Goal: Information Seeking & Learning: Learn about a topic

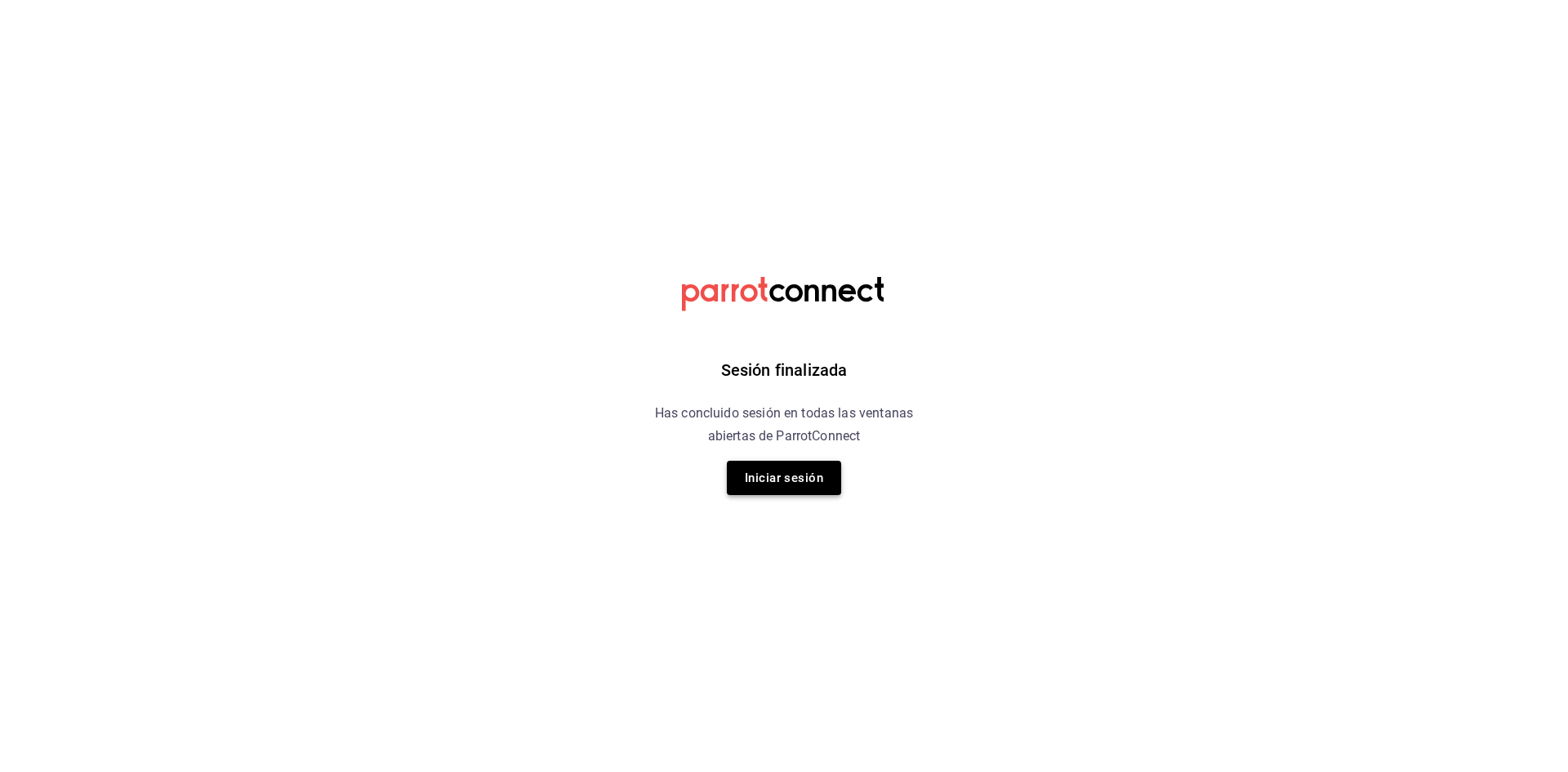
click at [785, 484] on button "Iniciar sesión" at bounding box center [784, 478] width 114 height 35
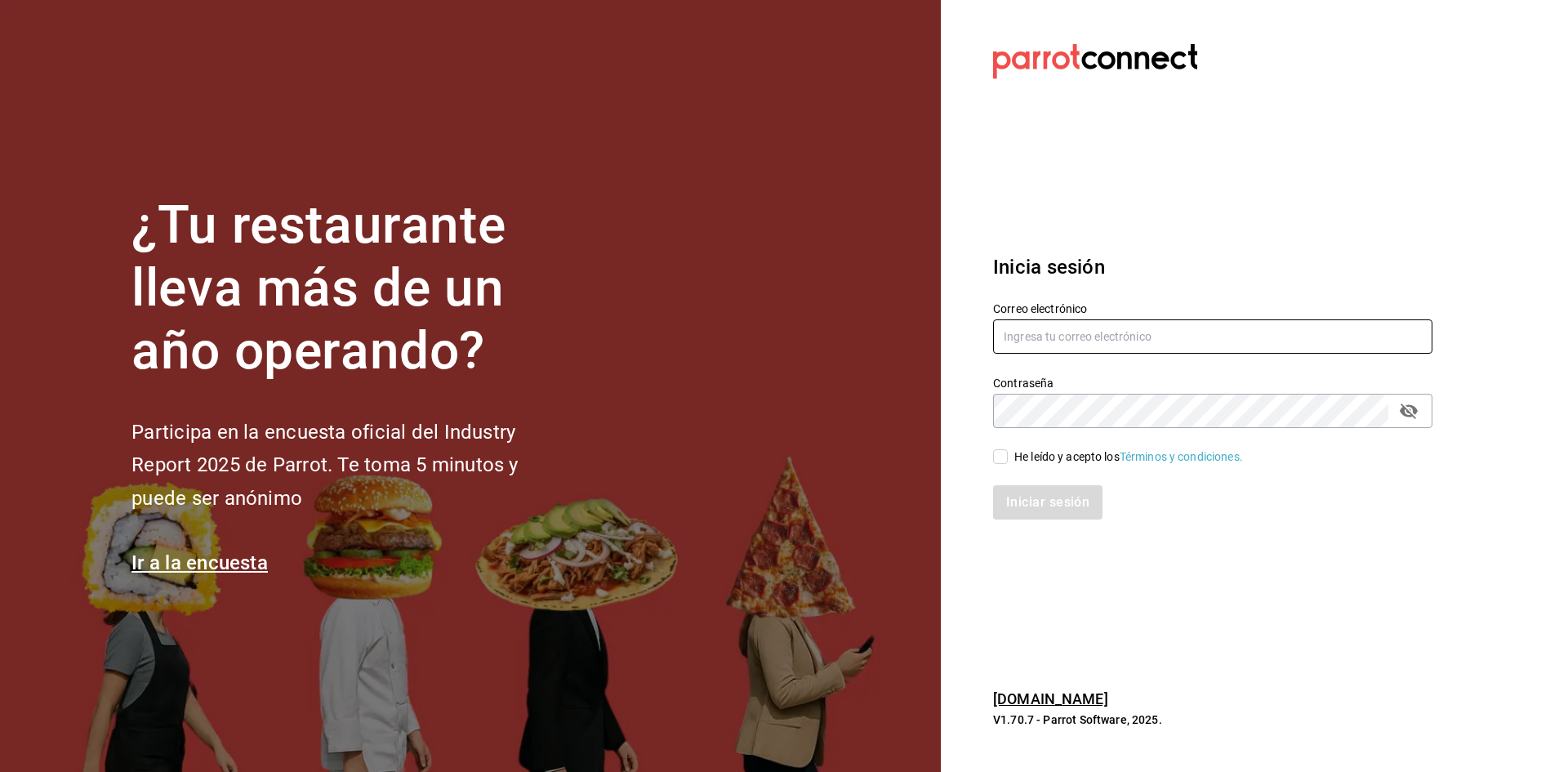
type input "admin.santiago@pcrgroup.mx"
click at [1002, 459] on input "He leído y acepto los Términos y condiciones." at bounding box center [1000, 456] width 14 height 14
checkbox input "true"
click at [1012, 487] on button "Iniciar sesión" at bounding box center [1049, 503] width 111 height 35
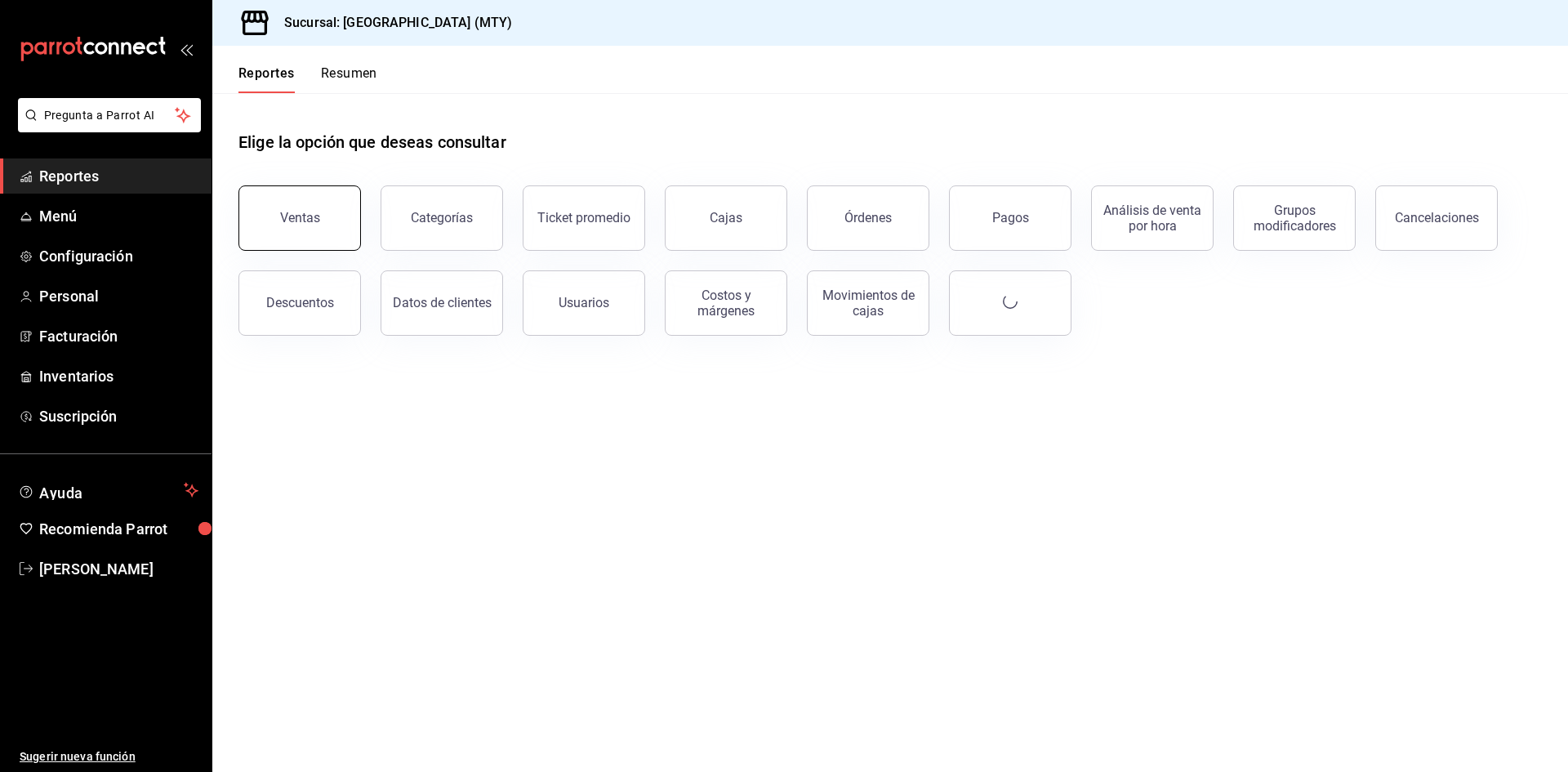
click at [312, 199] on button "Ventas" at bounding box center [299, 218] width 122 height 65
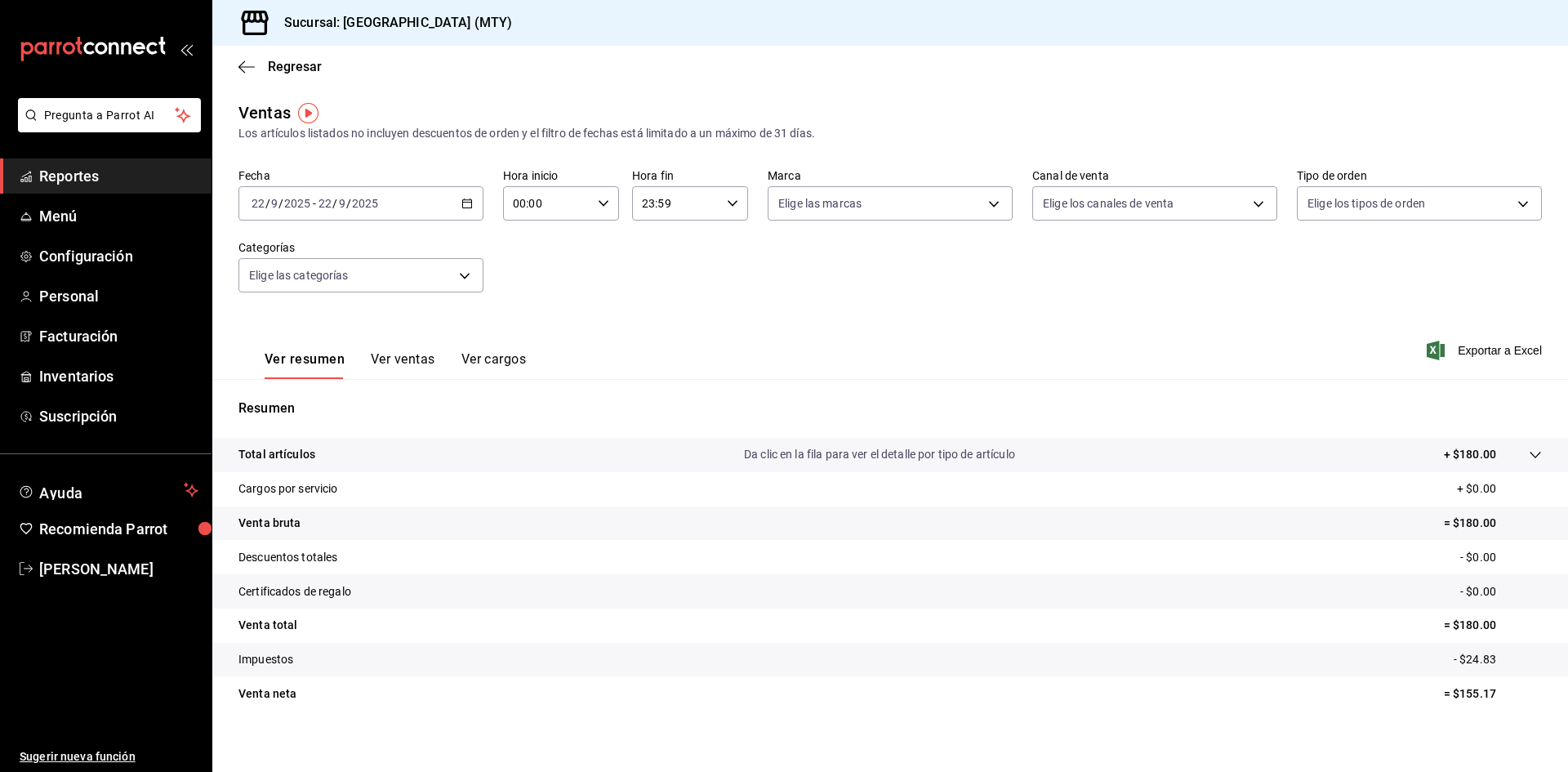
click at [470, 200] on div "2025-09-22 22 / 9 / 2025 - 2025-09-22 22 / 9 / 2025" at bounding box center [361, 204] width 245 height 35
click at [311, 394] on span "Rango de fechas" at bounding box center [316, 400] width 127 height 17
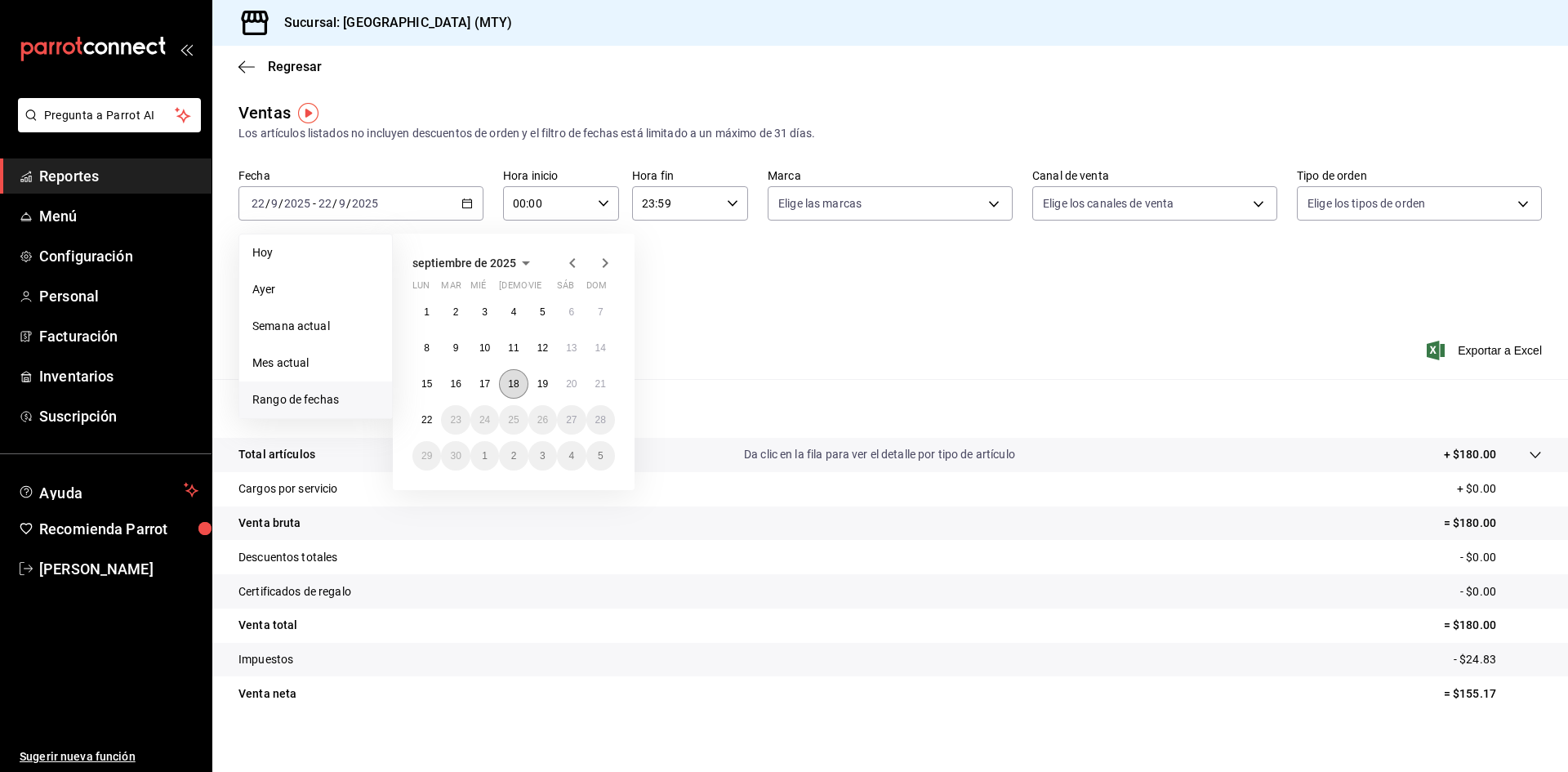
click at [513, 389] on abbr "18" at bounding box center [513, 384] width 11 height 12
click at [541, 392] on button "19" at bounding box center [543, 383] width 29 height 30
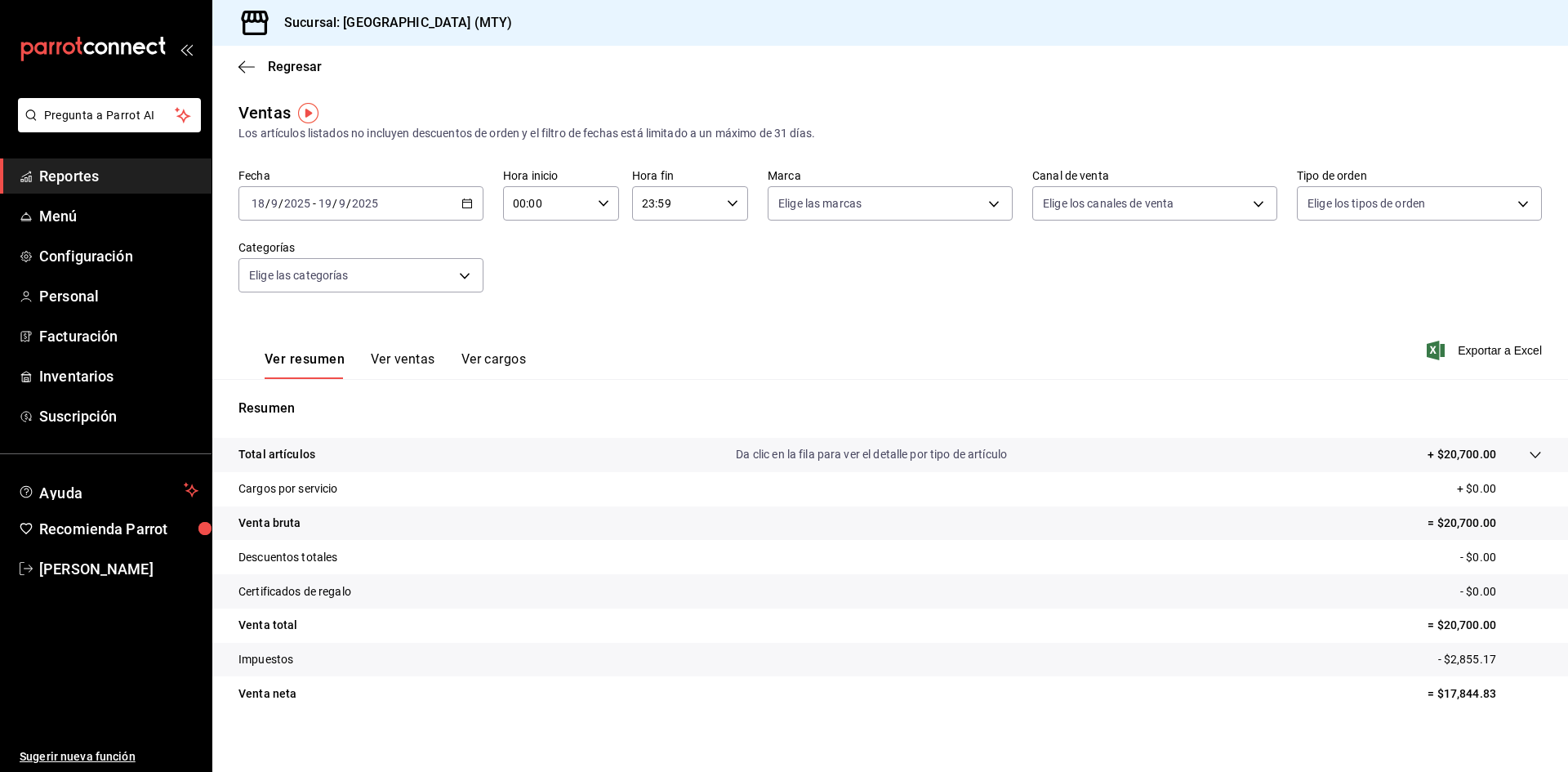
click at [602, 202] on icon "button" at bounding box center [604, 204] width 12 height 12
click at [532, 264] on span "11" at bounding box center [529, 268] width 32 height 13
type input "11:00"
click at [727, 204] on div at bounding box center [784, 386] width 1568 height 772
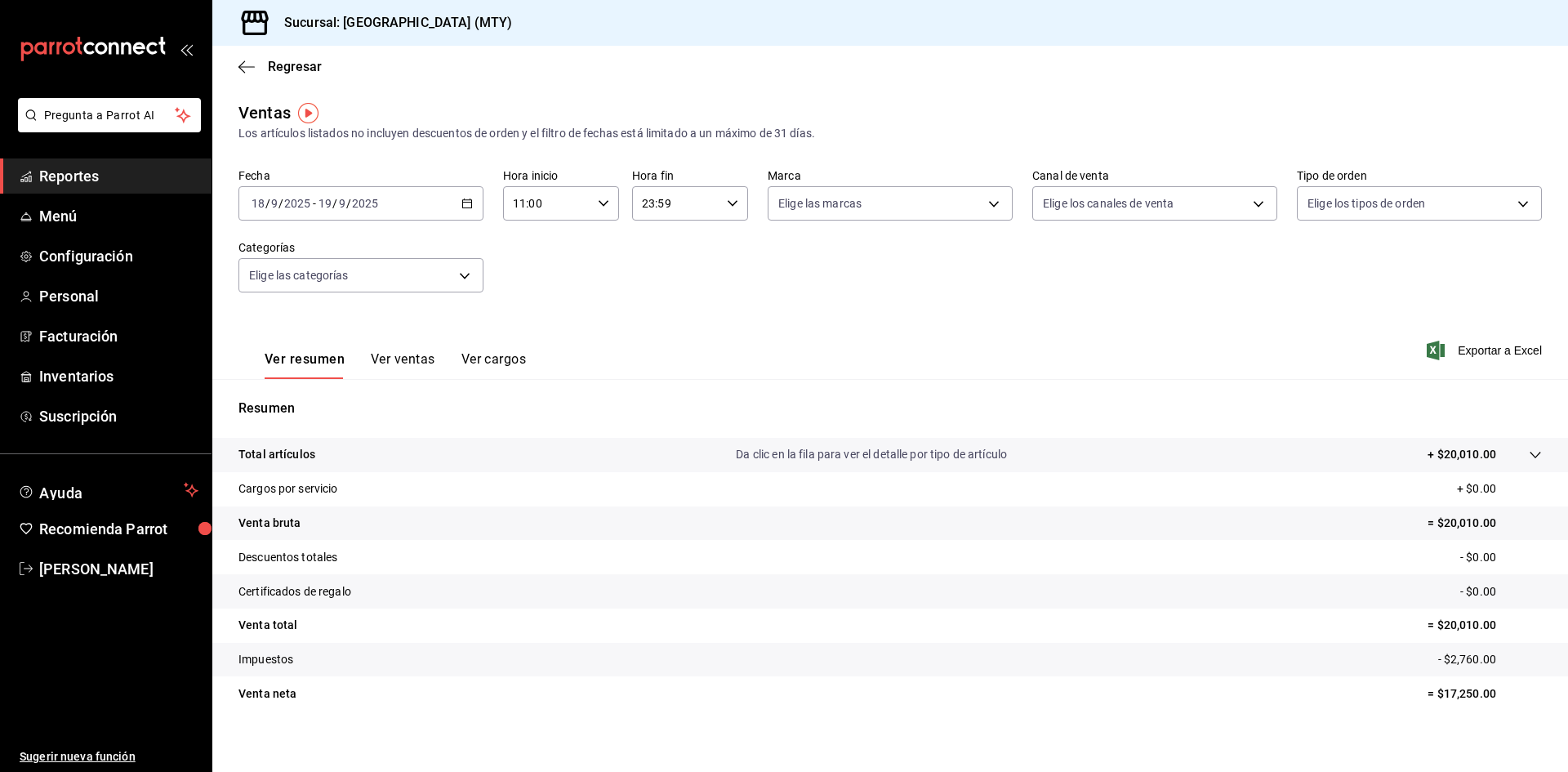
click at [728, 204] on \(Stroke\) "button" at bounding box center [733, 203] width 10 height 6
click at [659, 274] on span "11" at bounding box center [657, 274] width 32 height 13
click at [562, 262] on div at bounding box center [784, 386] width 1568 height 772
click at [727, 208] on icon "button" at bounding box center [733, 204] width 12 height 12
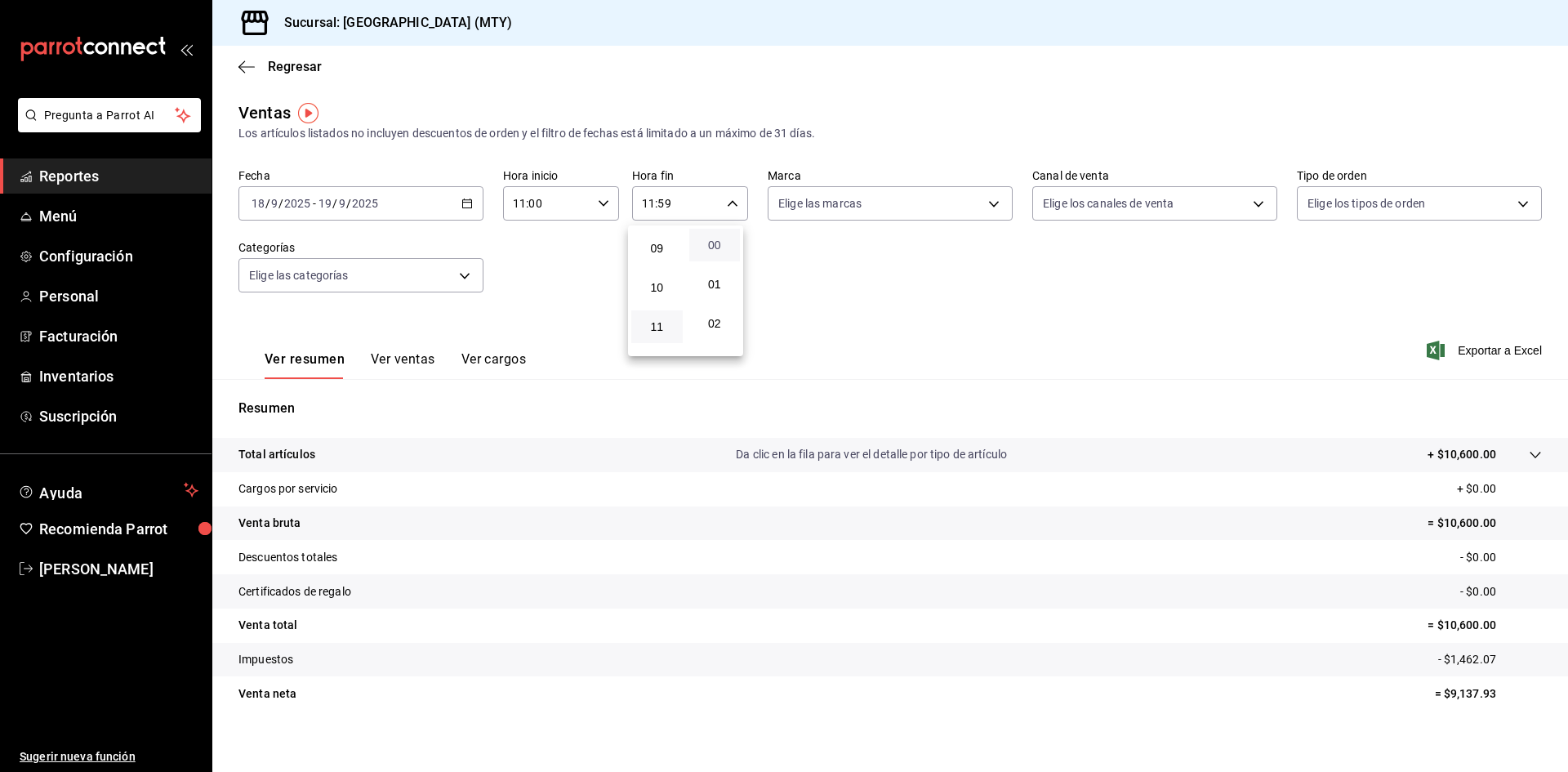
click at [709, 247] on span "00" at bounding box center [715, 244] width 32 height 13
click at [659, 295] on button "10" at bounding box center [657, 287] width 52 height 33
click at [720, 336] on span "59" at bounding box center [715, 336] width 32 height 13
type input "10:59"
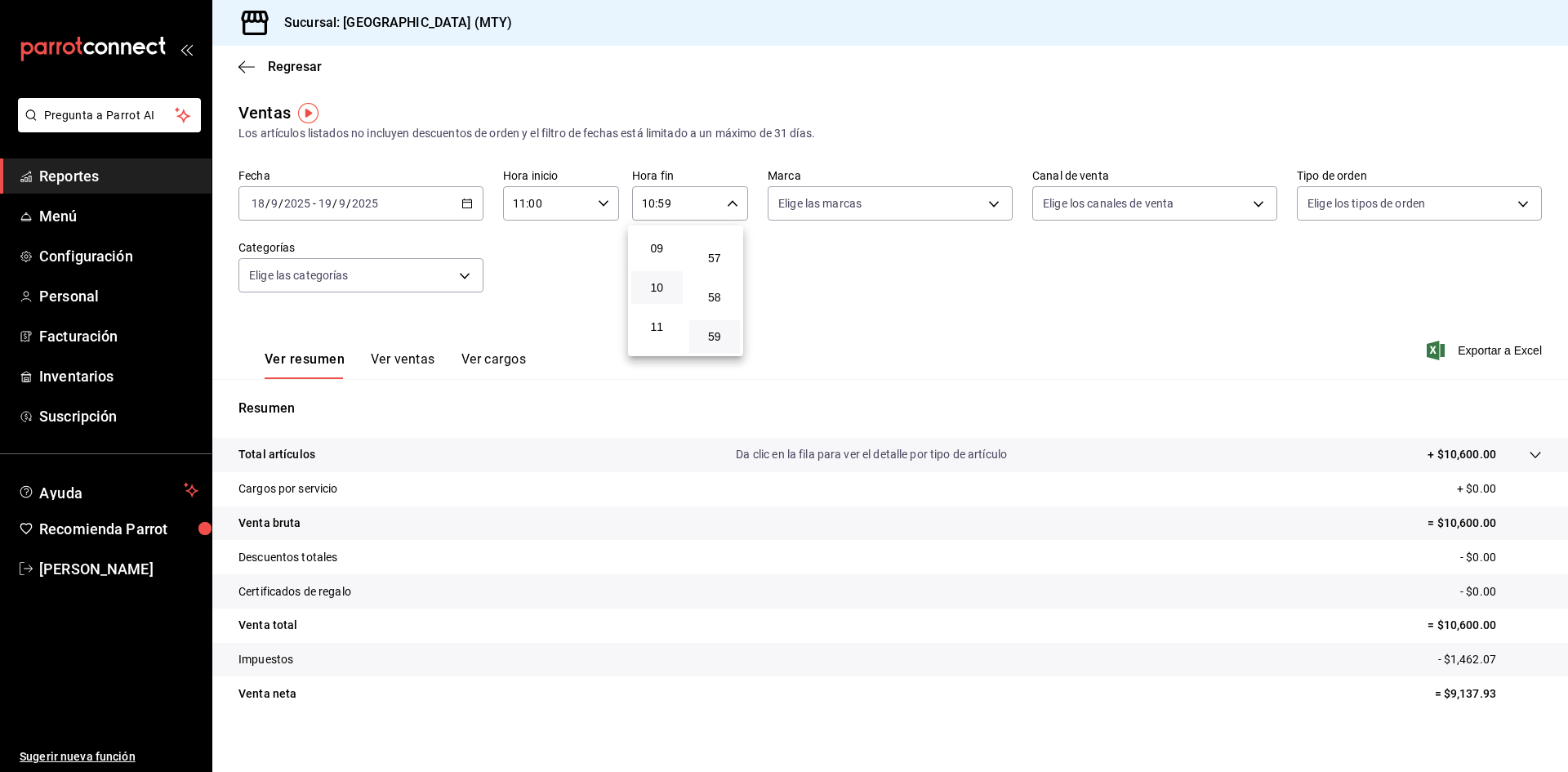
click at [902, 323] on div at bounding box center [784, 386] width 1568 height 772
click at [412, 356] on button "Ver ventas" at bounding box center [403, 365] width 64 height 28
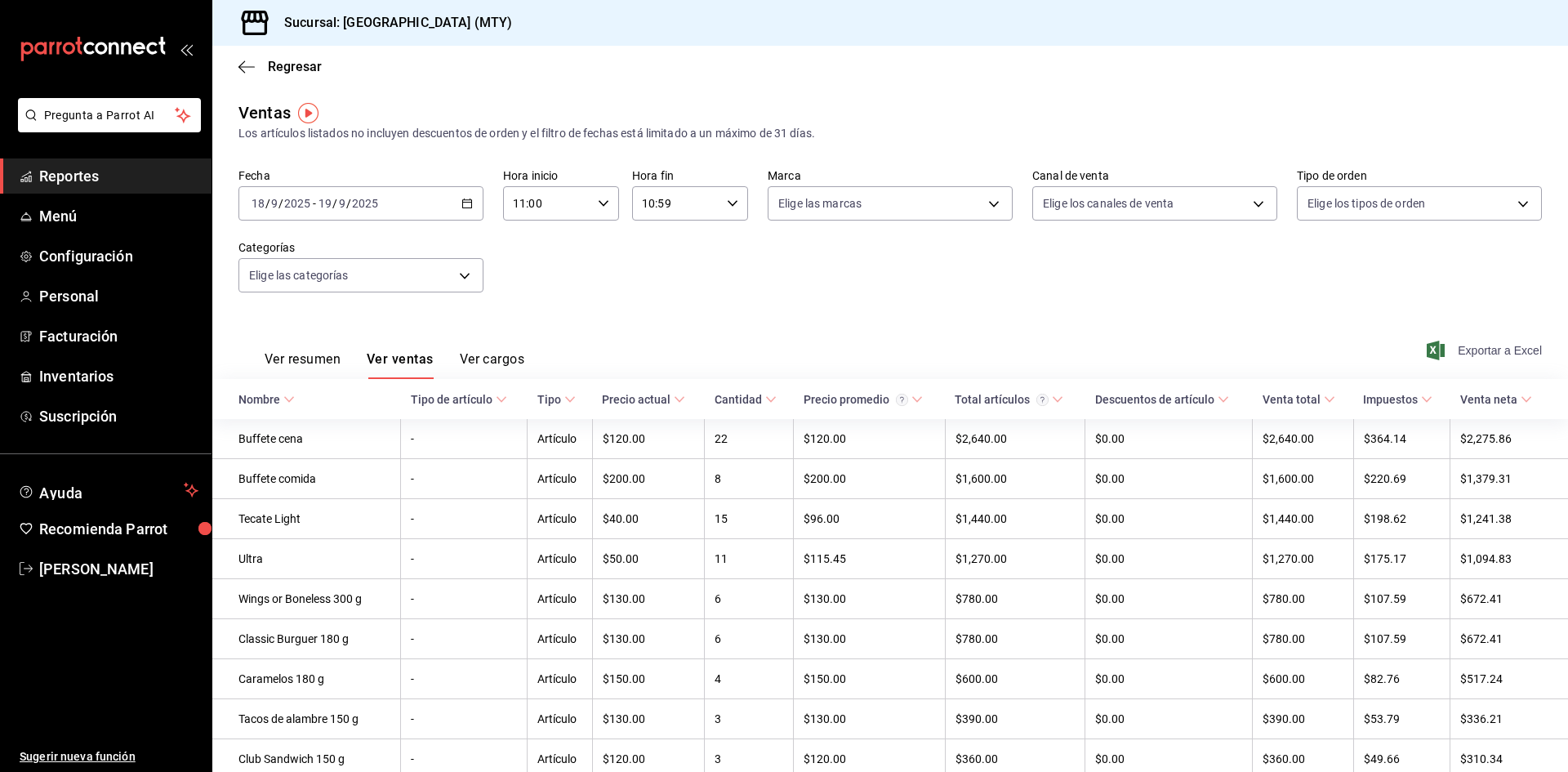
click at [1509, 354] on span "Exportar a Excel" at bounding box center [1486, 350] width 112 height 19
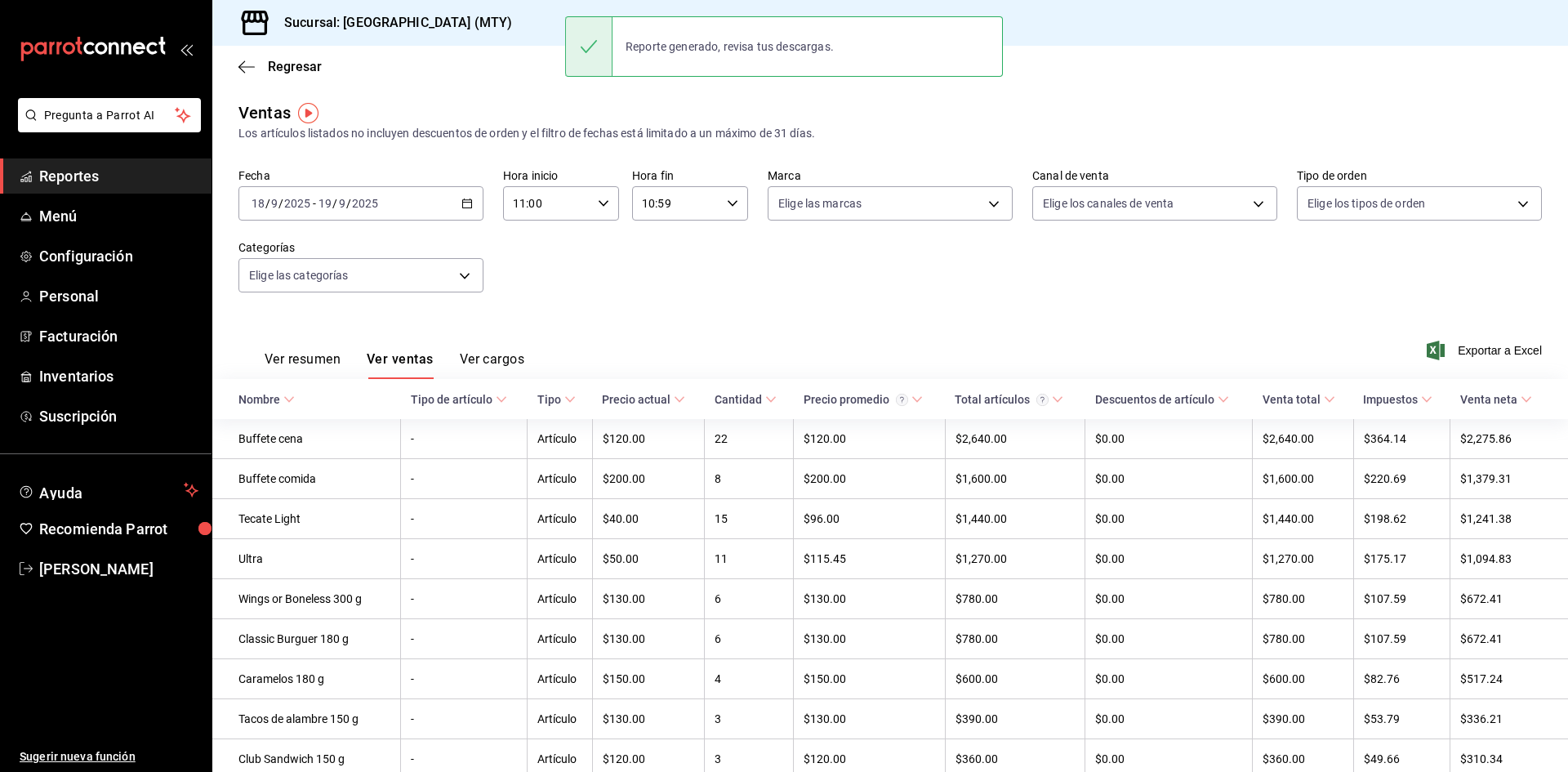
click at [466, 205] on icon "button" at bounding box center [467, 204] width 12 height 12
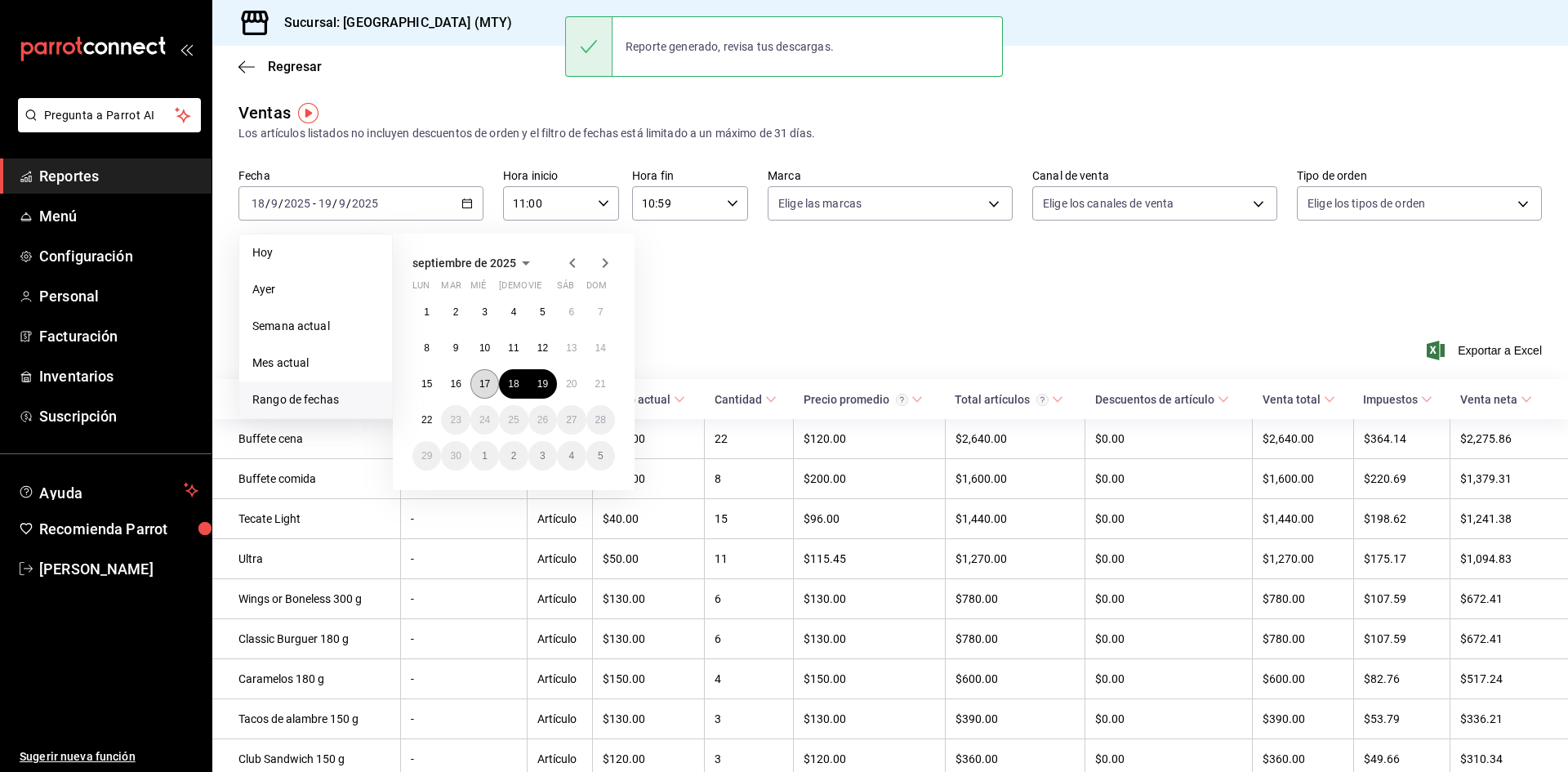
click at [489, 382] on abbr "17" at bounding box center [485, 384] width 11 height 12
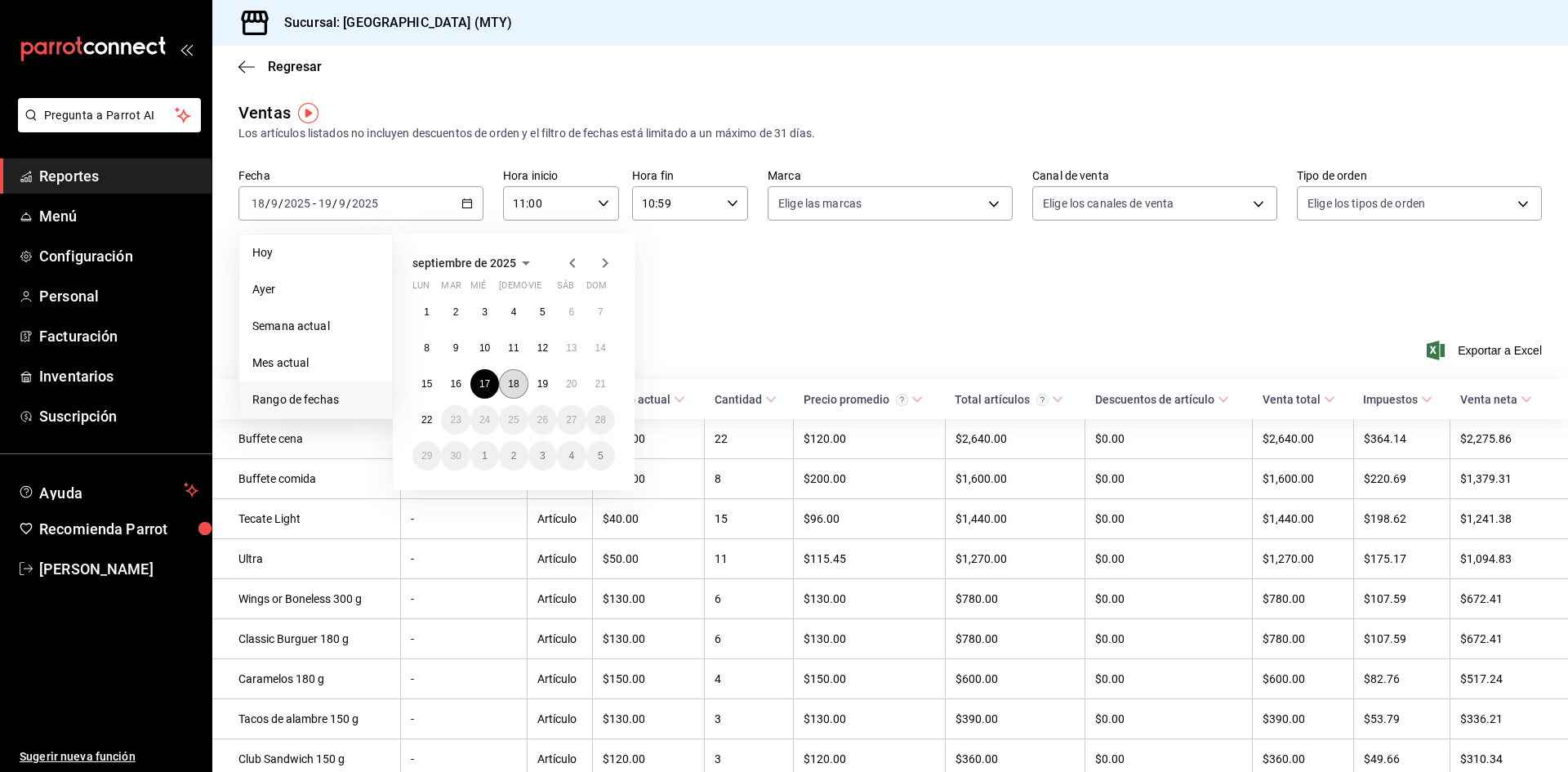
click at [505, 383] on button "18" at bounding box center [513, 383] width 29 height 30
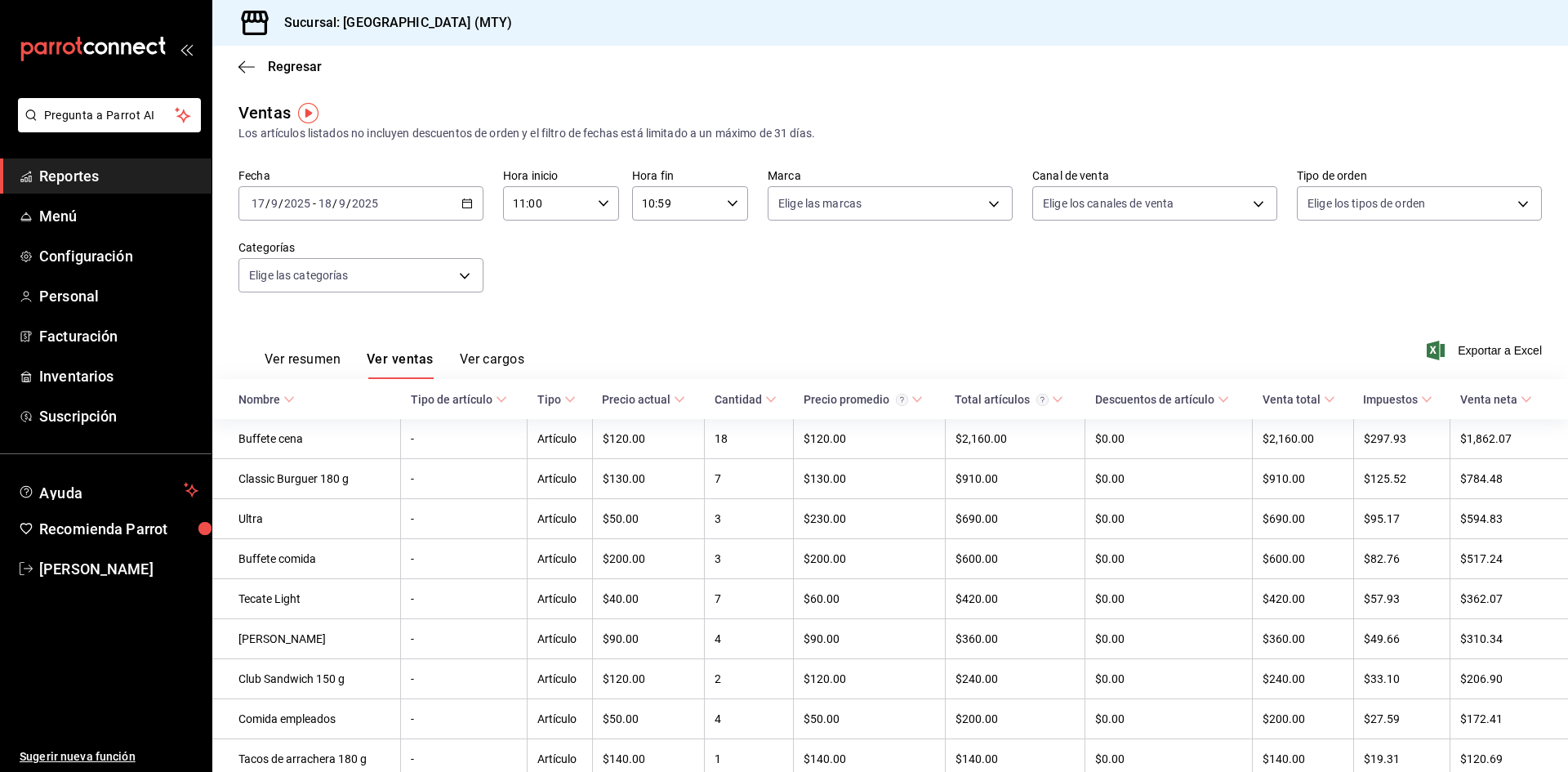
click at [287, 362] on button "Ver resumen" at bounding box center [302, 365] width 76 height 28
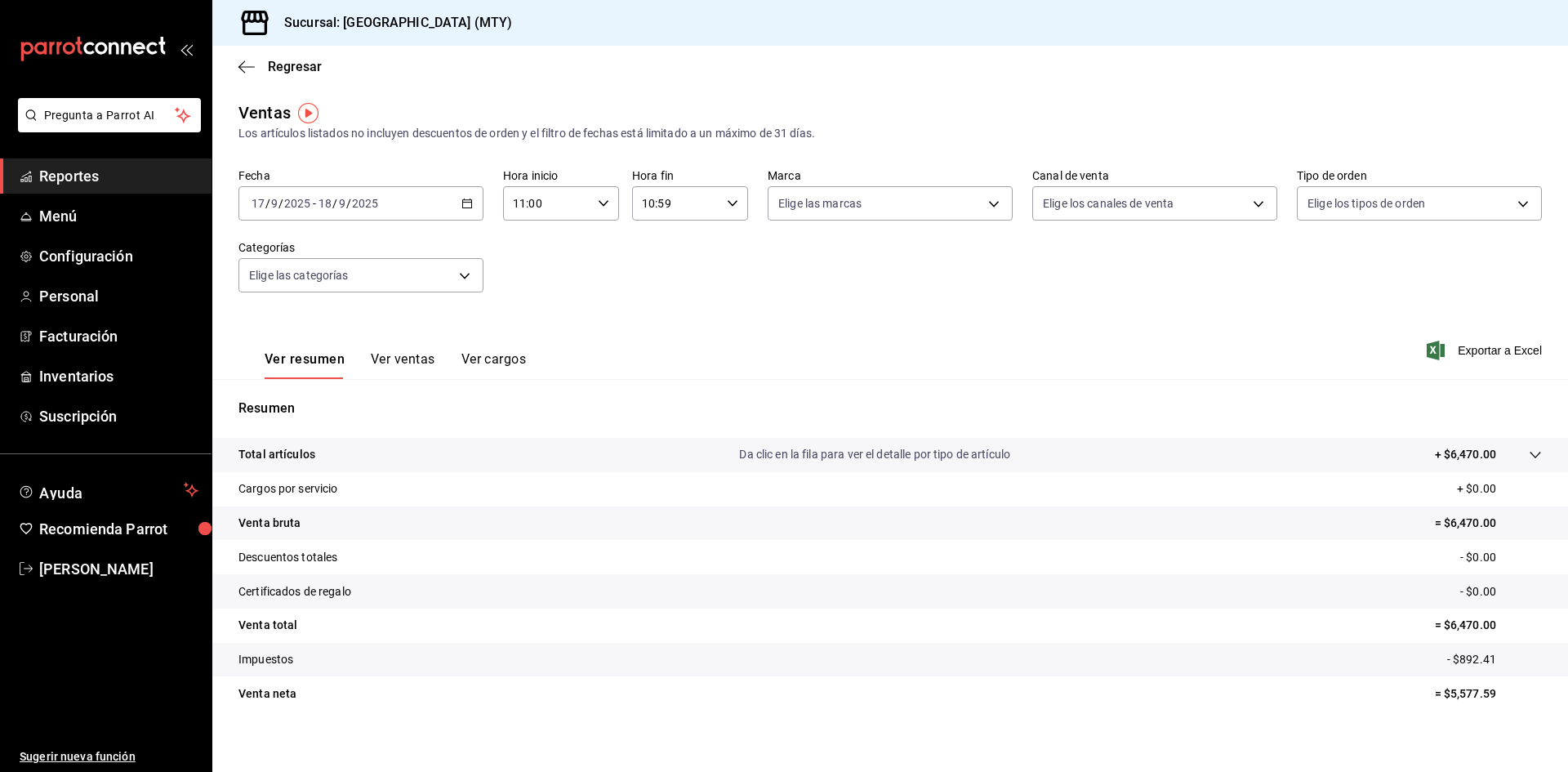
click at [494, 361] on button "Ver cargos" at bounding box center [493, 365] width 65 height 28
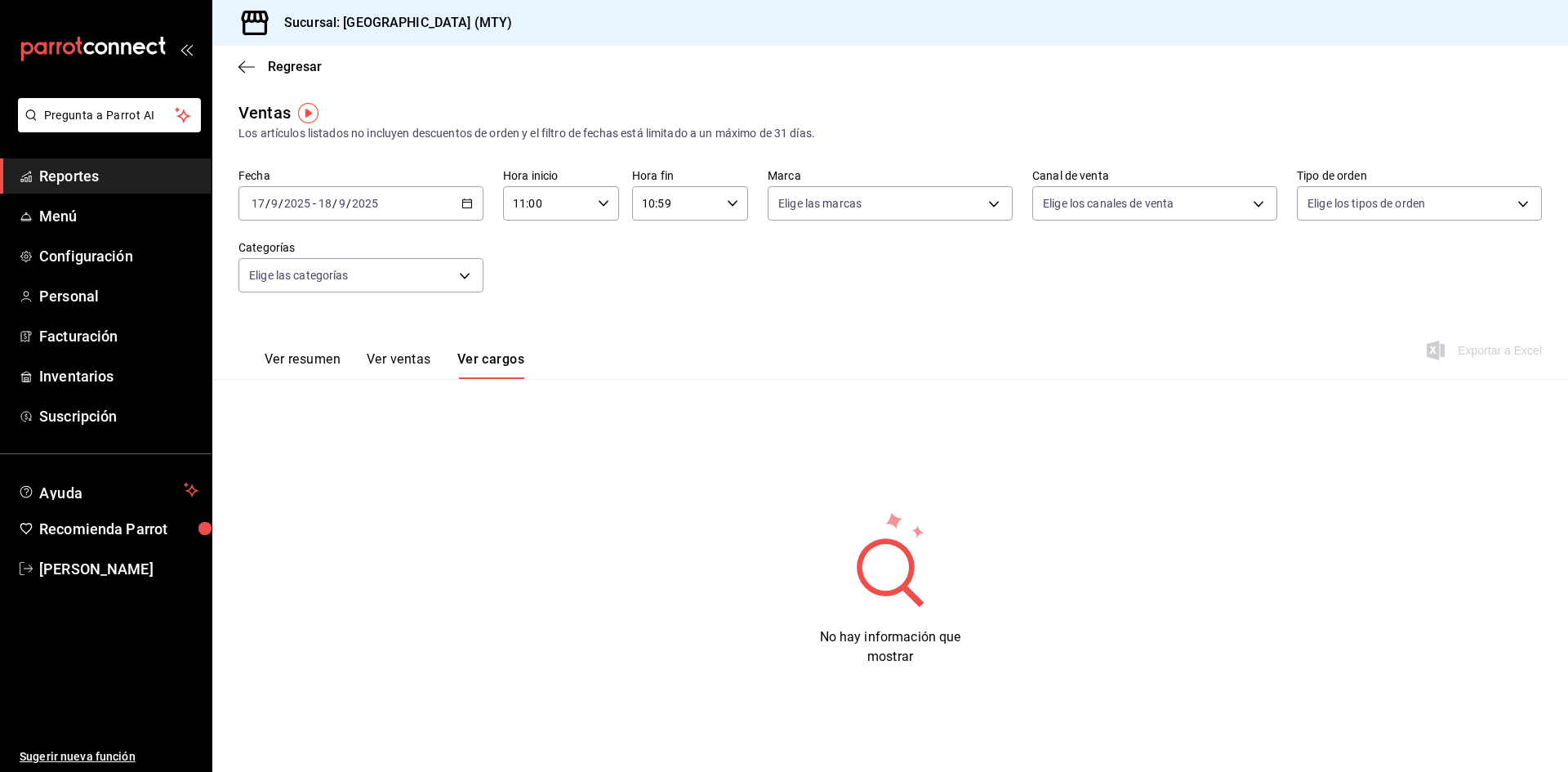
click at [407, 353] on button "Ver ventas" at bounding box center [399, 365] width 64 height 28
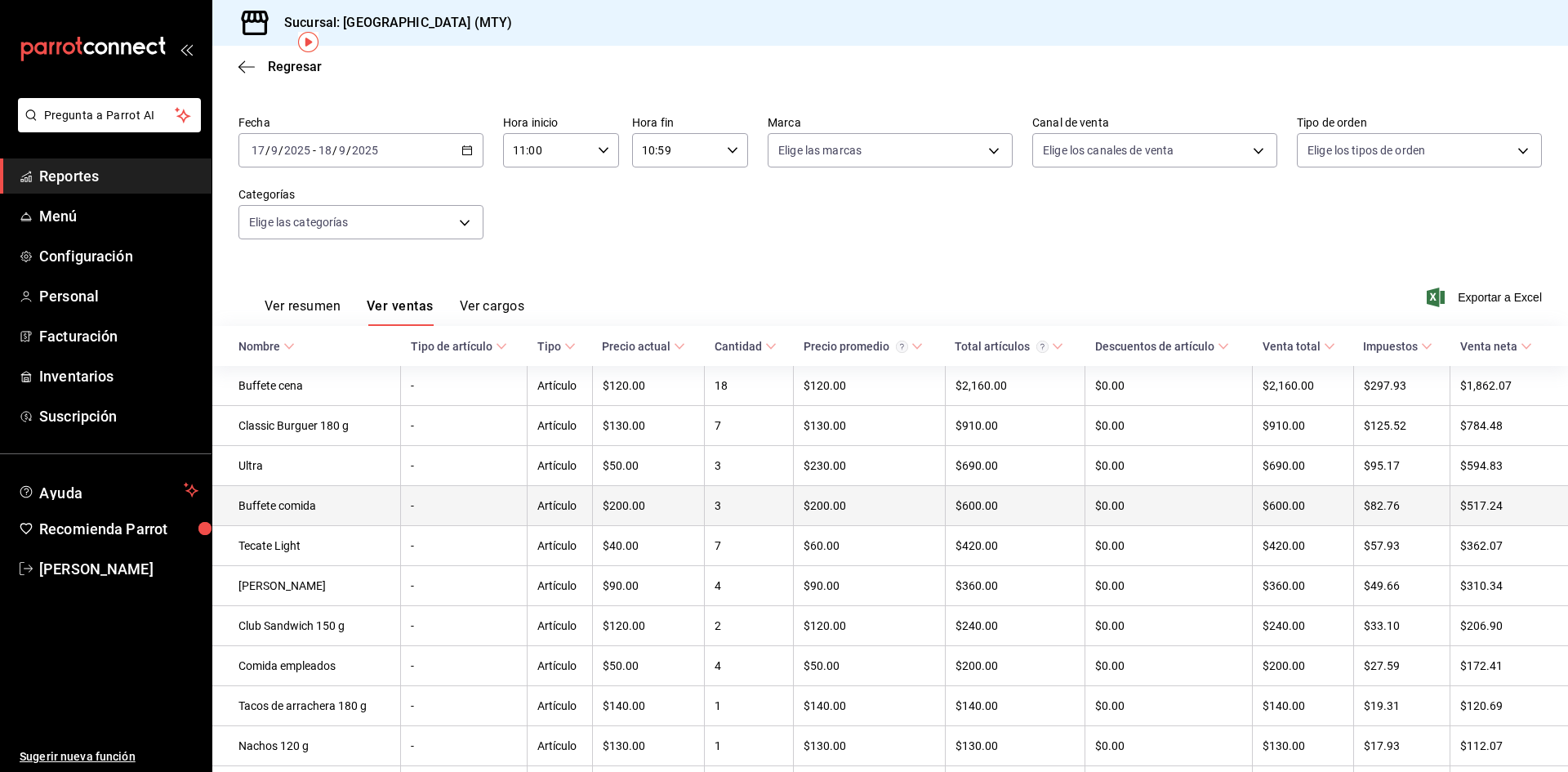
scroll to position [82, 0]
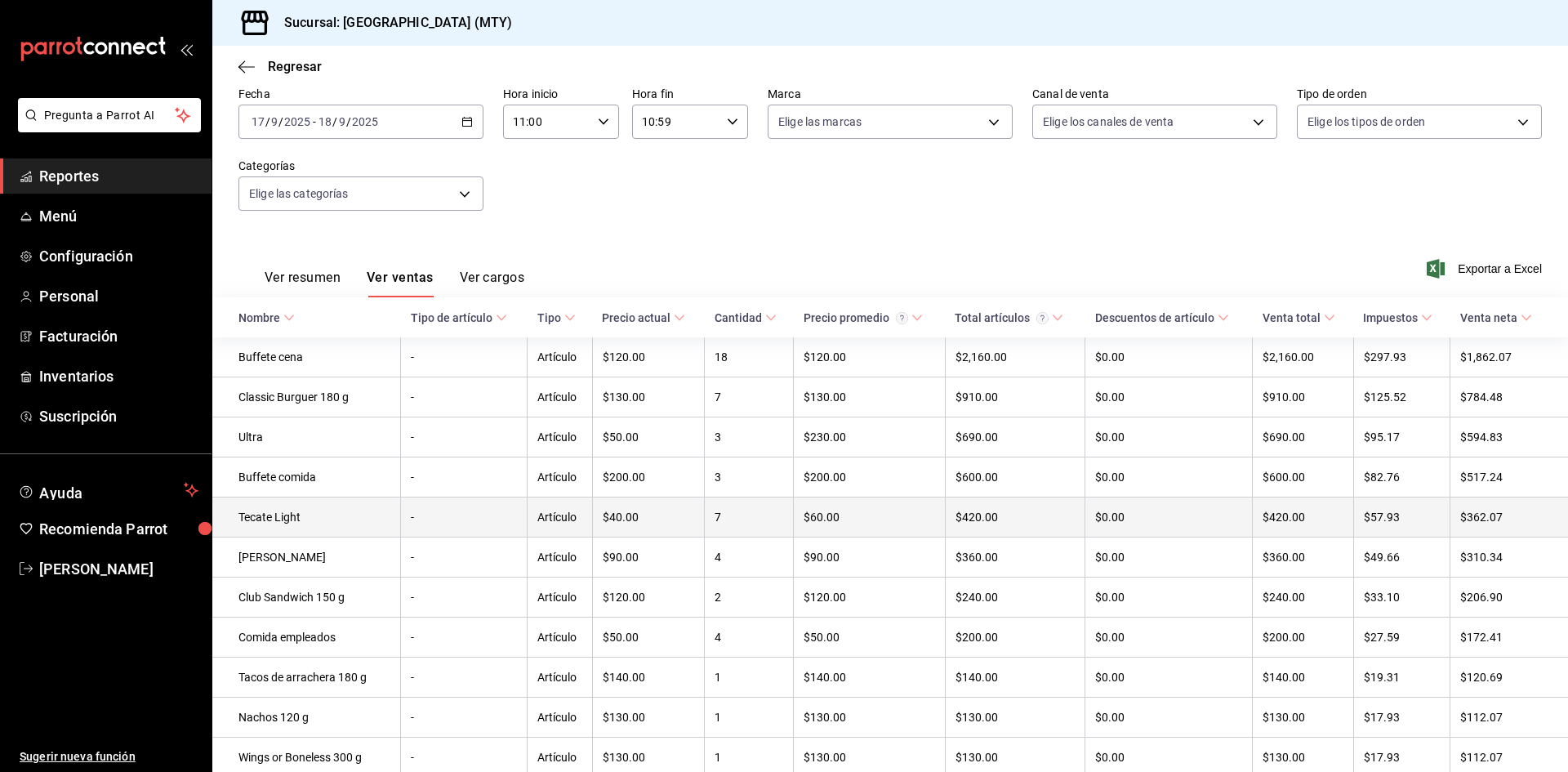
click at [345, 527] on td "Tecate Light" at bounding box center [306, 517] width 188 height 40
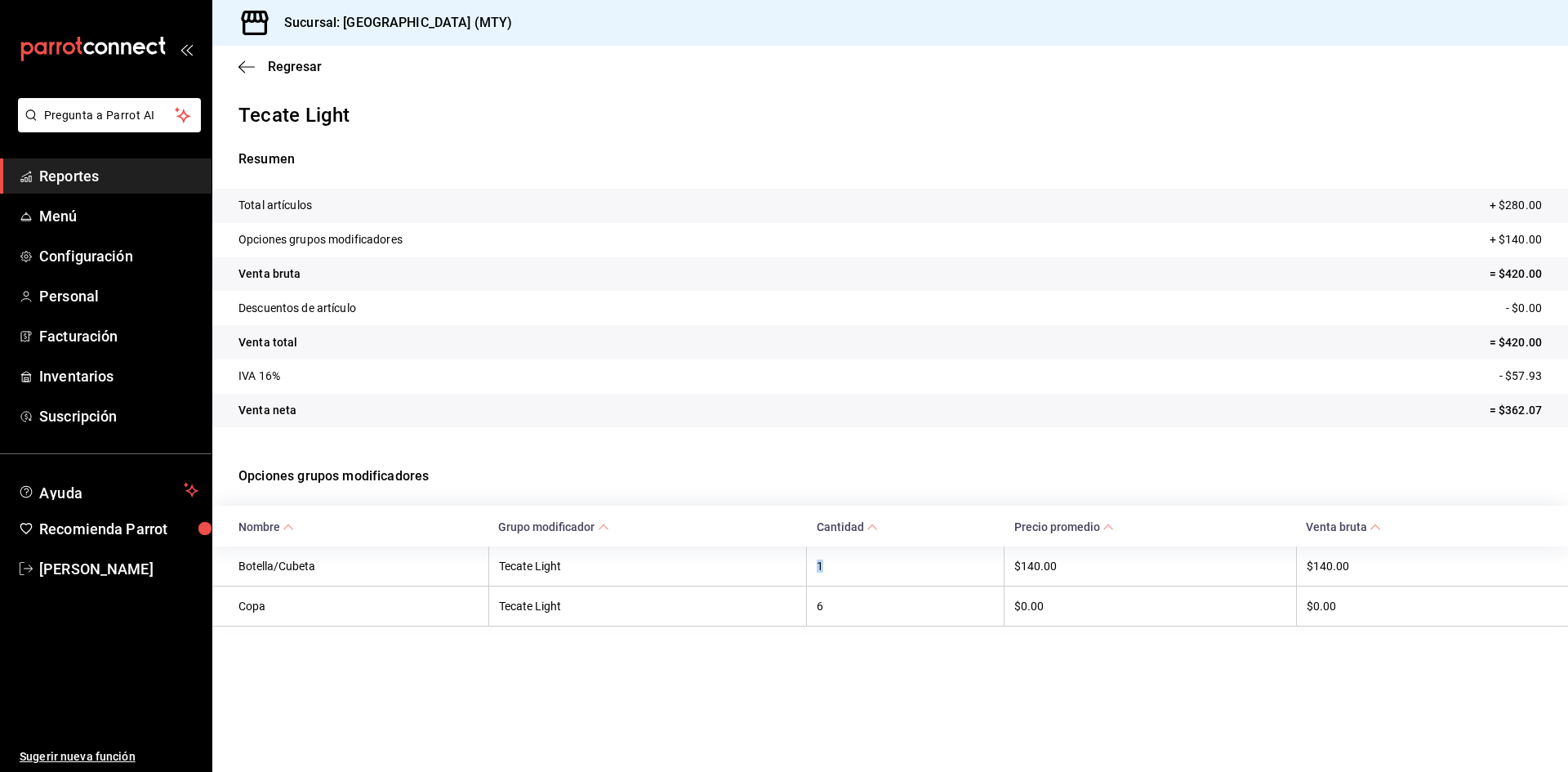
drag, startPoint x: 825, startPoint y: 567, endPoint x: 807, endPoint y: 566, distance: 18.0
click at [807, 566] on tr "Botella/Cubeta Tecate Light 1 $140.00 $140.00" at bounding box center [890, 566] width 1356 height 40
click at [281, 67] on span "Regresar" at bounding box center [295, 67] width 54 height 15
click at [279, 69] on span "Regresar" at bounding box center [295, 67] width 54 height 15
click at [282, 68] on span "Regresar" at bounding box center [295, 67] width 54 height 15
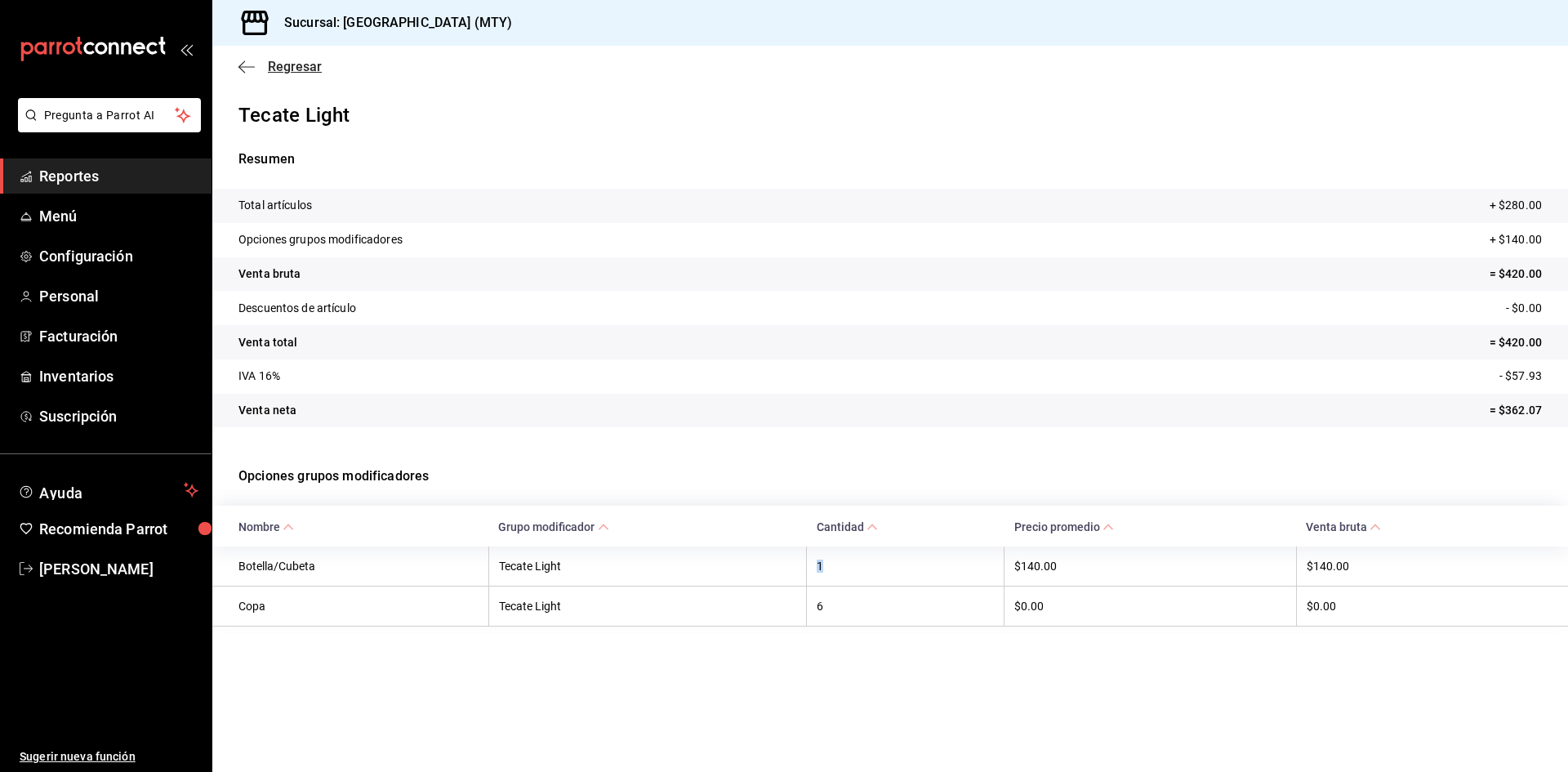
click at [238, 65] on icon "button" at bounding box center [246, 67] width 16 height 14
click at [861, 586] on th "1" at bounding box center [906, 566] width 198 height 40
click at [274, 162] on p "Resumen" at bounding box center [890, 159] width 1304 height 19
click at [269, 60] on span "Regresar" at bounding box center [295, 67] width 54 height 15
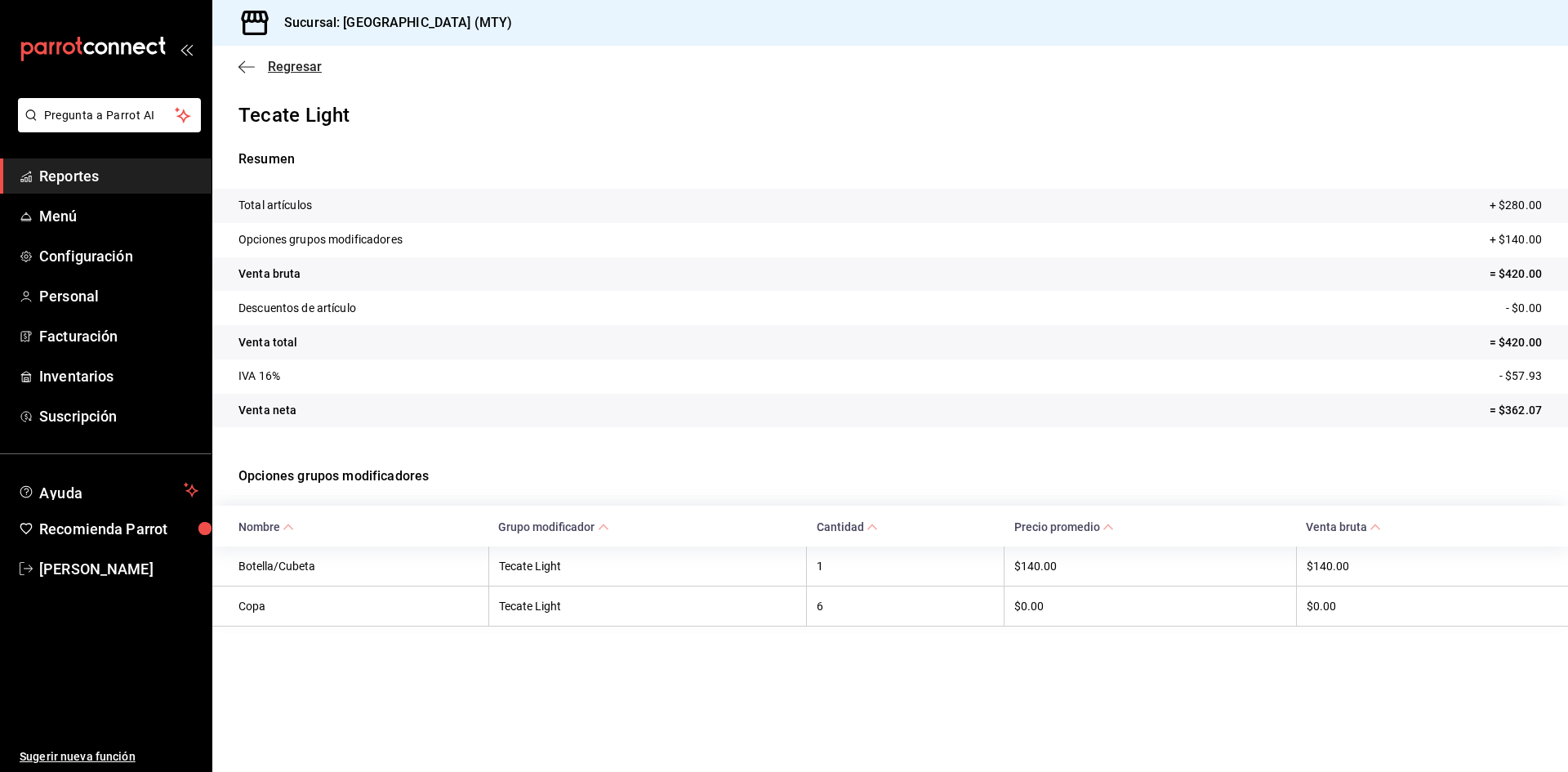
click at [261, 73] on span "Regresar" at bounding box center [279, 67] width 84 height 15
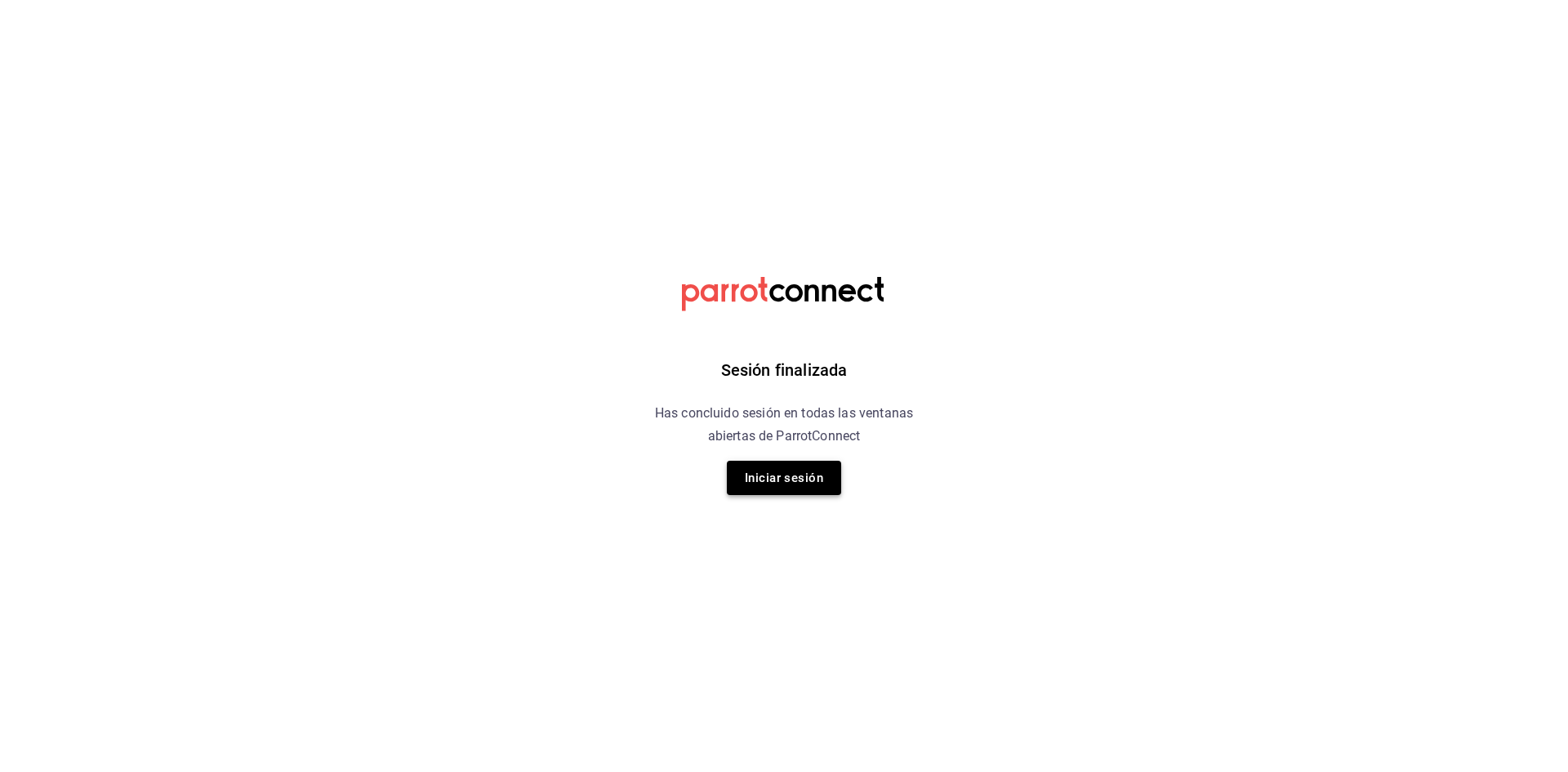
click at [756, 476] on button "Iniciar sesión" at bounding box center [784, 478] width 114 height 35
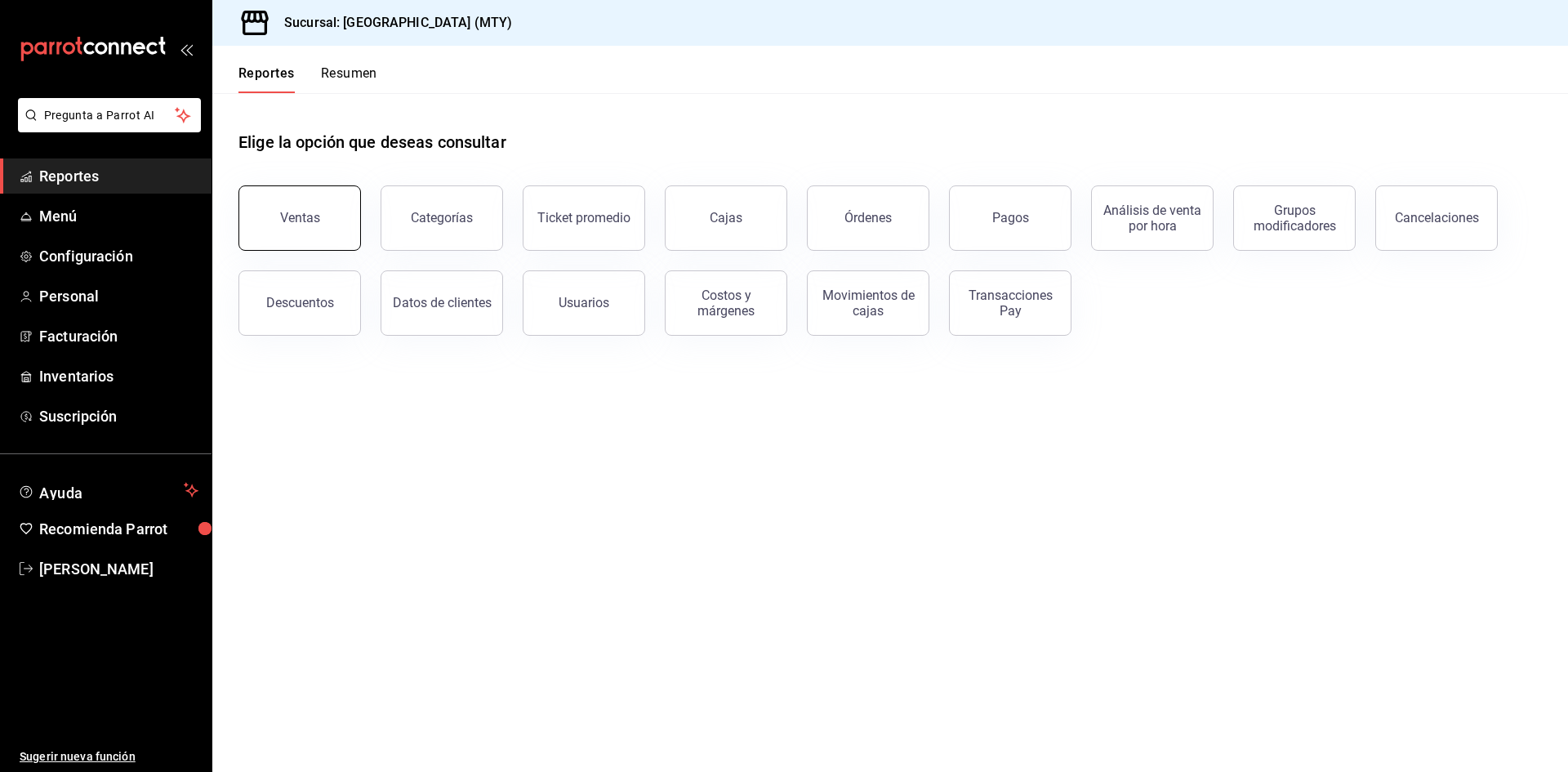
click at [301, 218] on div "Ventas" at bounding box center [300, 218] width 40 height 15
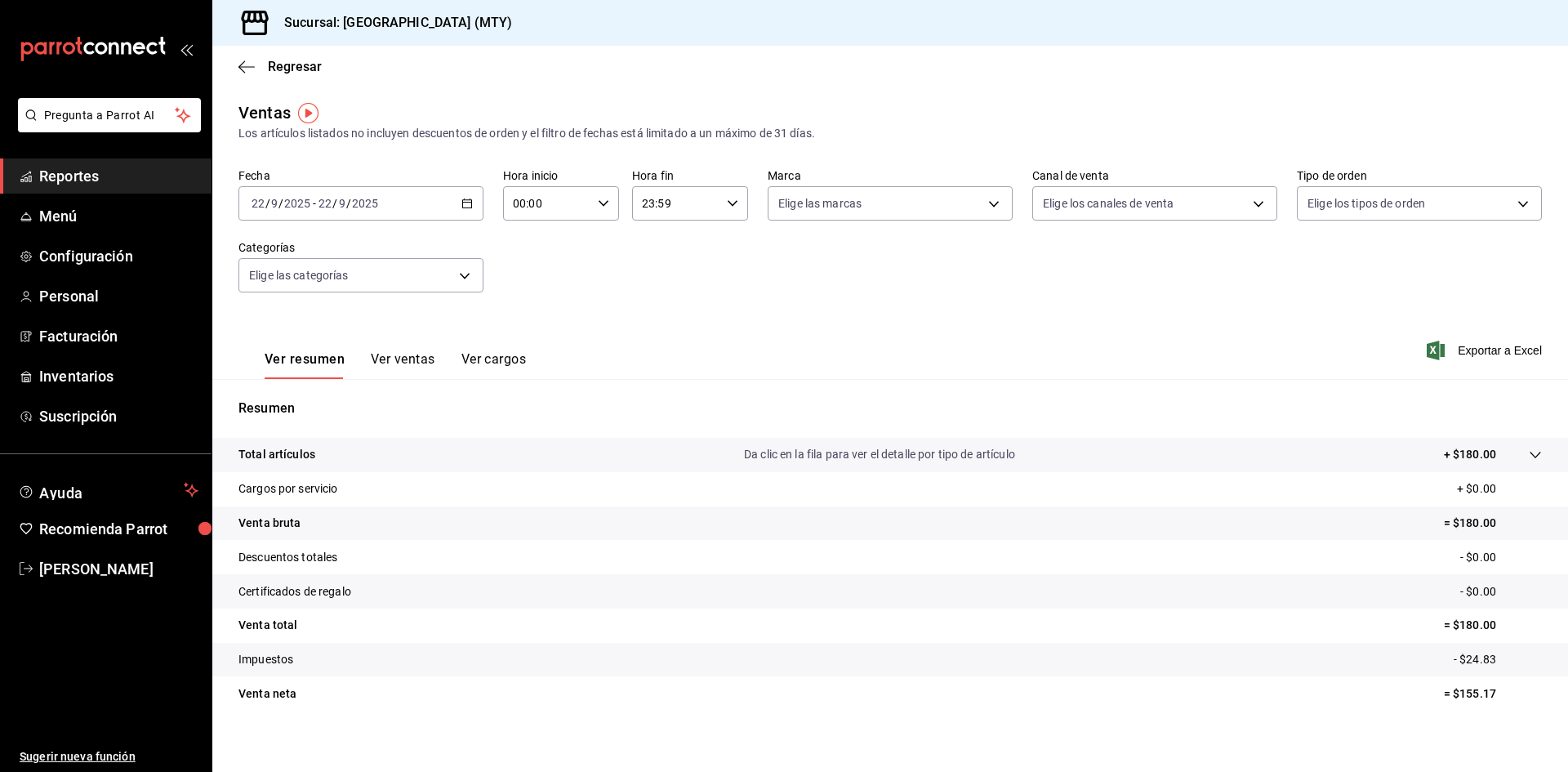
click at [464, 204] on icon "button" at bounding box center [467, 204] width 12 height 12
click at [323, 391] on span "Rango de fechas" at bounding box center [316, 400] width 127 height 17
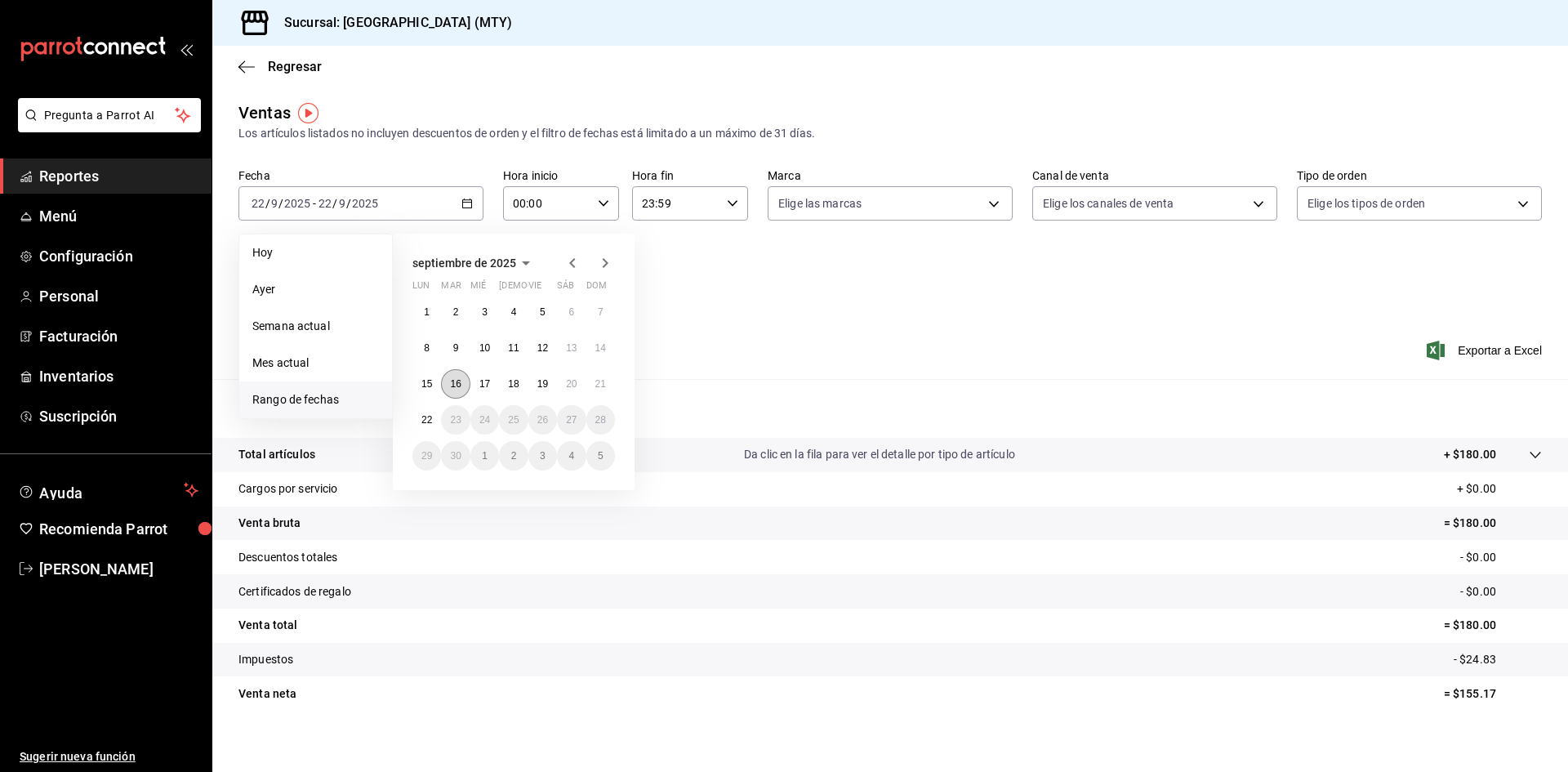
click at [465, 387] on button "16" at bounding box center [455, 383] width 29 height 30
click at [480, 385] on abbr "17" at bounding box center [485, 384] width 11 height 12
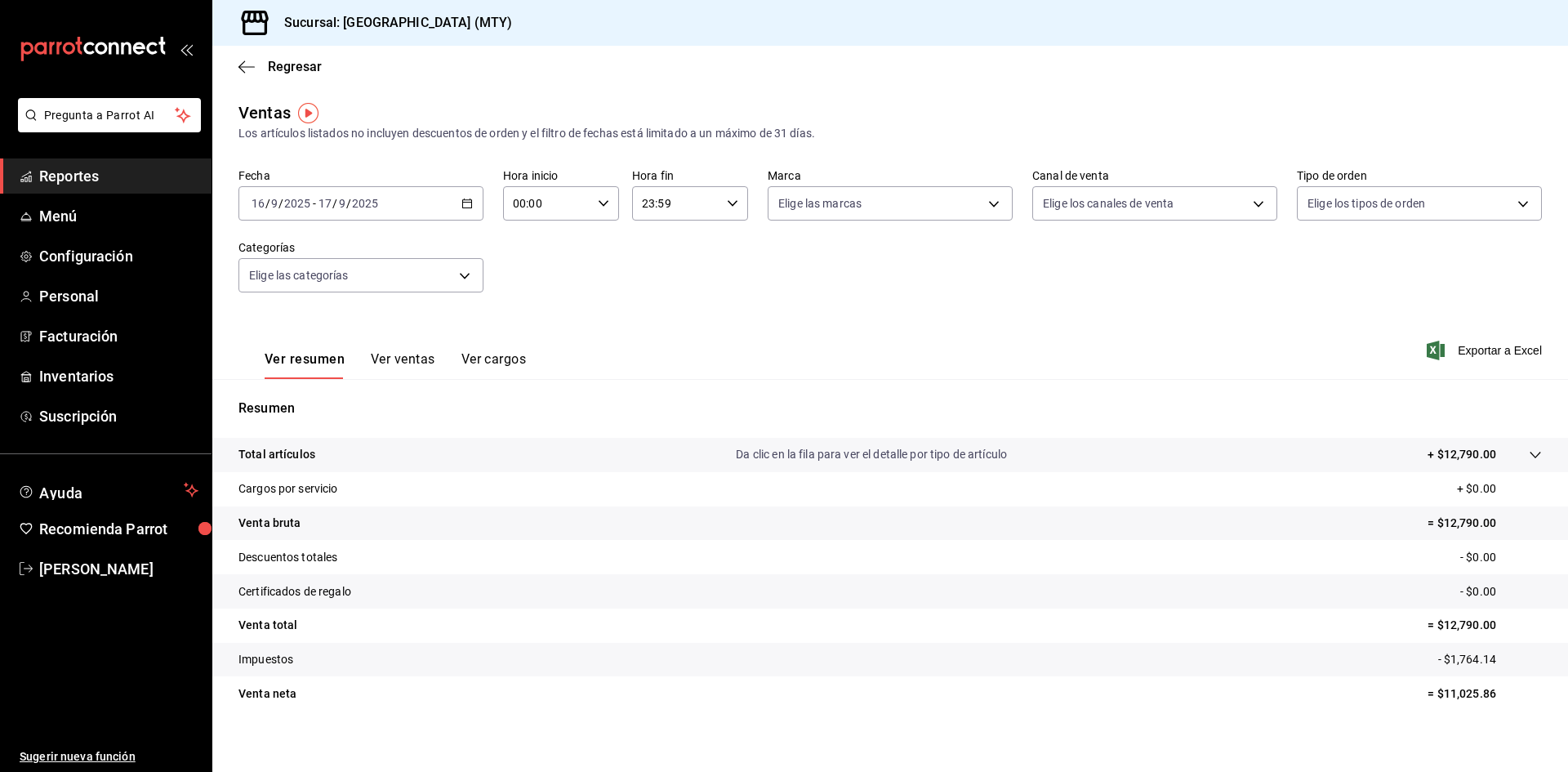
click at [591, 204] on div "00:00 Hora inicio" at bounding box center [561, 204] width 116 height 35
click at [526, 270] on span "11" at bounding box center [529, 268] width 32 height 13
type input "11:00"
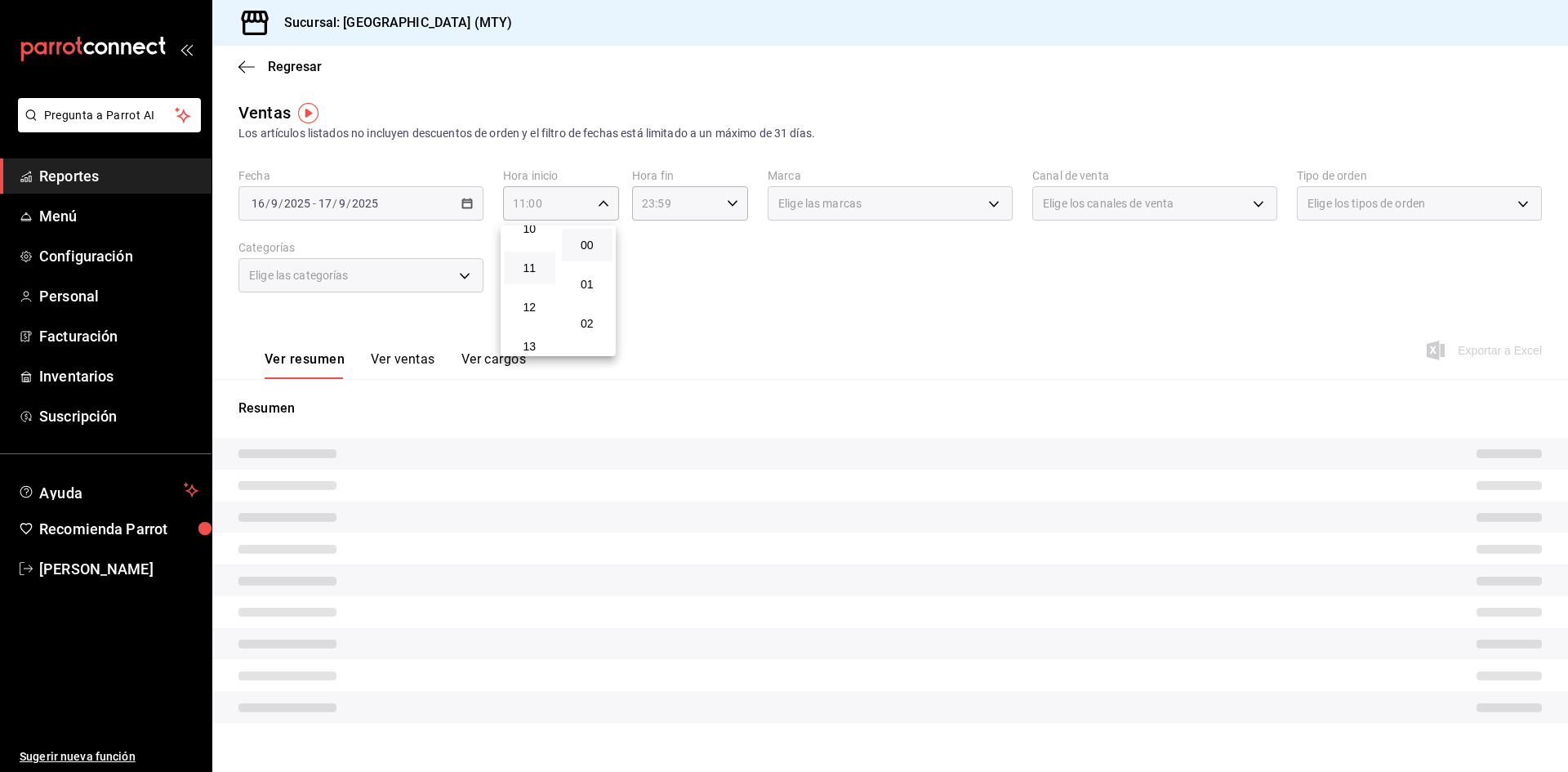
click at [694, 198] on div at bounding box center [784, 386] width 1568 height 772
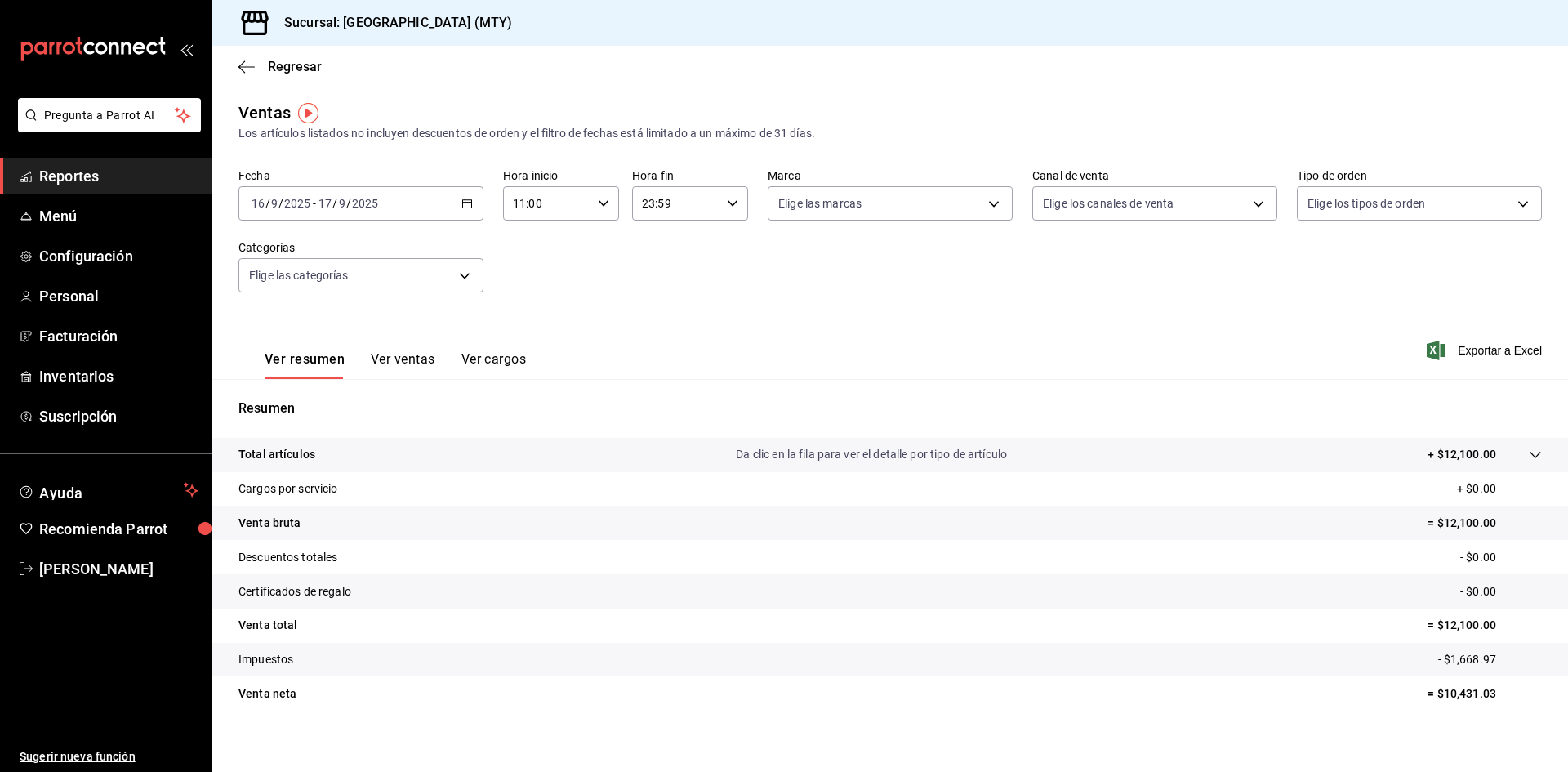
click at [713, 207] on input "23:59" at bounding box center [676, 204] width 88 height 33
click at [655, 277] on span "11" at bounding box center [657, 274] width 32 height 13
click at [893, 273] on div at bounding box center [784, 386] width 1568 height 772
click at [727, 200] on icon "button" at bounding box center [733, 204] width 12 height 12
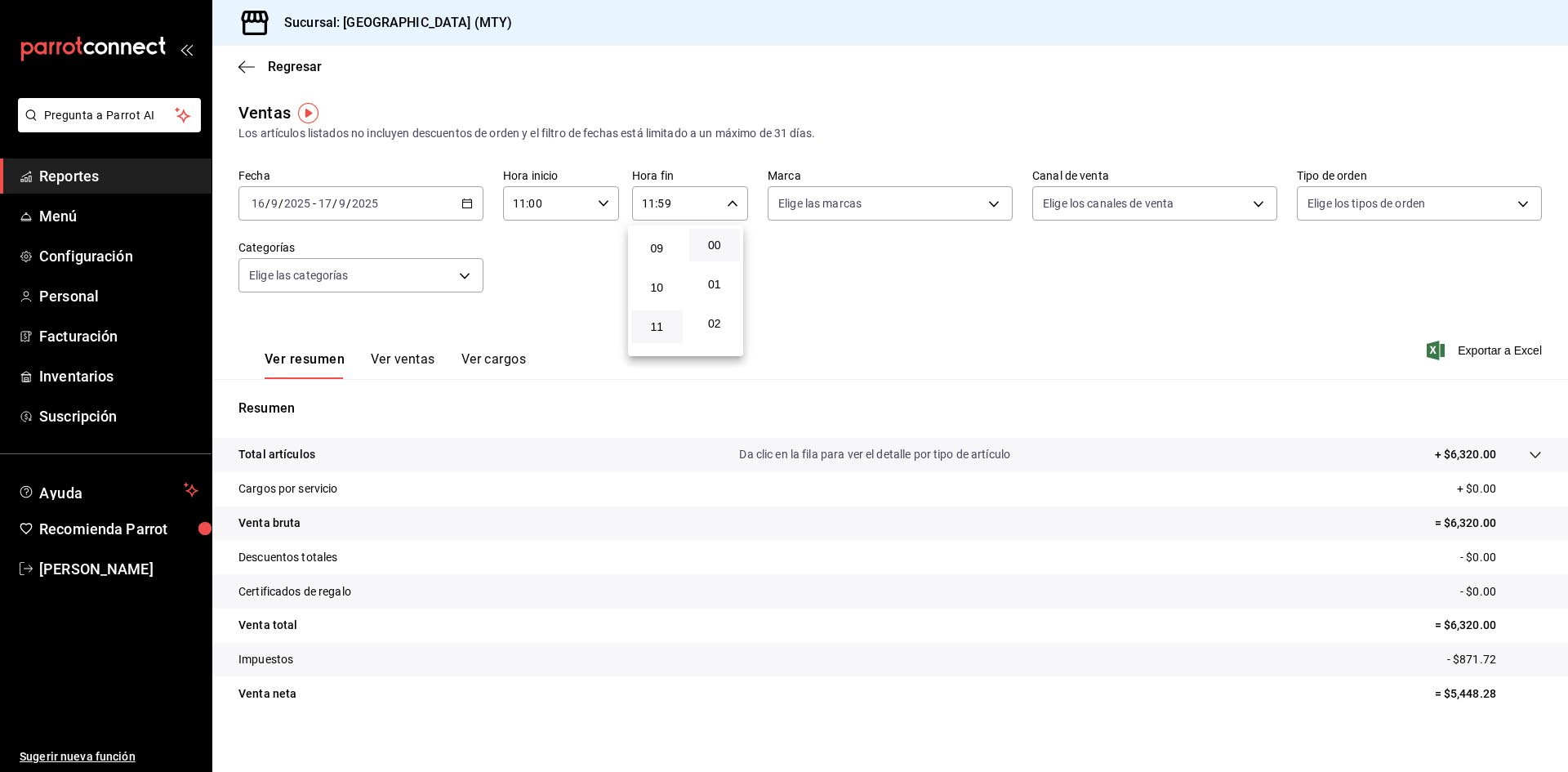
click at [711, 253] on button "00" at bounding box center [714, 245] width 52 height 33
type input "11:00"
click at [784, 275] on div at bounding box center [784, 386] width 1568 height 772
click at [463, 201] on icon "button" at bounding box center [467, 204] width 12 height 12
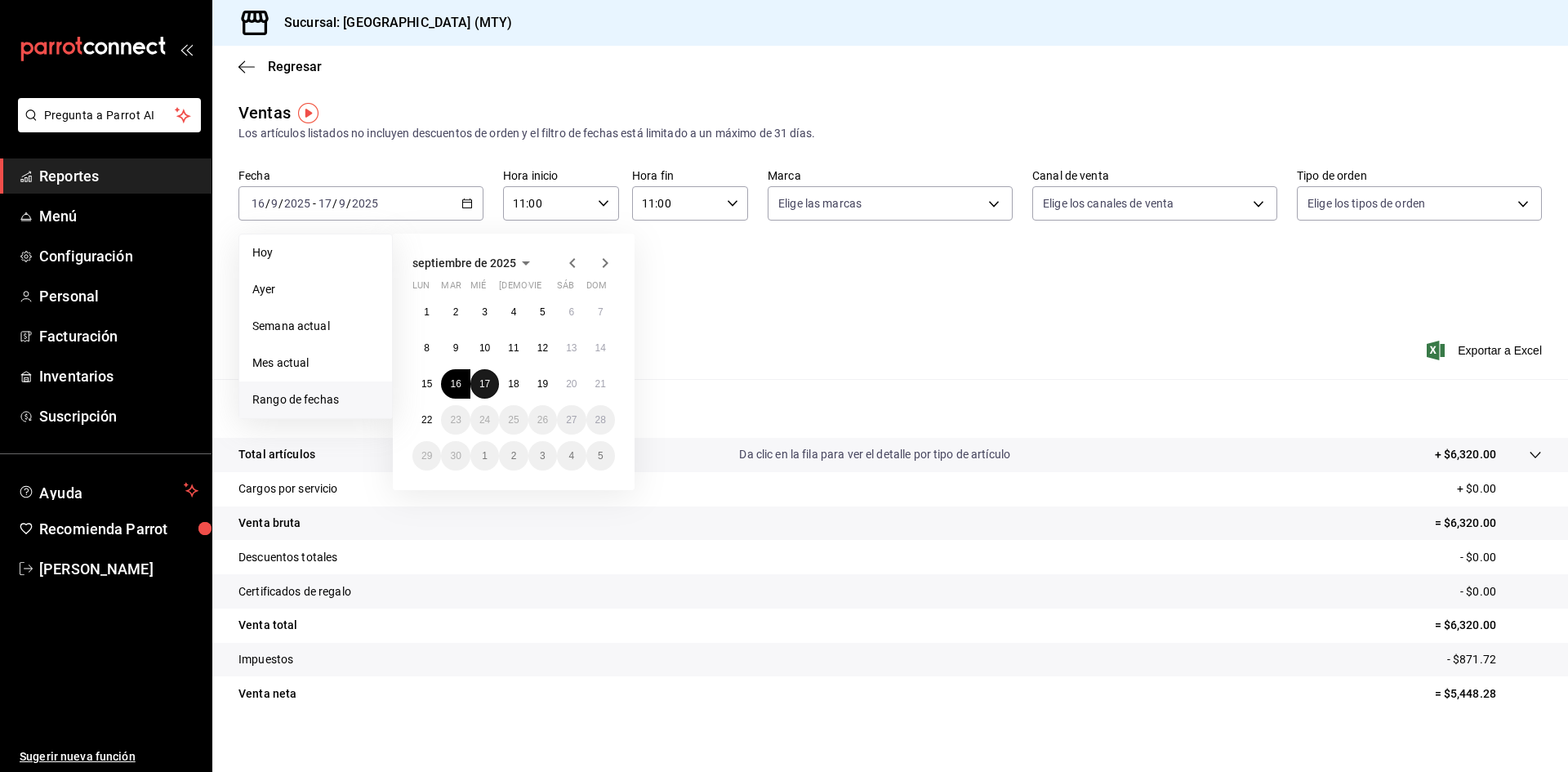
click at [482, 387] on abbr "17" at bounding box center [485, 384] width 11 height 12
click at [503, 387] on button "18" at bounding box center [513, 383] width 29 height 30
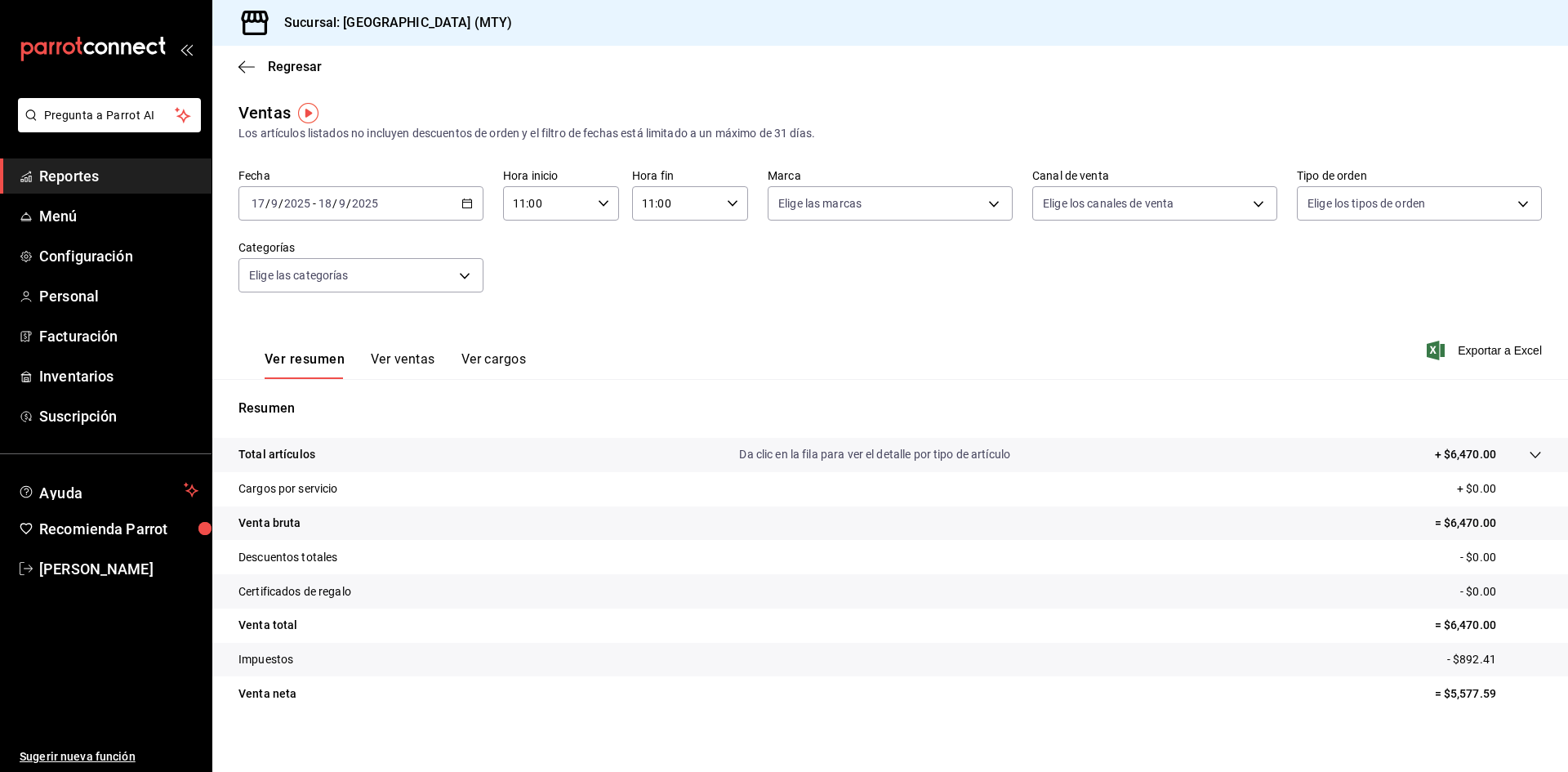
click at [403, 363] on button "Ver ventas" at bounding box center [403, 365] width 64 height 28
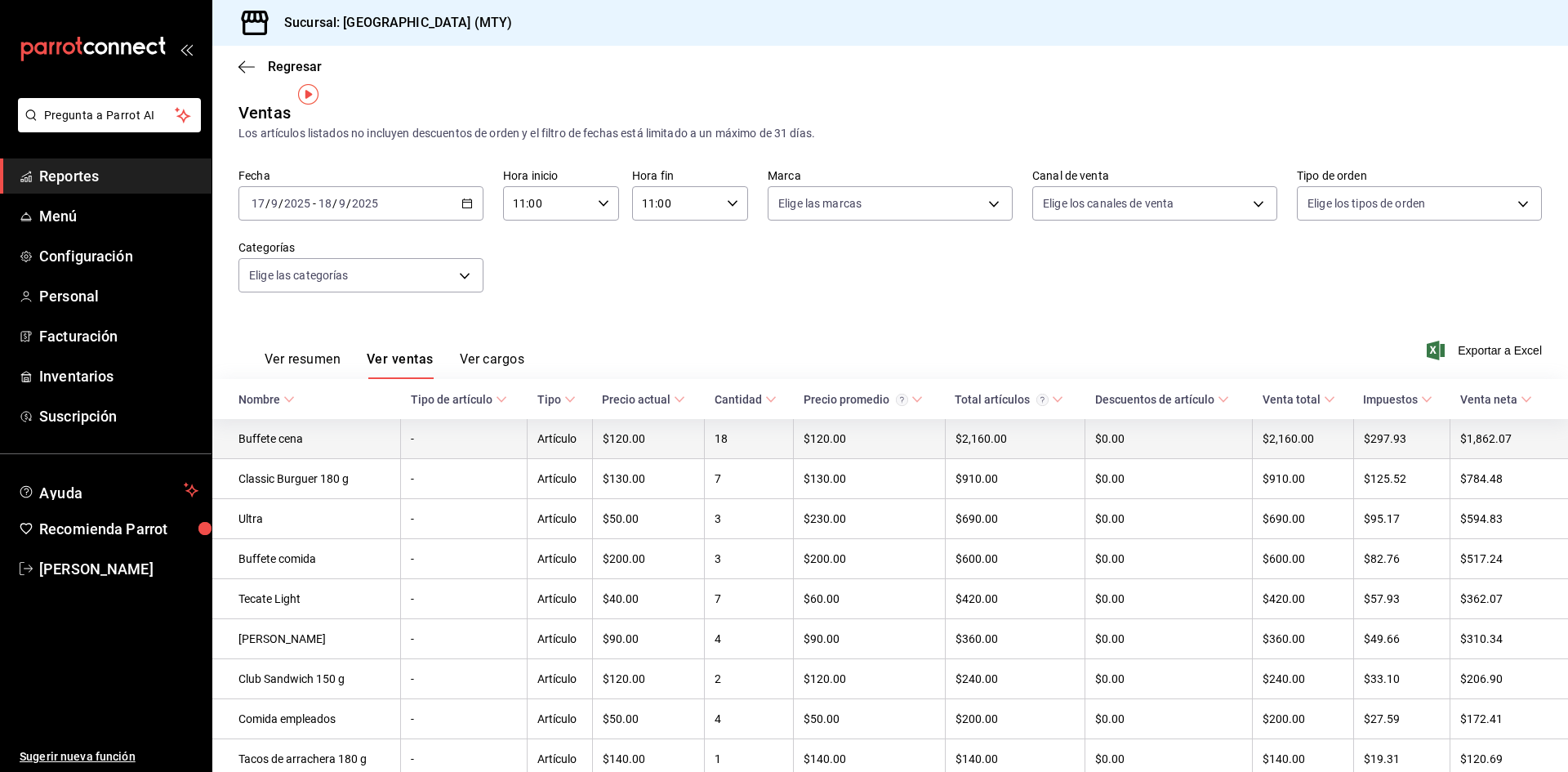
scroll to position [82, 0]
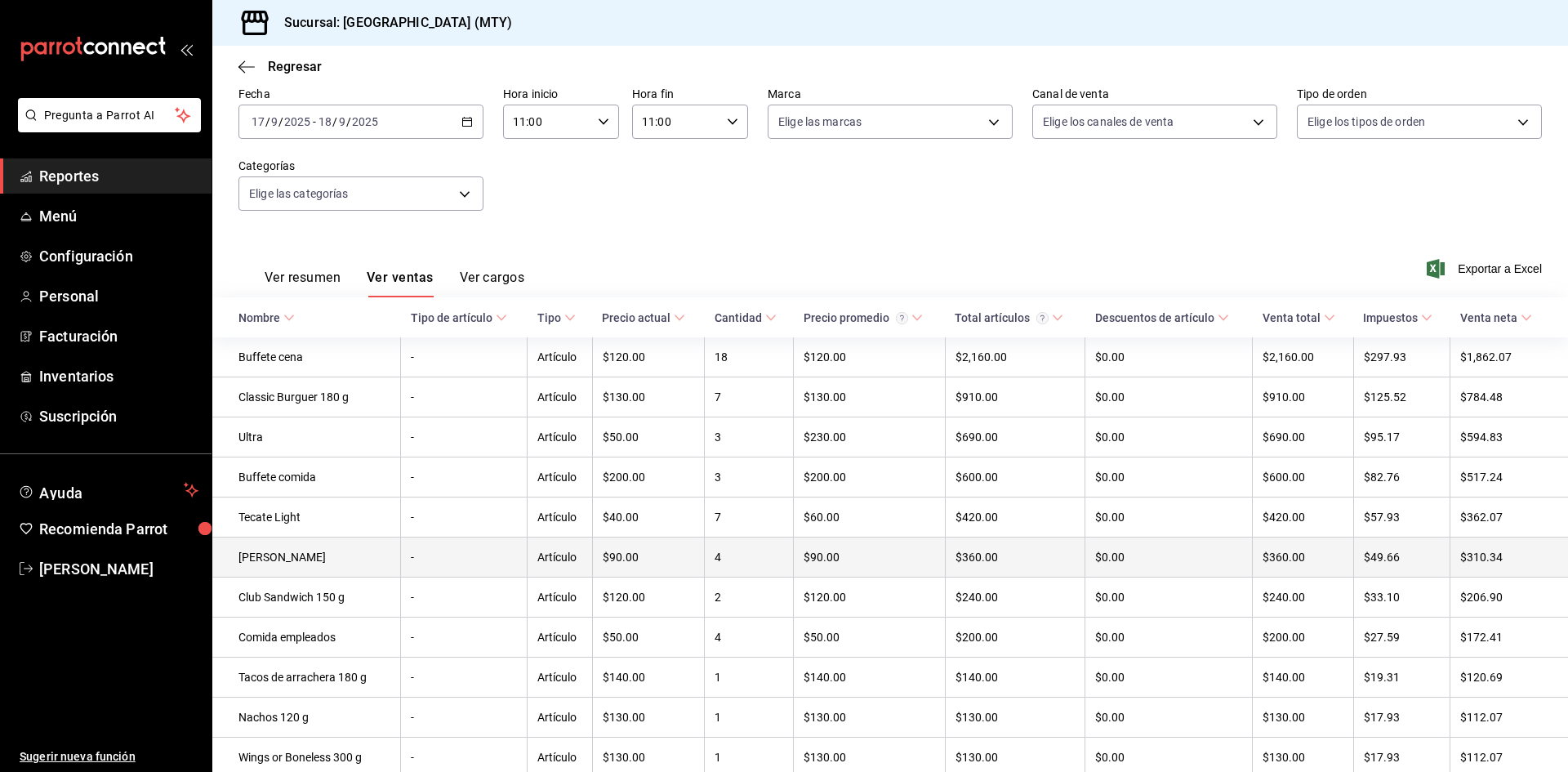
click at [446, 551] on td "-" at bounding box center [464, 557] width 127 height 40
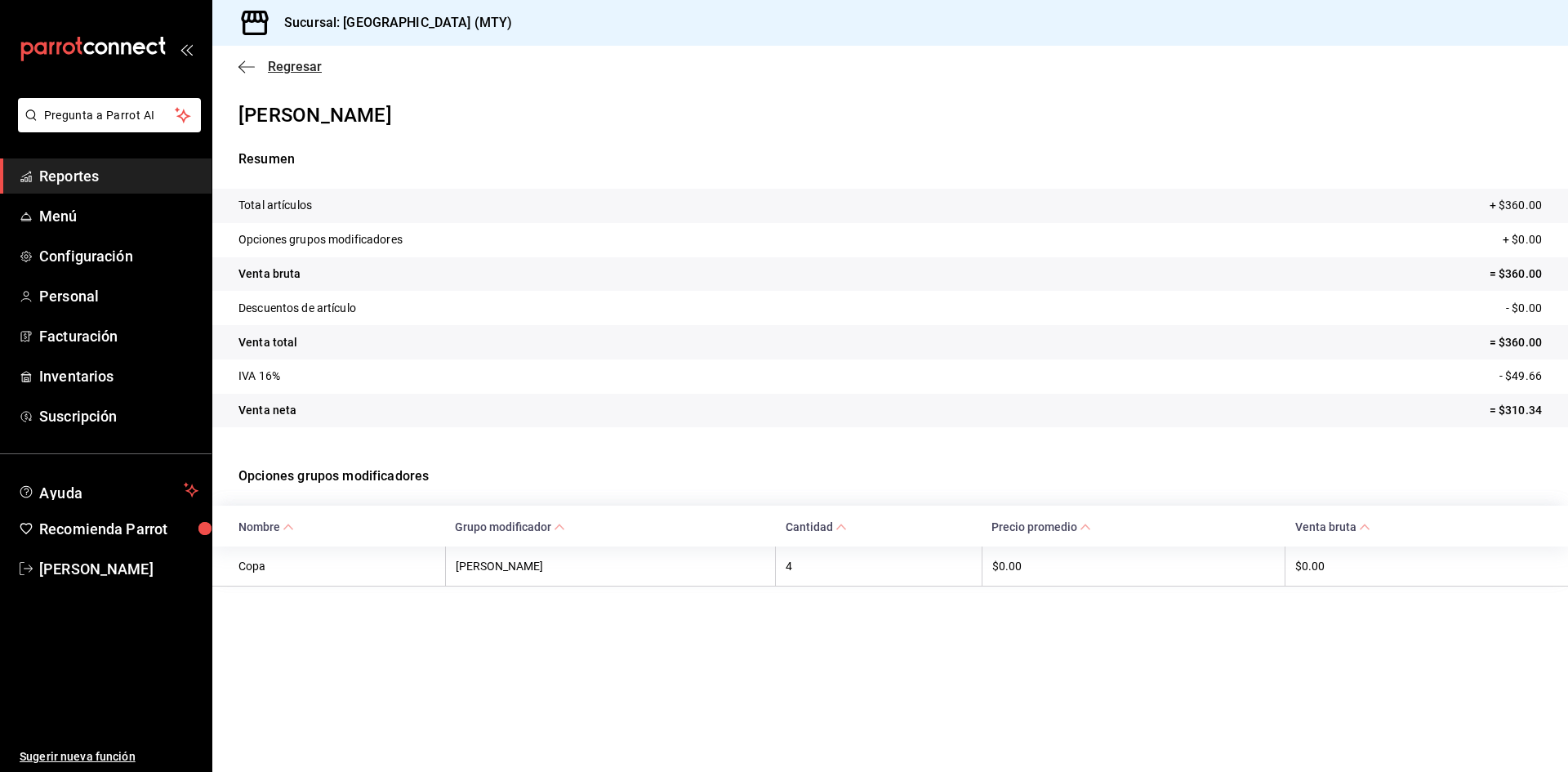
click at [245, 69] on icon "button" at bounding box center [246, 67] width 16 height 14
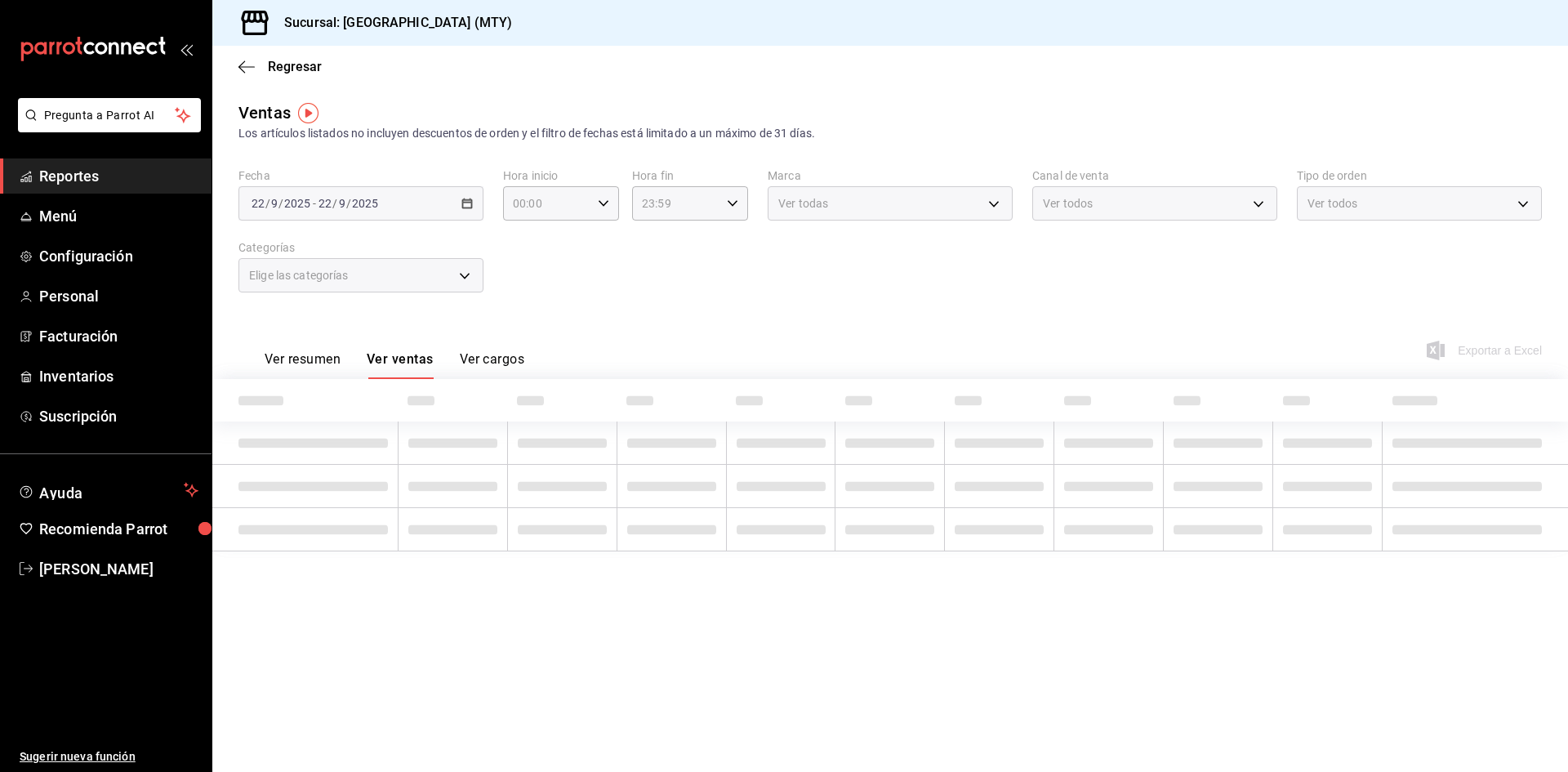
type input "11:00"
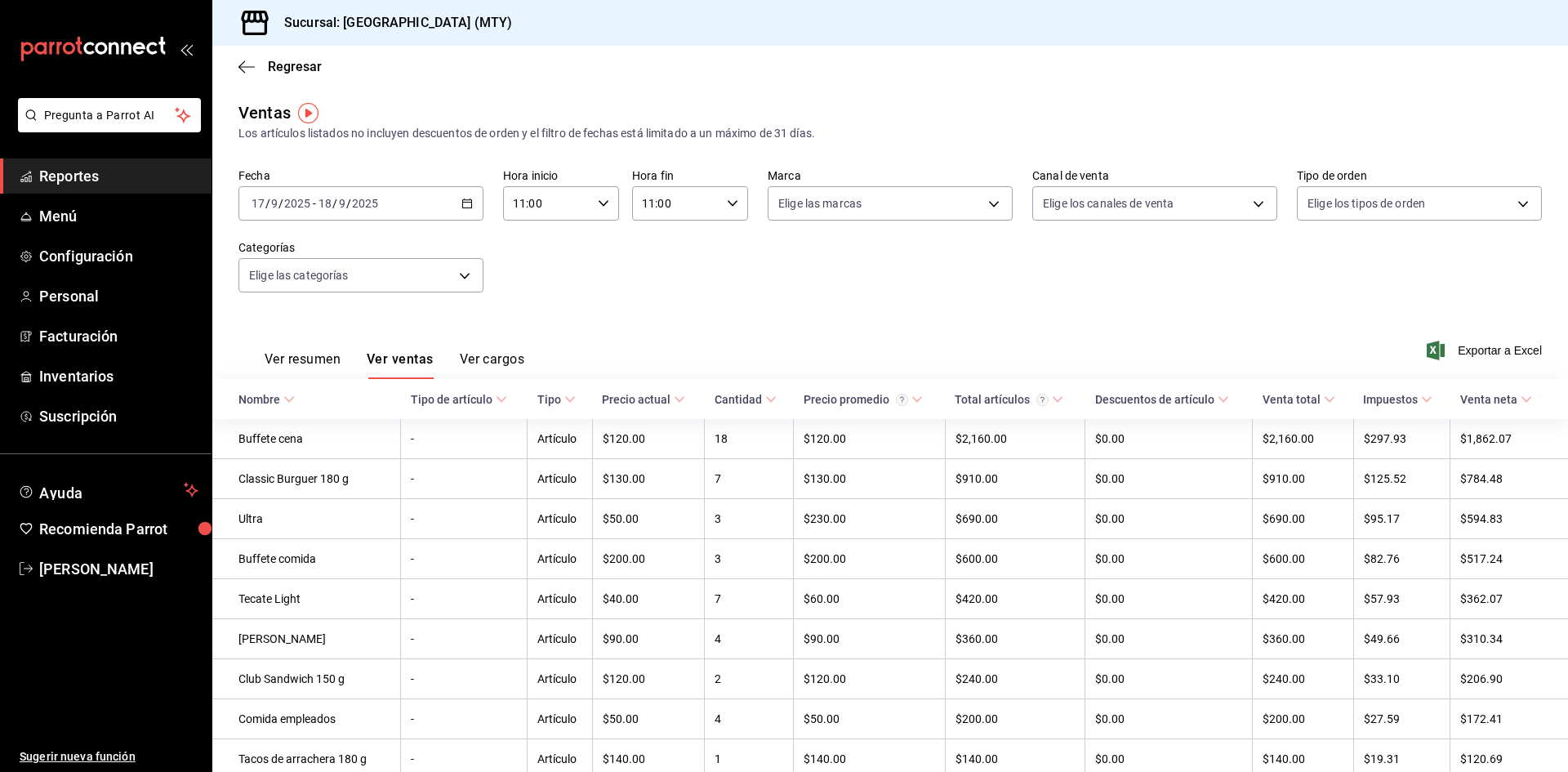
click at [463, 204] on icon "button" at bounding box center [467, 204] width 12 height 12
click at [324, 405] on span "Rango de fechas" at bounding box center [316, 400] width 127 height 17
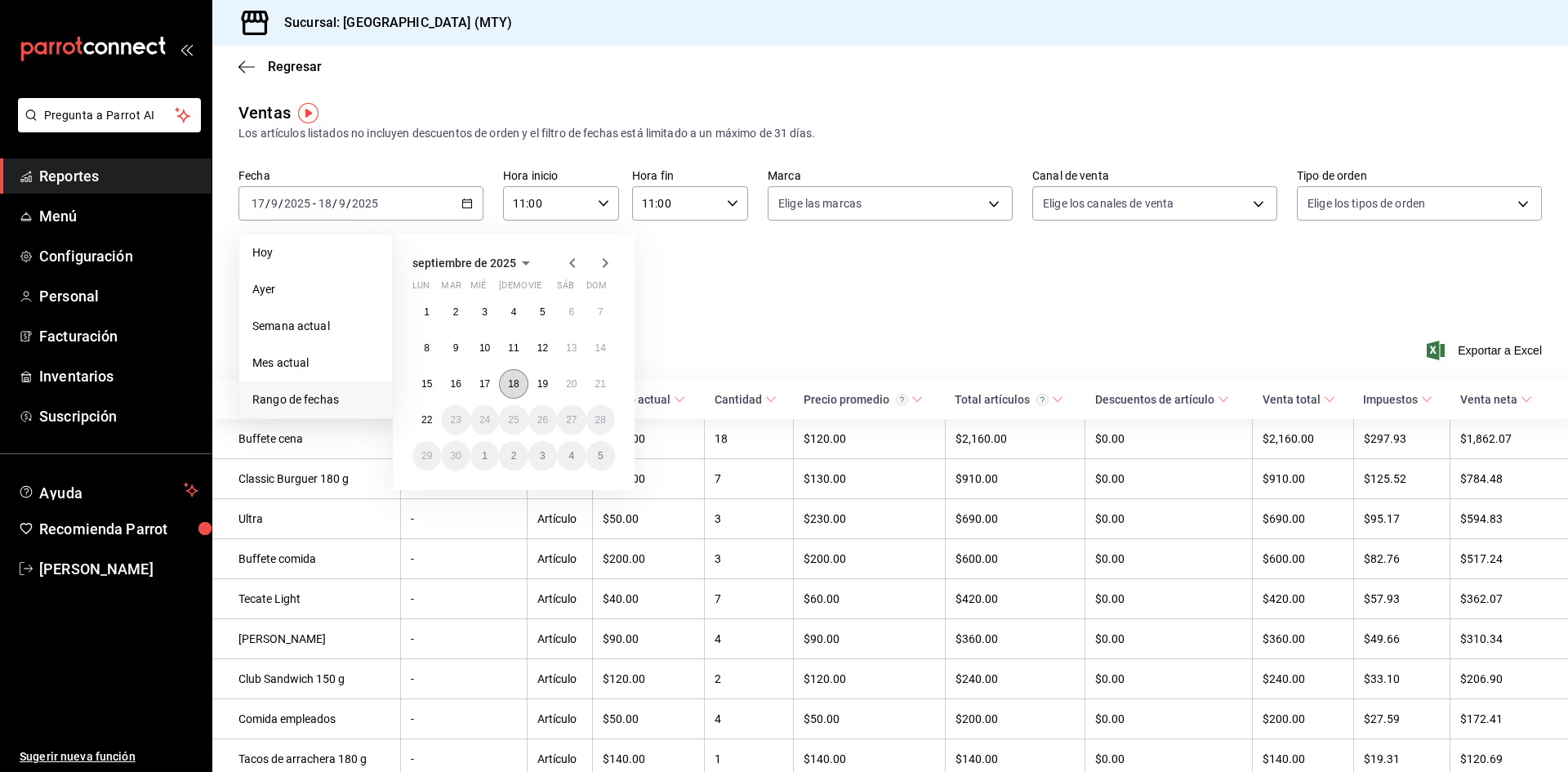
click at [520, 385] on button "18" at bounding box center [513, 383] width 29 height 30
click at [534, 383] on button "19" at bounding box center [543, 383] width 29 height 30
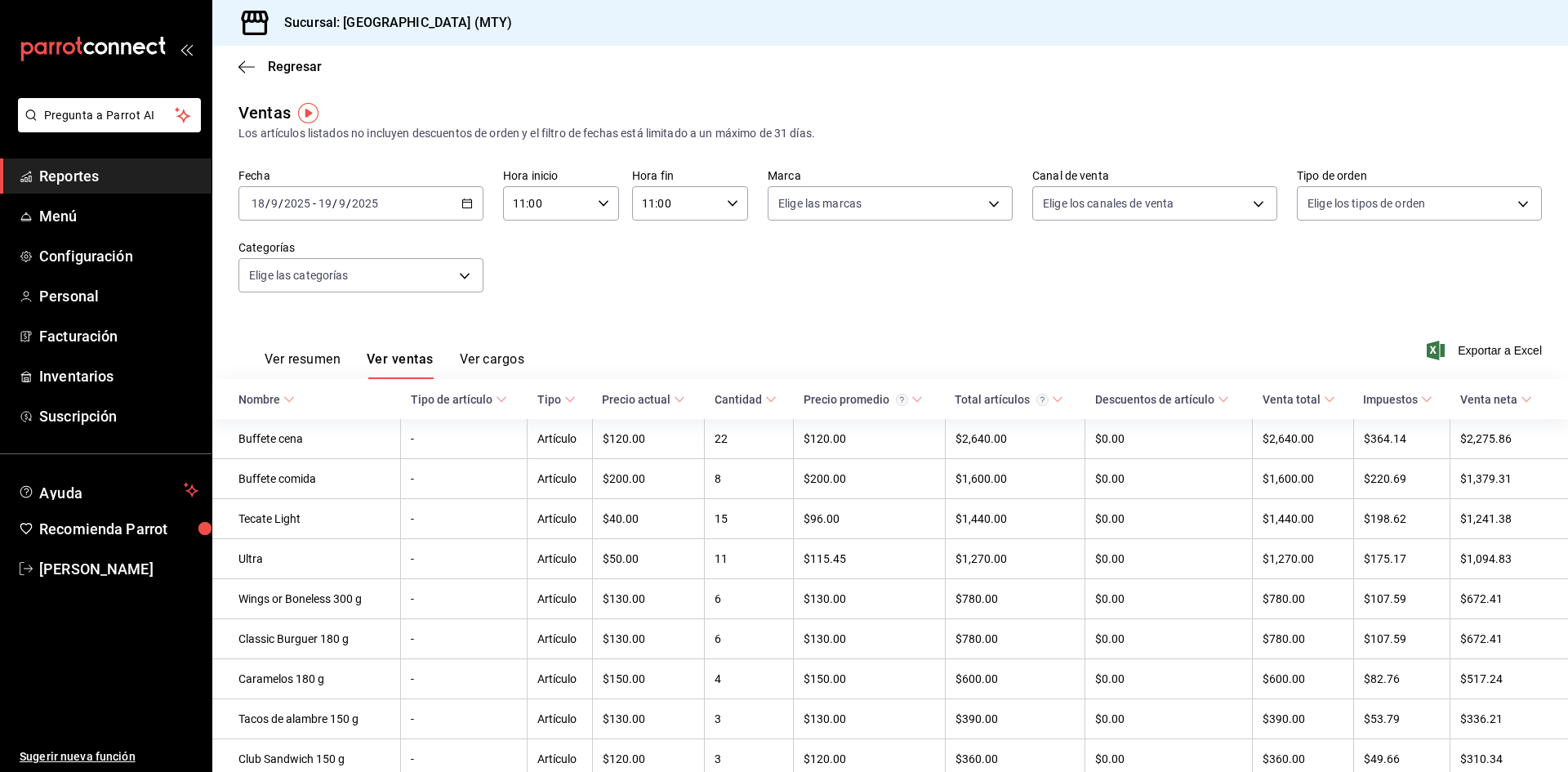
click at [285, 356] on button "Ver resumen" at bounding box center [302, 365] width 76 height 28
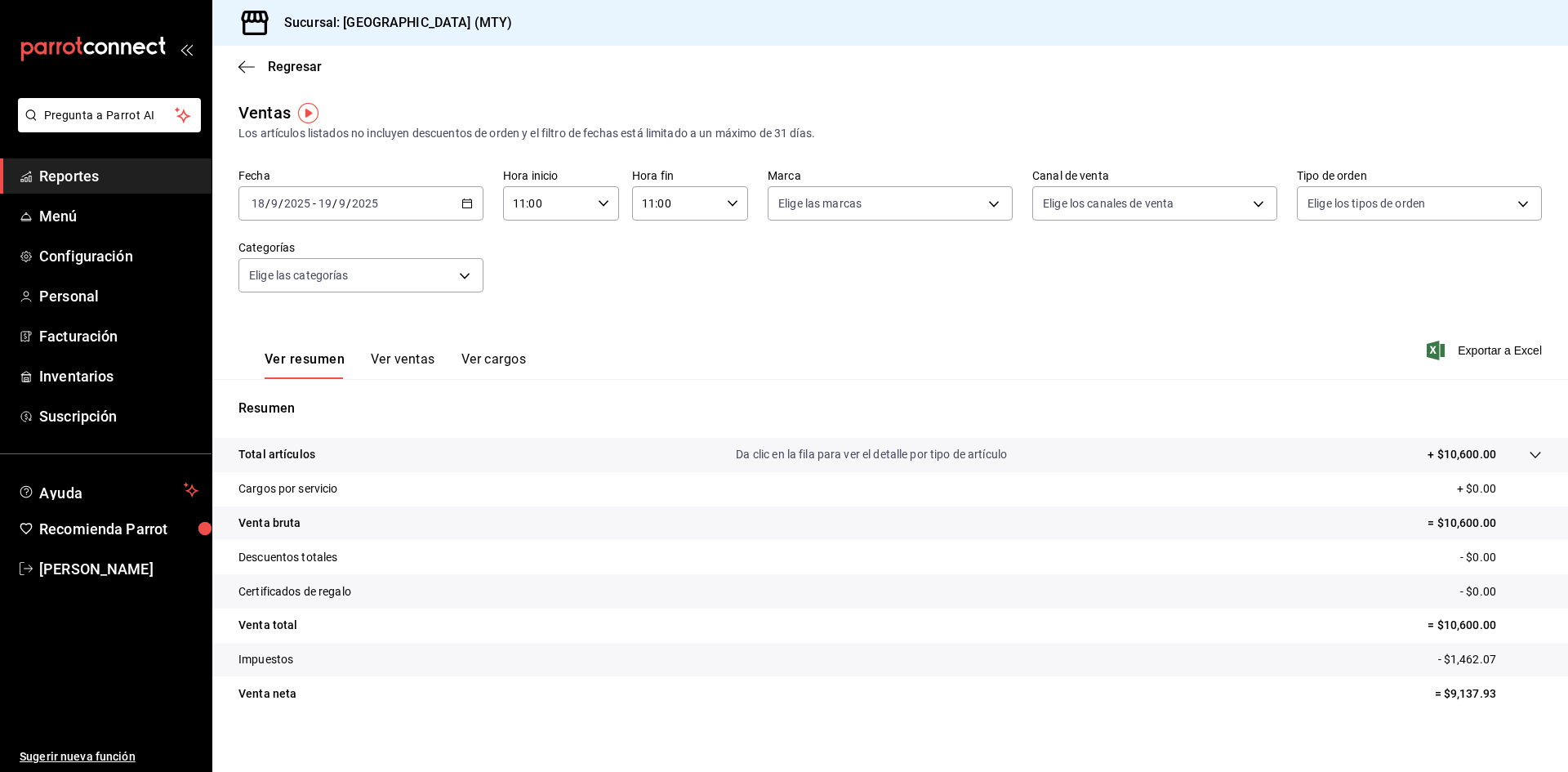
click at [411, 363] on button "Ver ventas" at bounding box center [403, 365] width 64 height 28
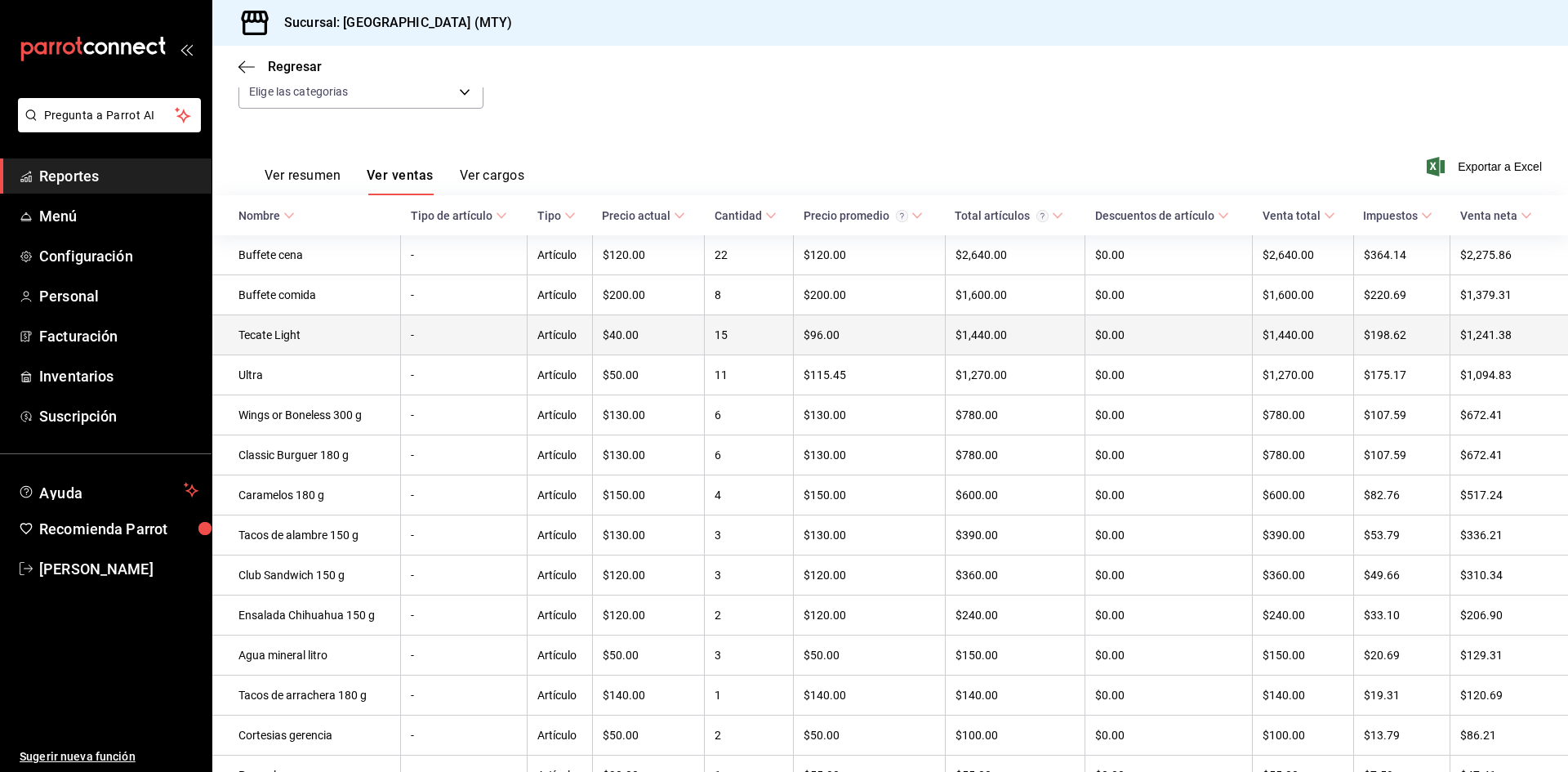
scroll to position [182, 0]
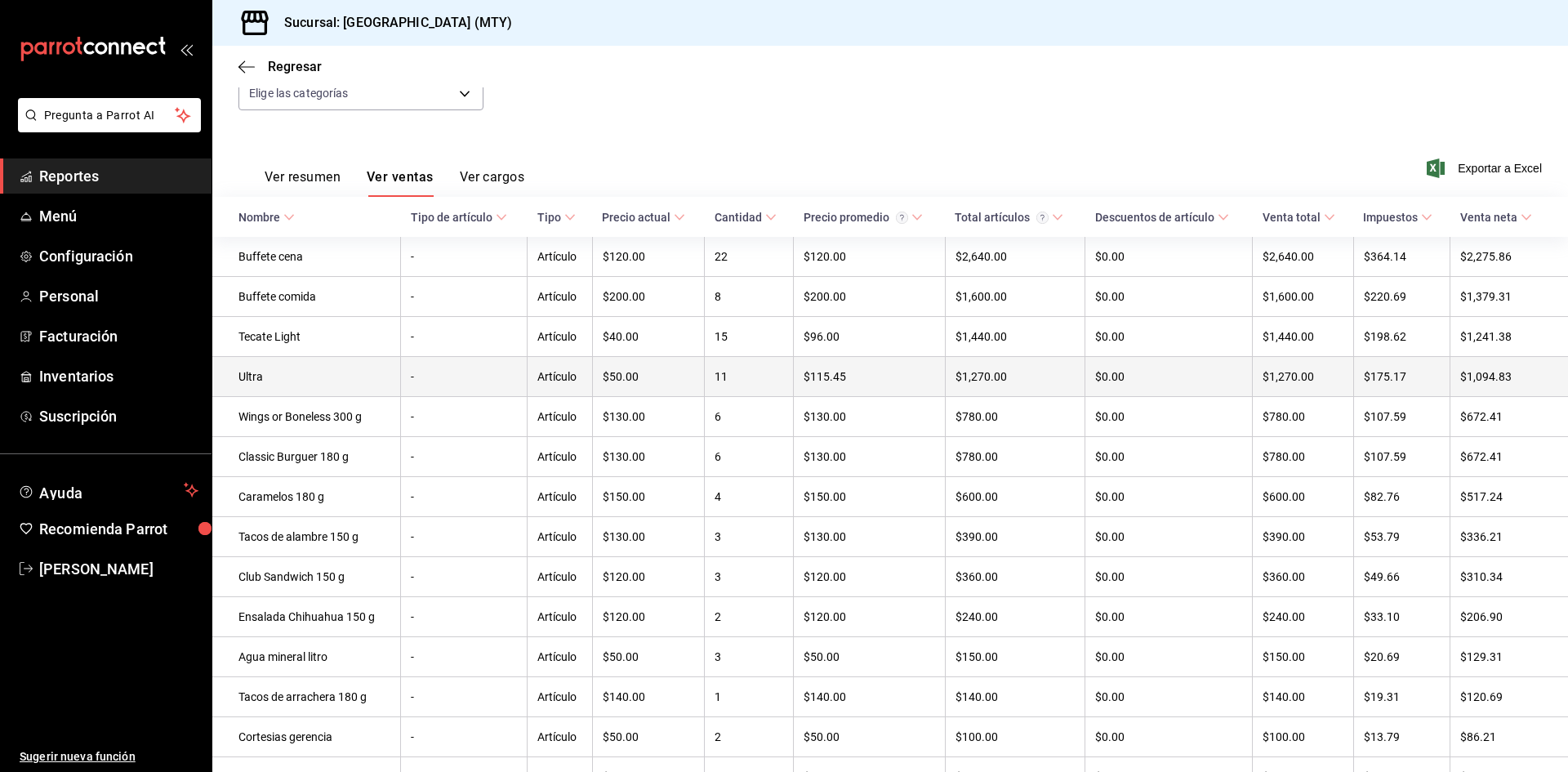
click at [325, 379] on td "Ultra" at bounding box center [306, 377] width 188 height 40
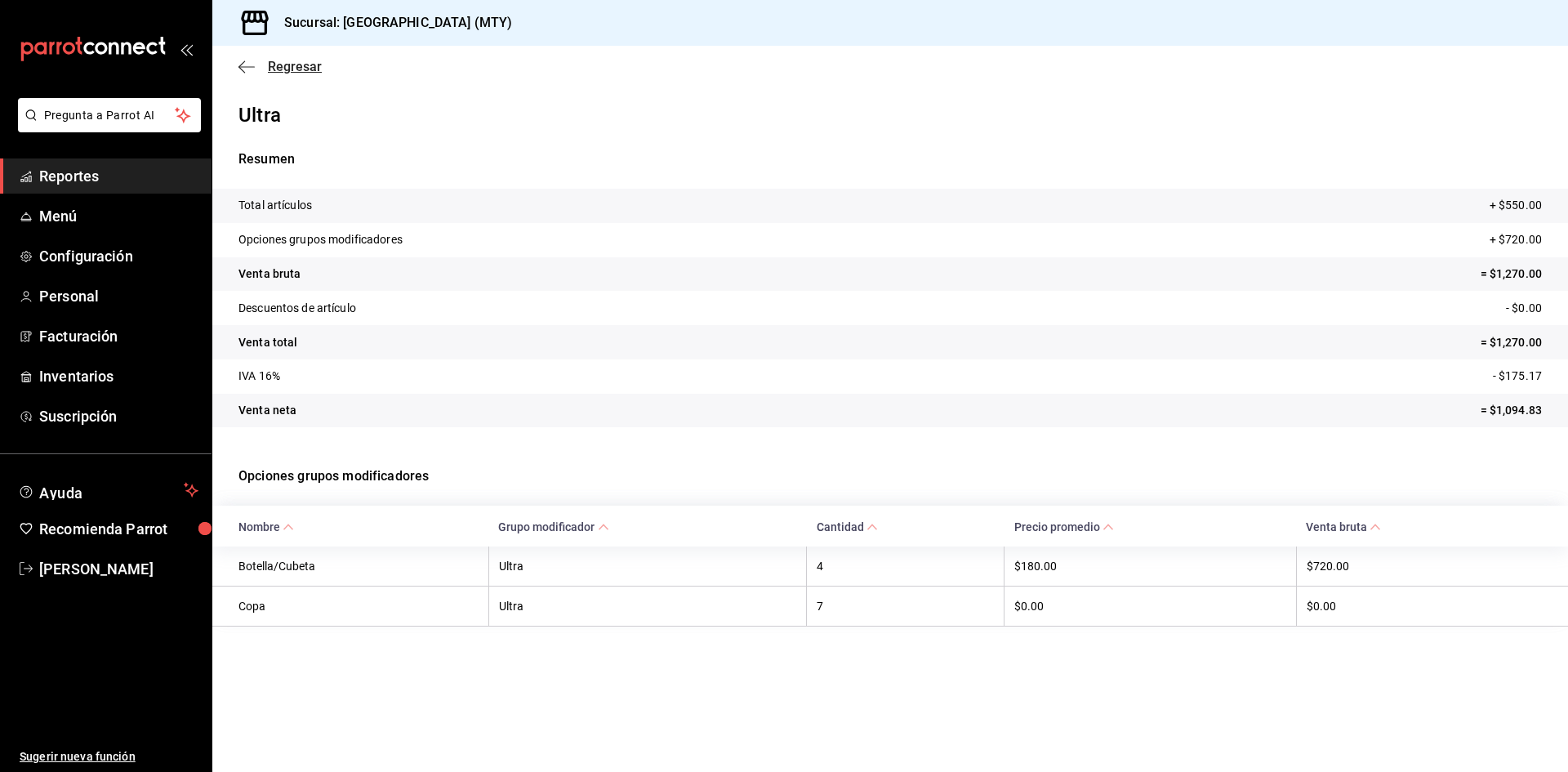
click at [287, 70] on span "Regresar" at bounding box center [295, 67] width 54 height 15
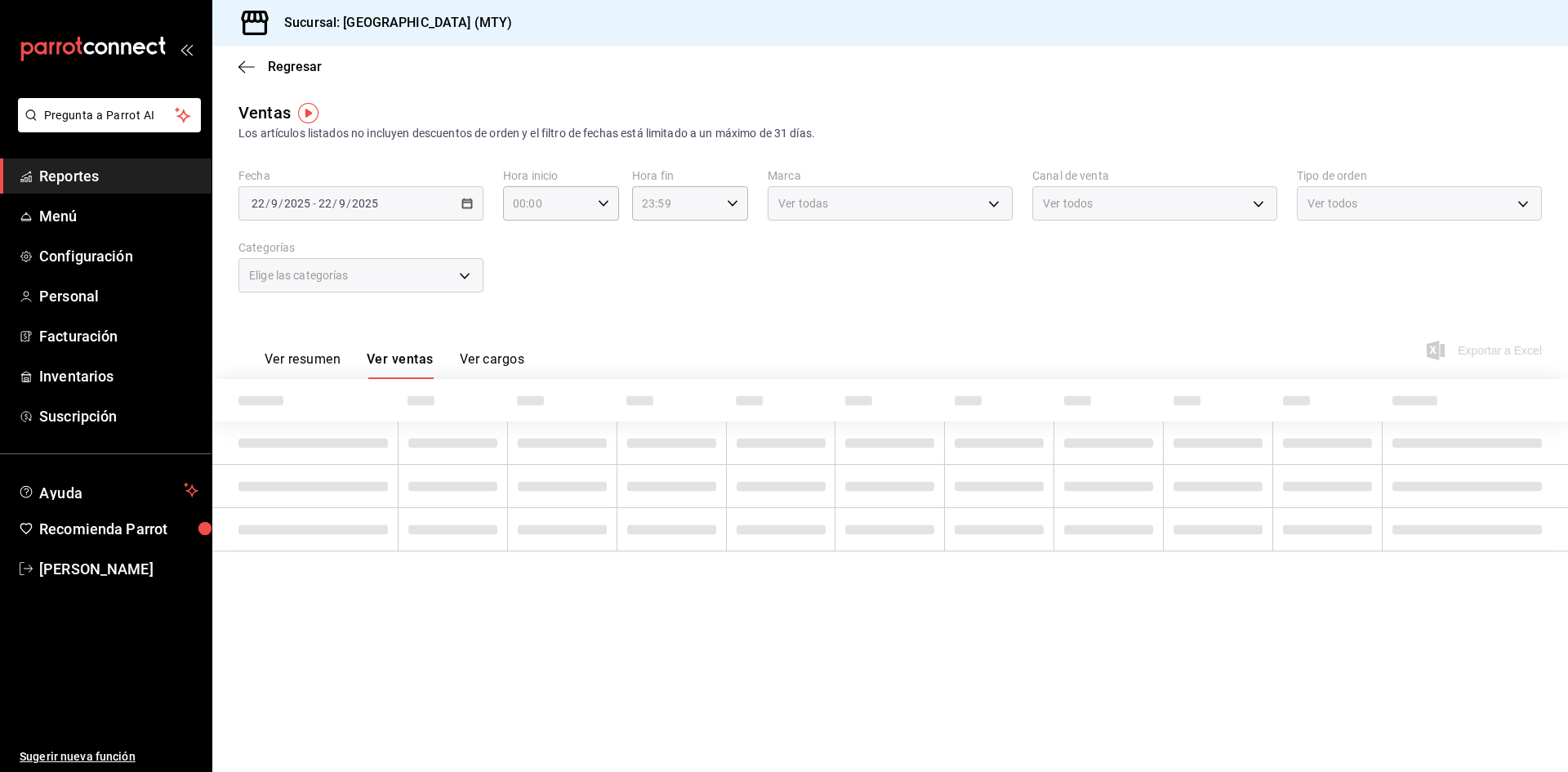
type input "11:00"
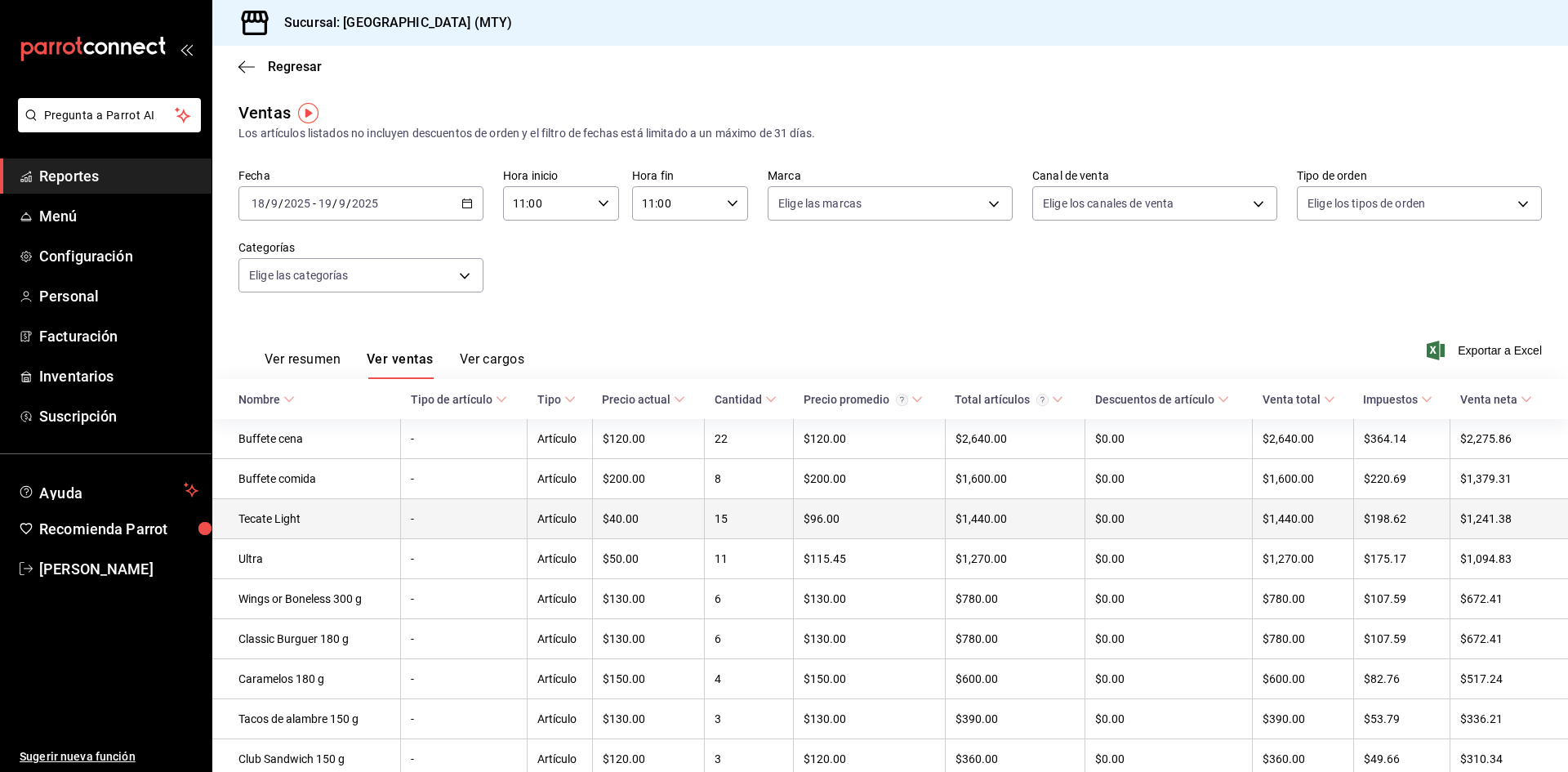
click at [338, 514] on td "Tecate Light" at bounding box center [306, 519] width 188 height 40
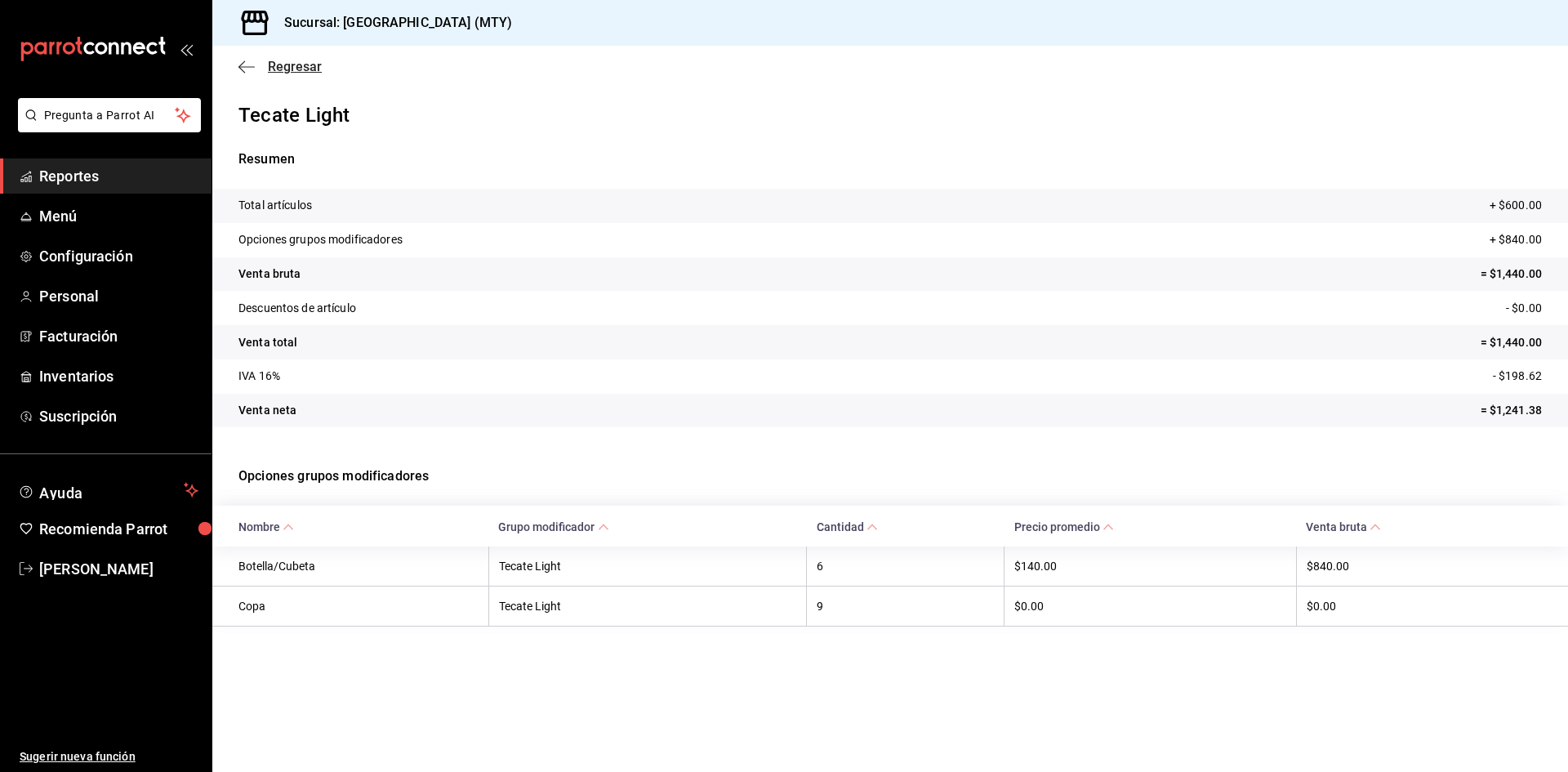
click at [276, 65] on span "Regresar" at bounding box center [295, 67] width 54 height 15
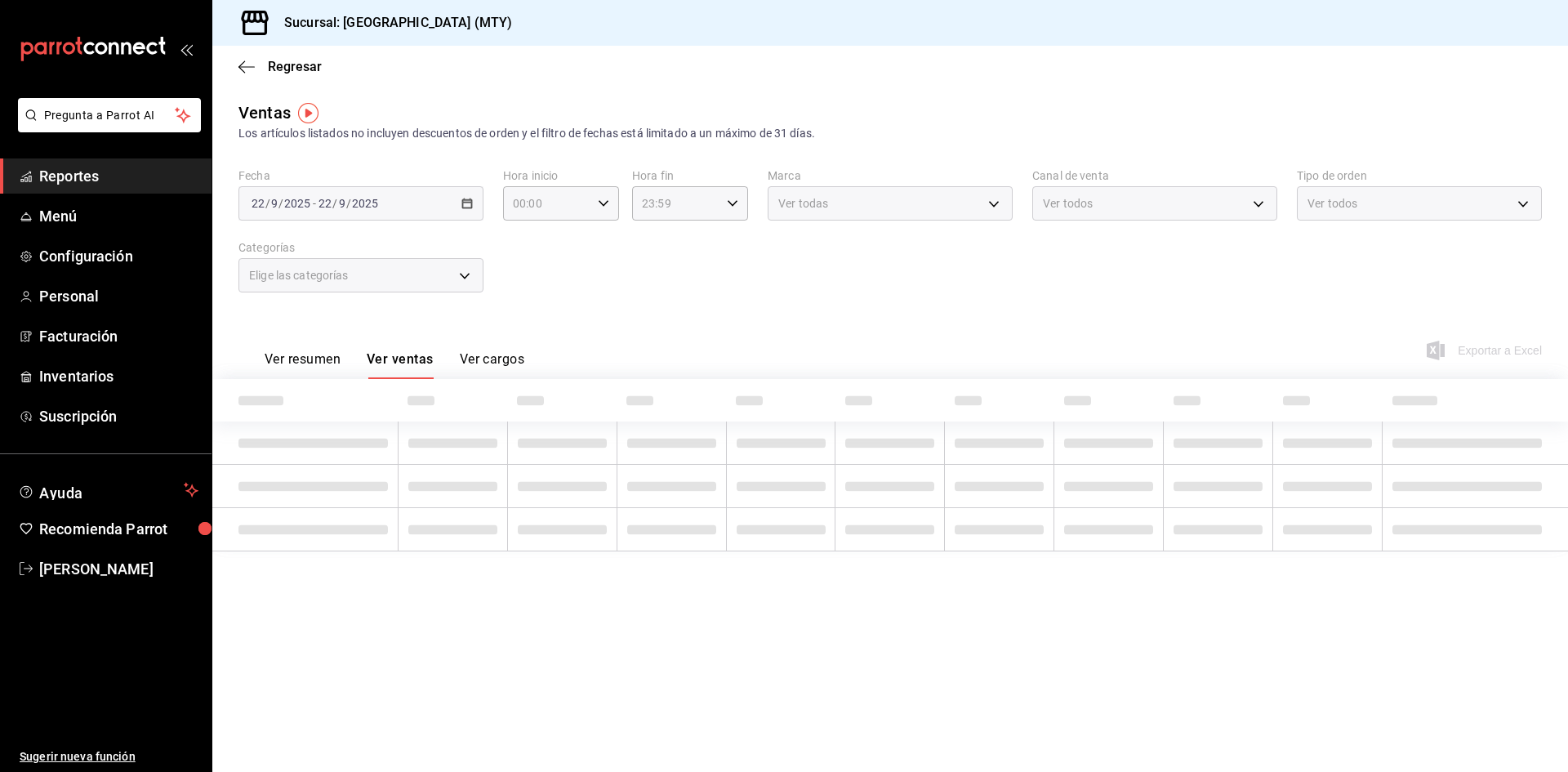
type input "11:00"
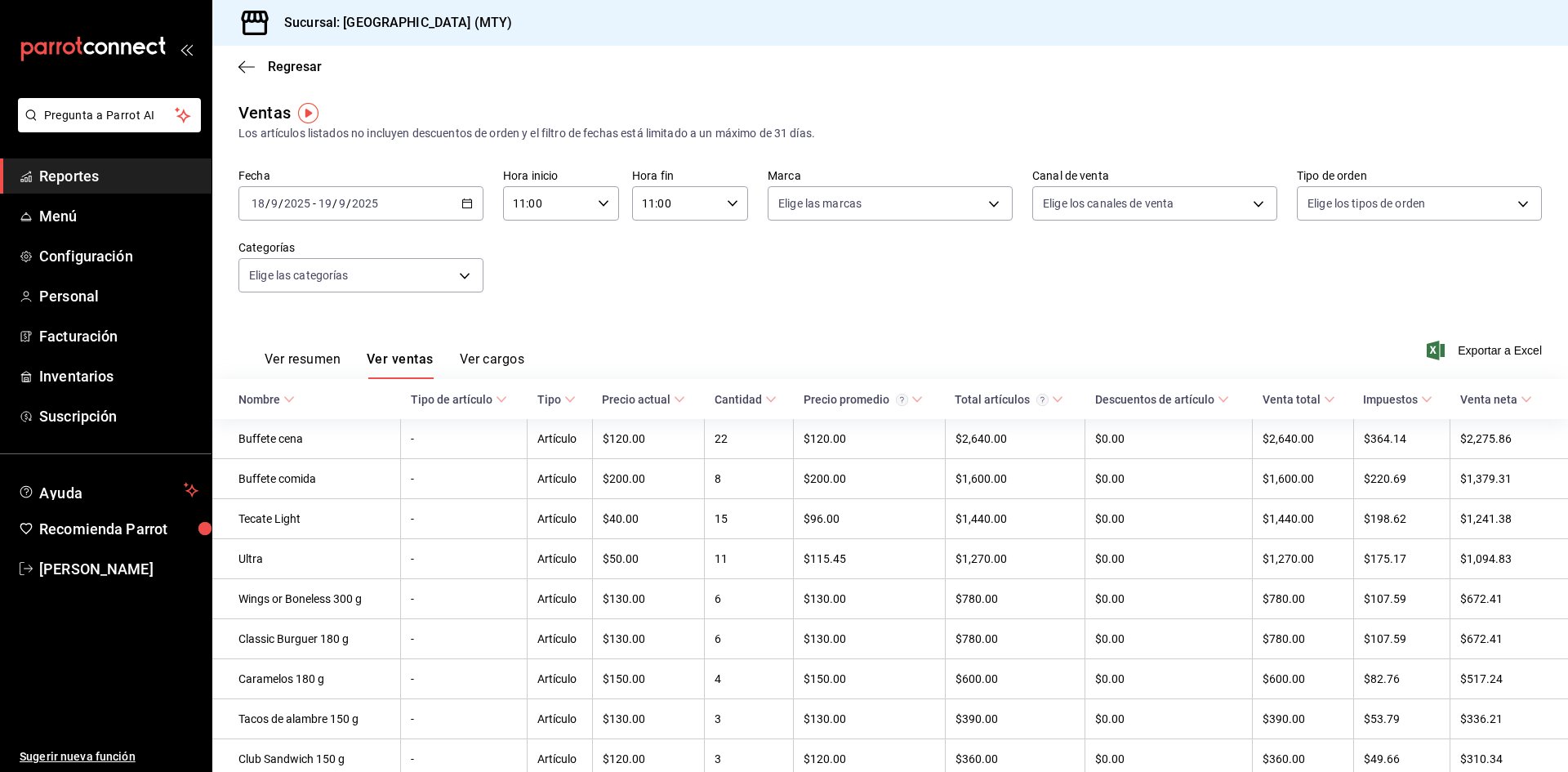
click at [470, 200] on div "[DATE] [DATE] - [DATE] [DATE]" at bounding box center [361, 204] width 245 height 35
click at [300, 407] on span "Rango de fechas" at bounding box center [316, 400] width 127 height 17
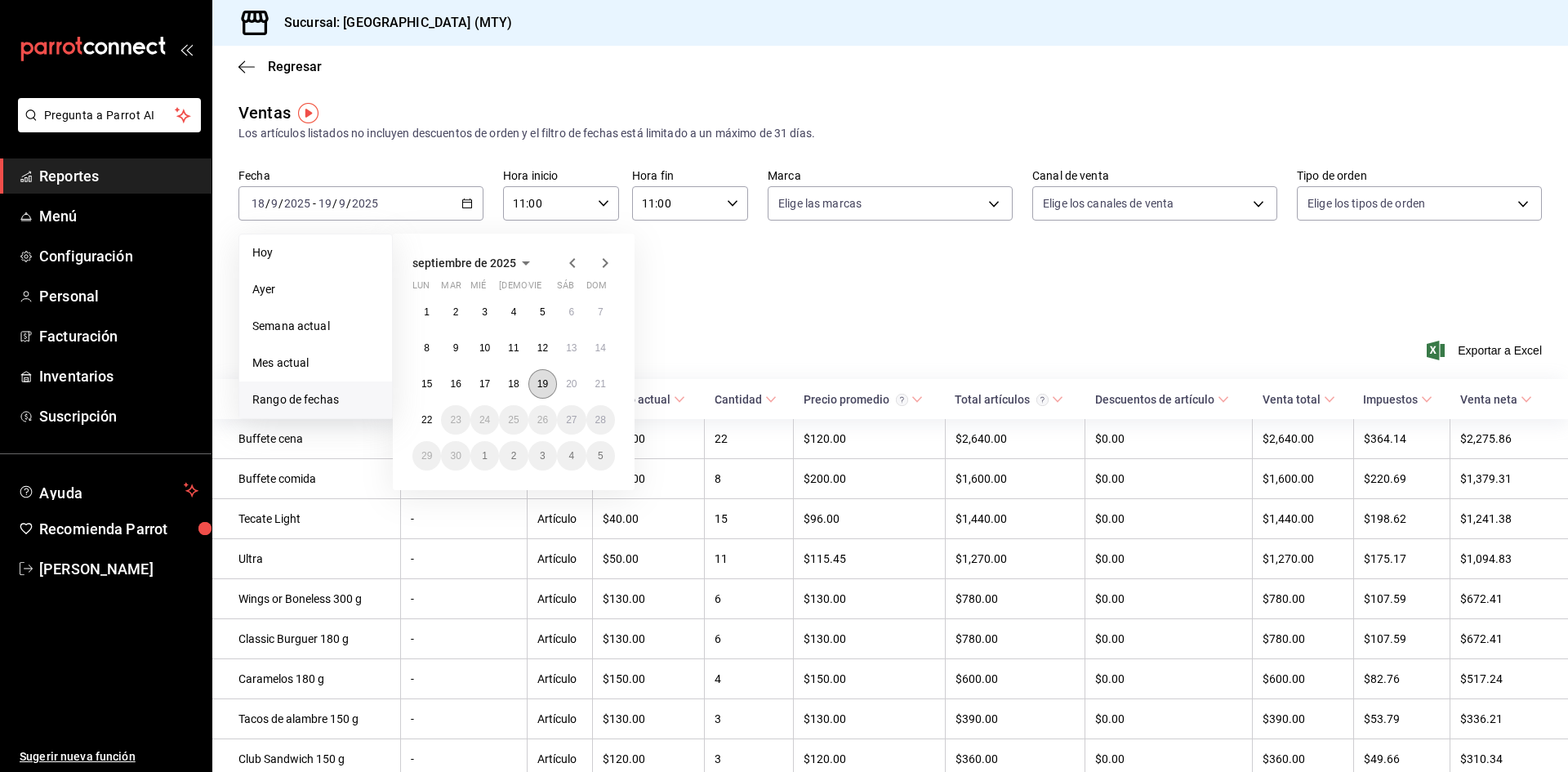
click at [534, 387] on button "19" at bounding box center [543, 383] width 29 height 30
click at [578, 384] on button "20" at bounding box center [572, 383] width 29 height 30
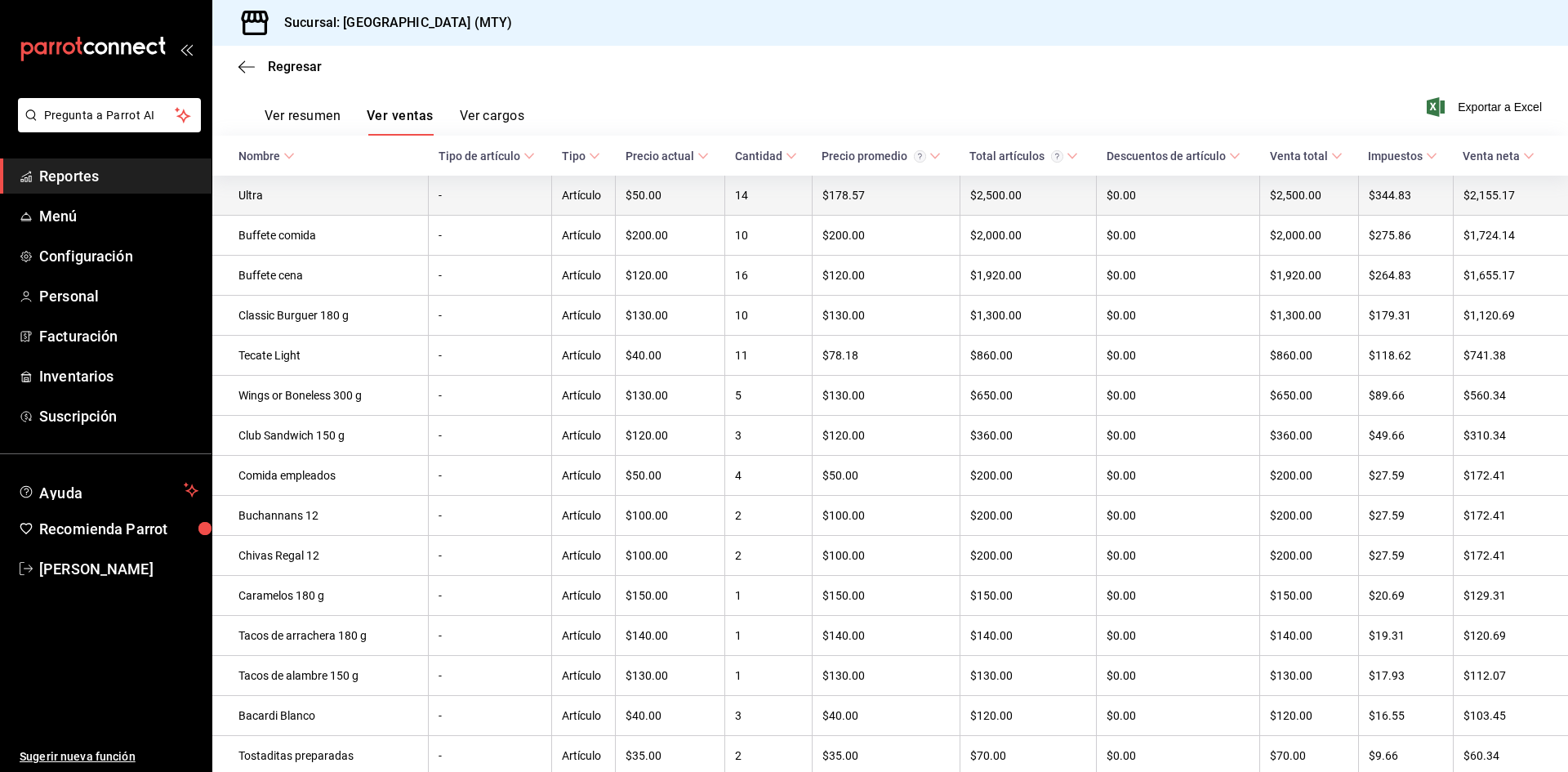
scroll to position [245, 0]
click at [263, 196] on td "Ultra" at bounding box center [320, 193] width 216 height 40
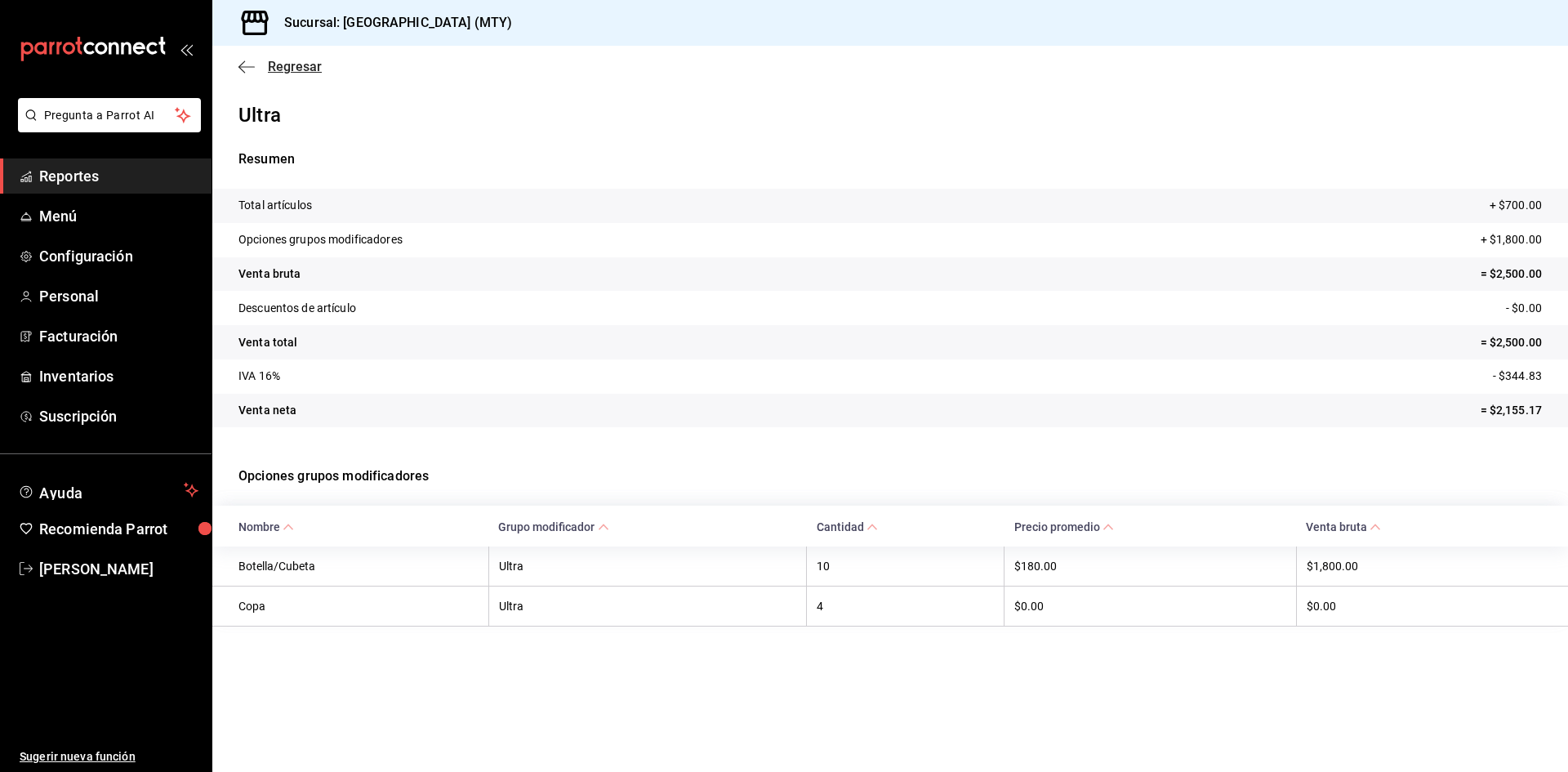
click at [274, 69] on span "Regresar" at bounding box center [295, 67] width 54 height 15
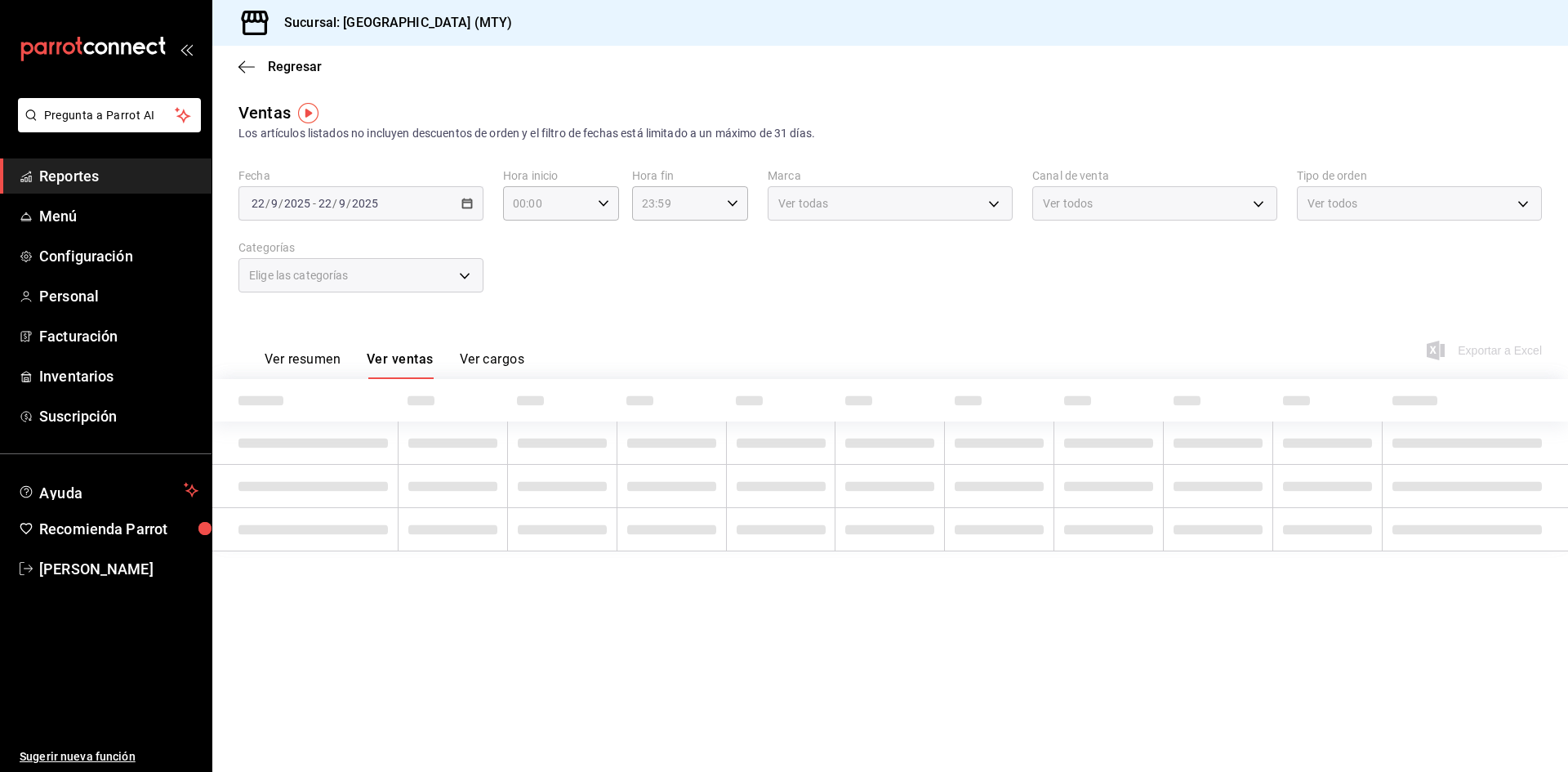
type input "11:00"
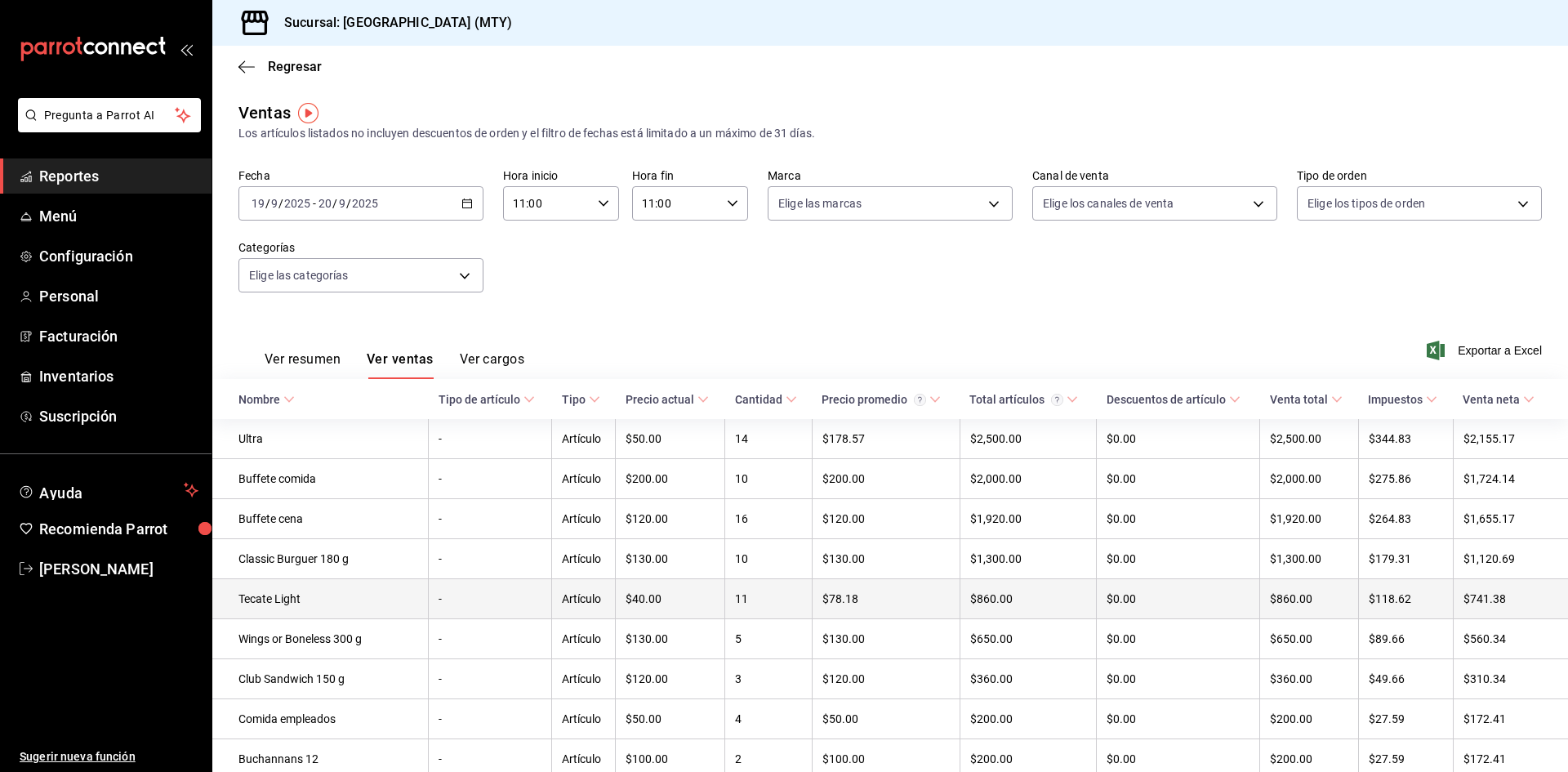
click at [323, 610] on td "Tecate Light" at bounding box center [320, 599] width 216 height 40
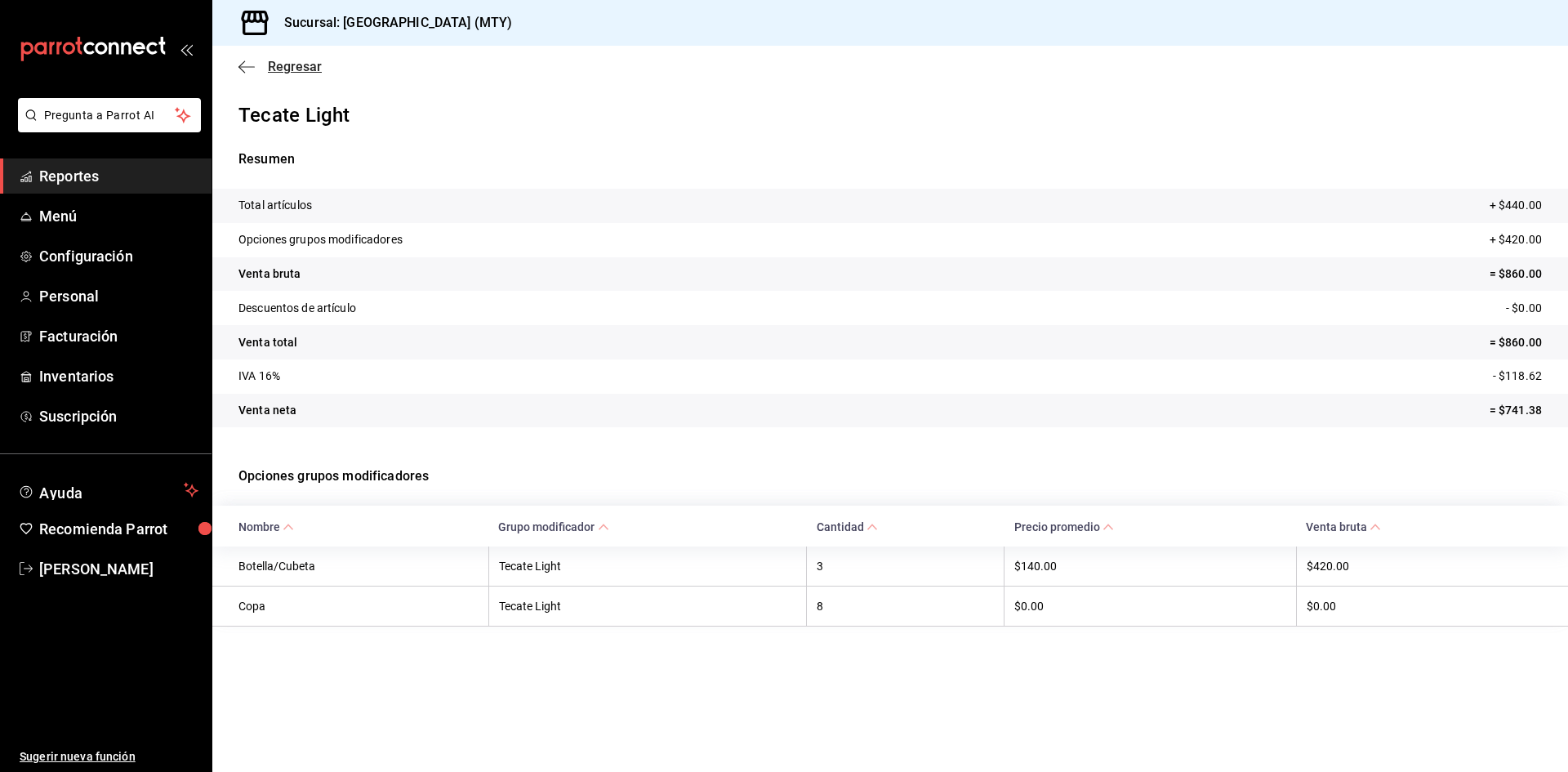
click at [281, 71] on span "Regresar" at bounding box center [295, 67] width 54 height 15
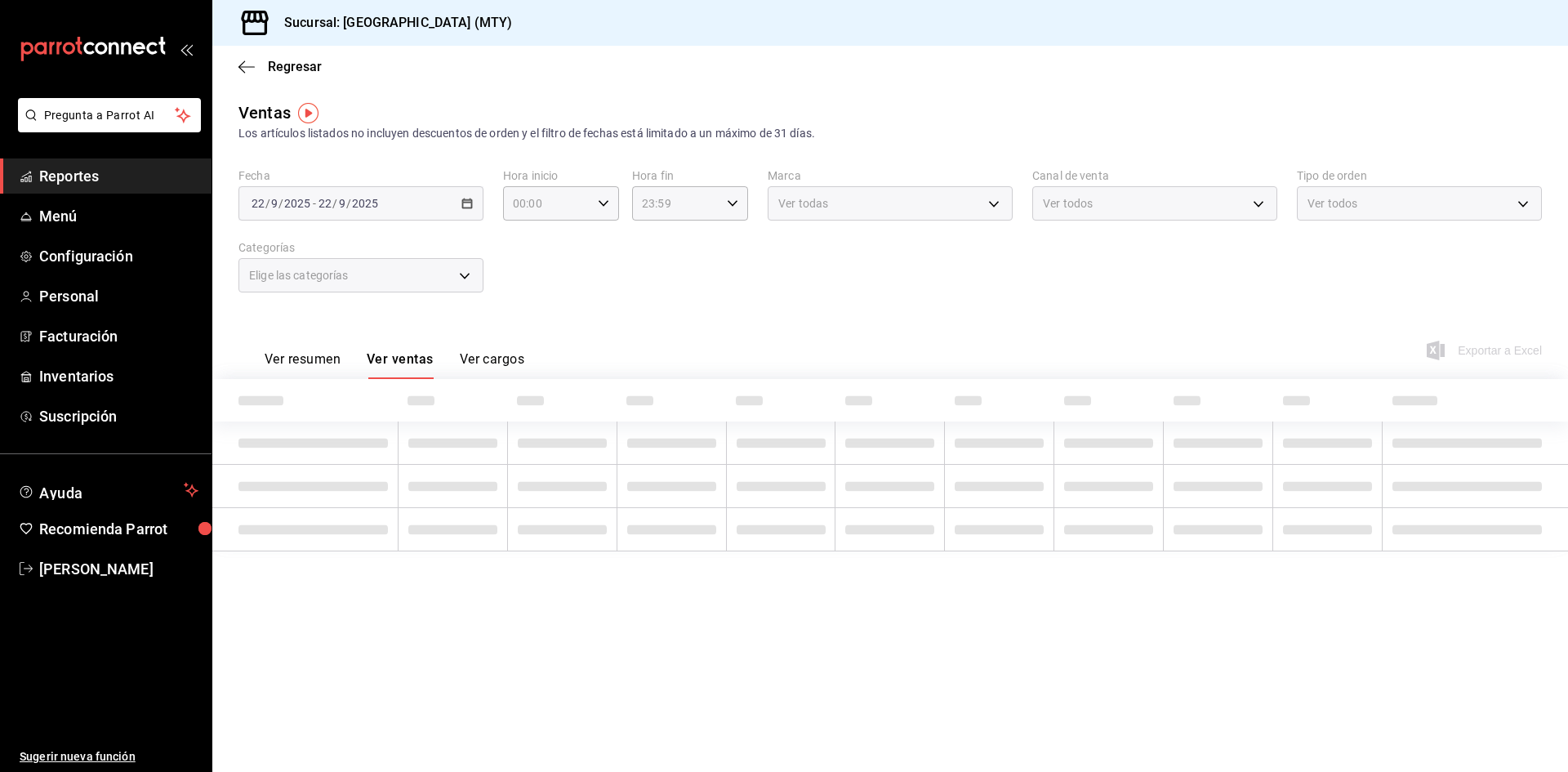
type input "11:00"
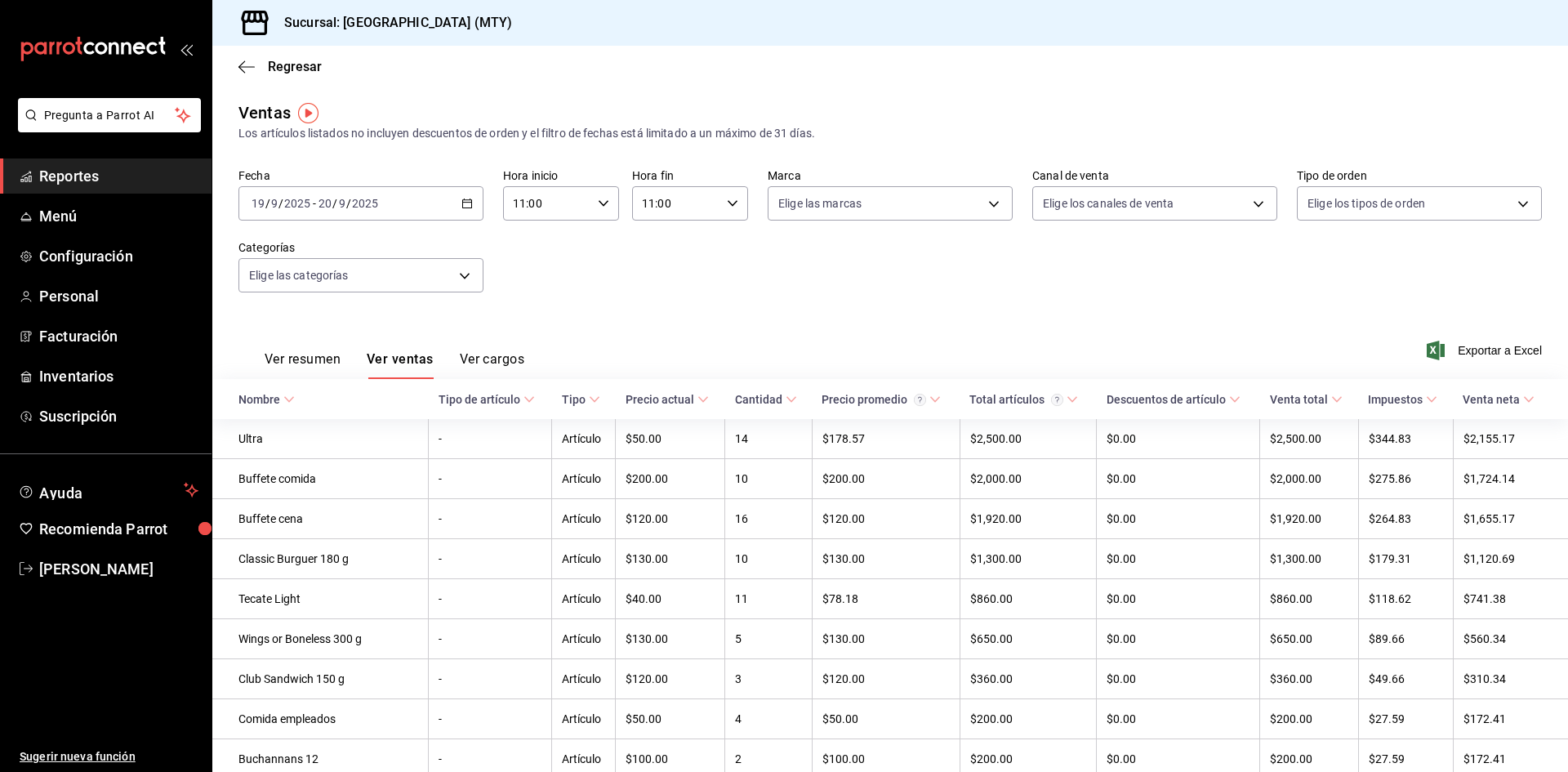
click at [469, 207] on \(Stroke\) "button" at bounding box center [467, 204] width 10 height 9
click at [330, 401] on span "Rango de fechas" at bounding box center [316, 400] width 127 height 17
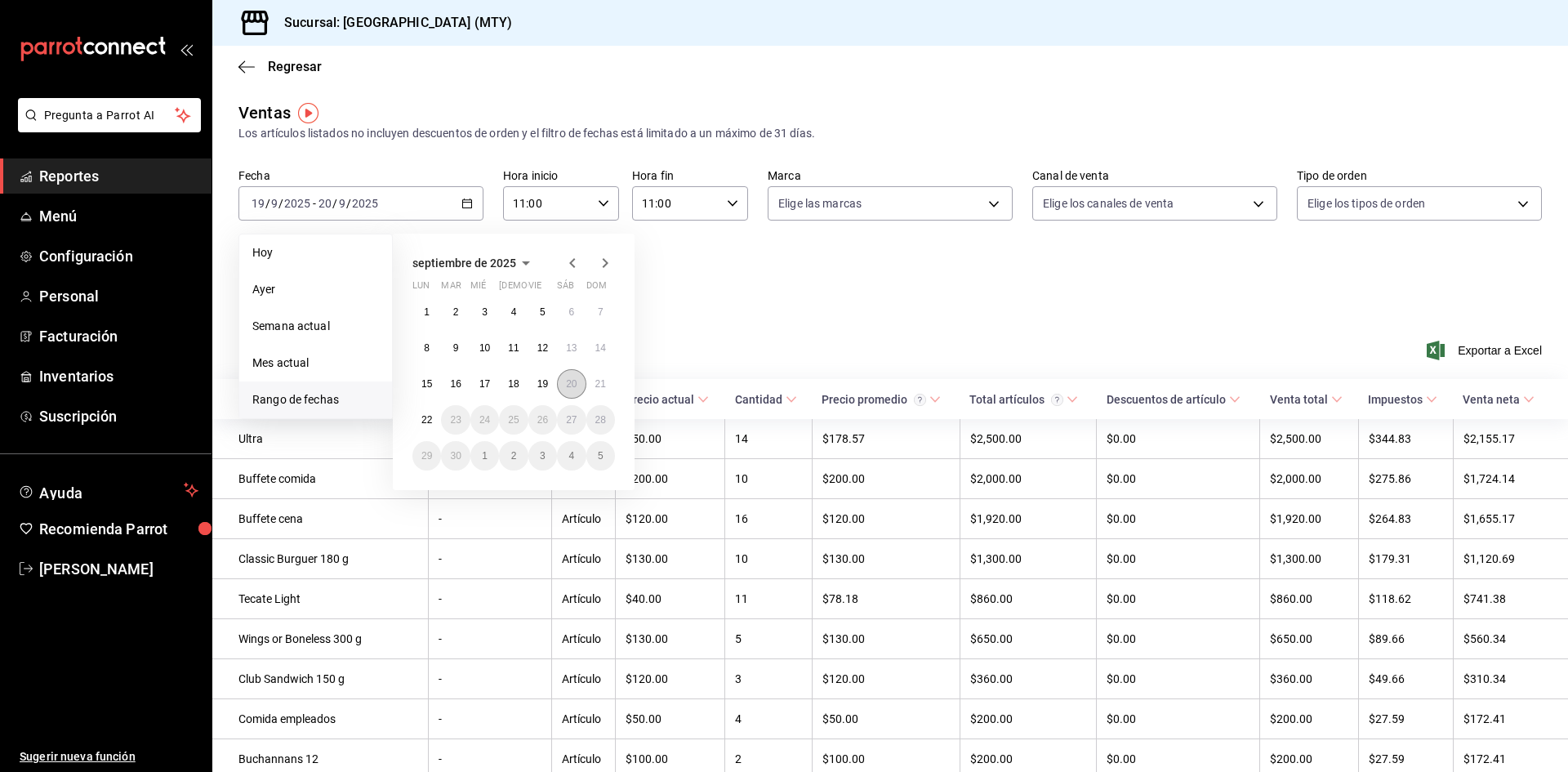
click at [564, 384] on button "20" at bounding box center [572, 383] width 29 height 30
click at [591, 384] on button "21" at bounding box center [600, 383] width 29 height 30
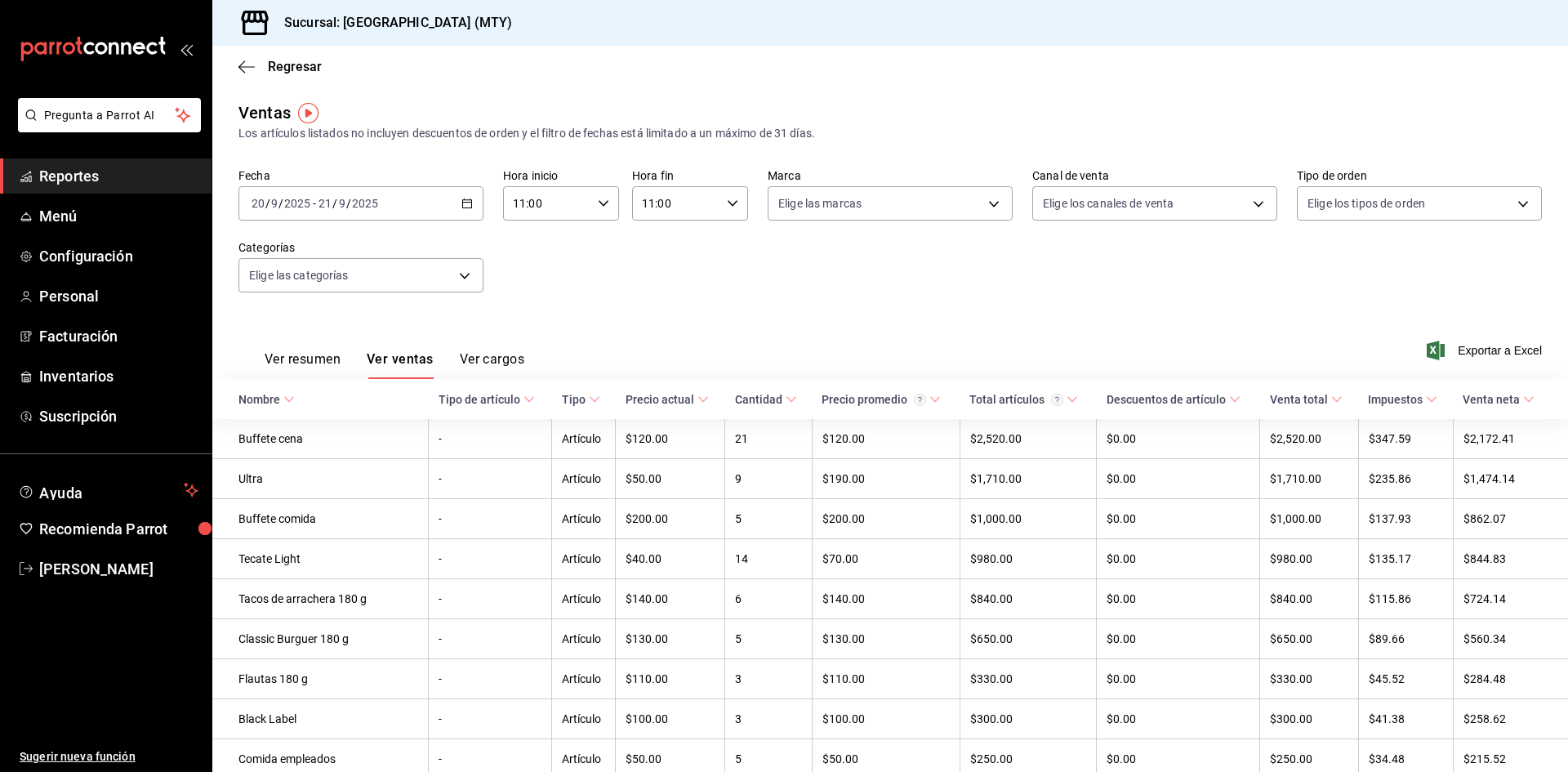
click at [294, 358] on button "Ver resumen" at bounding box center [302, 365] width 76 height 28
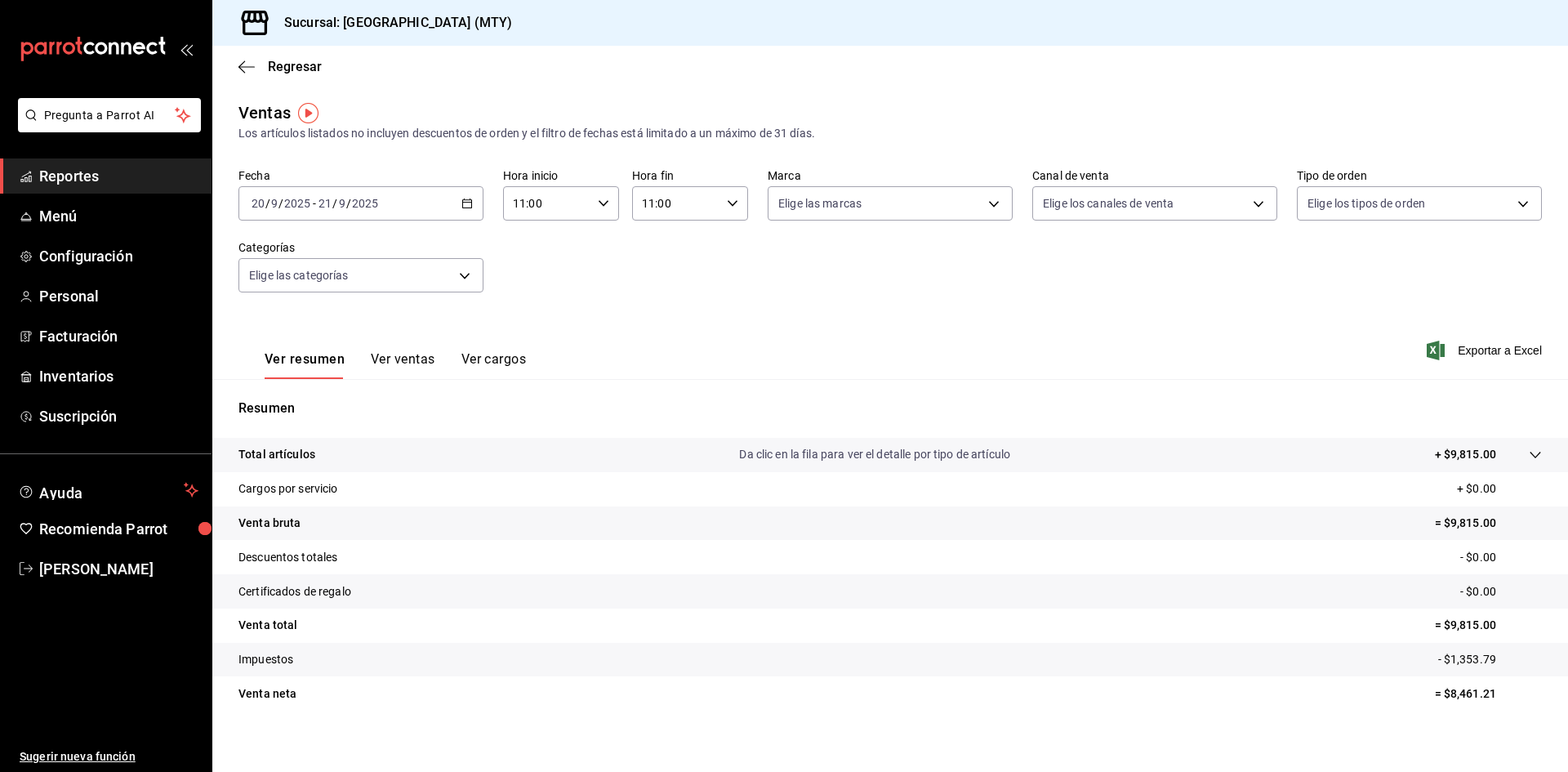
click at [399, 365] on button "Ver ventas" at bounding box center [403, 365] width 64 height 28
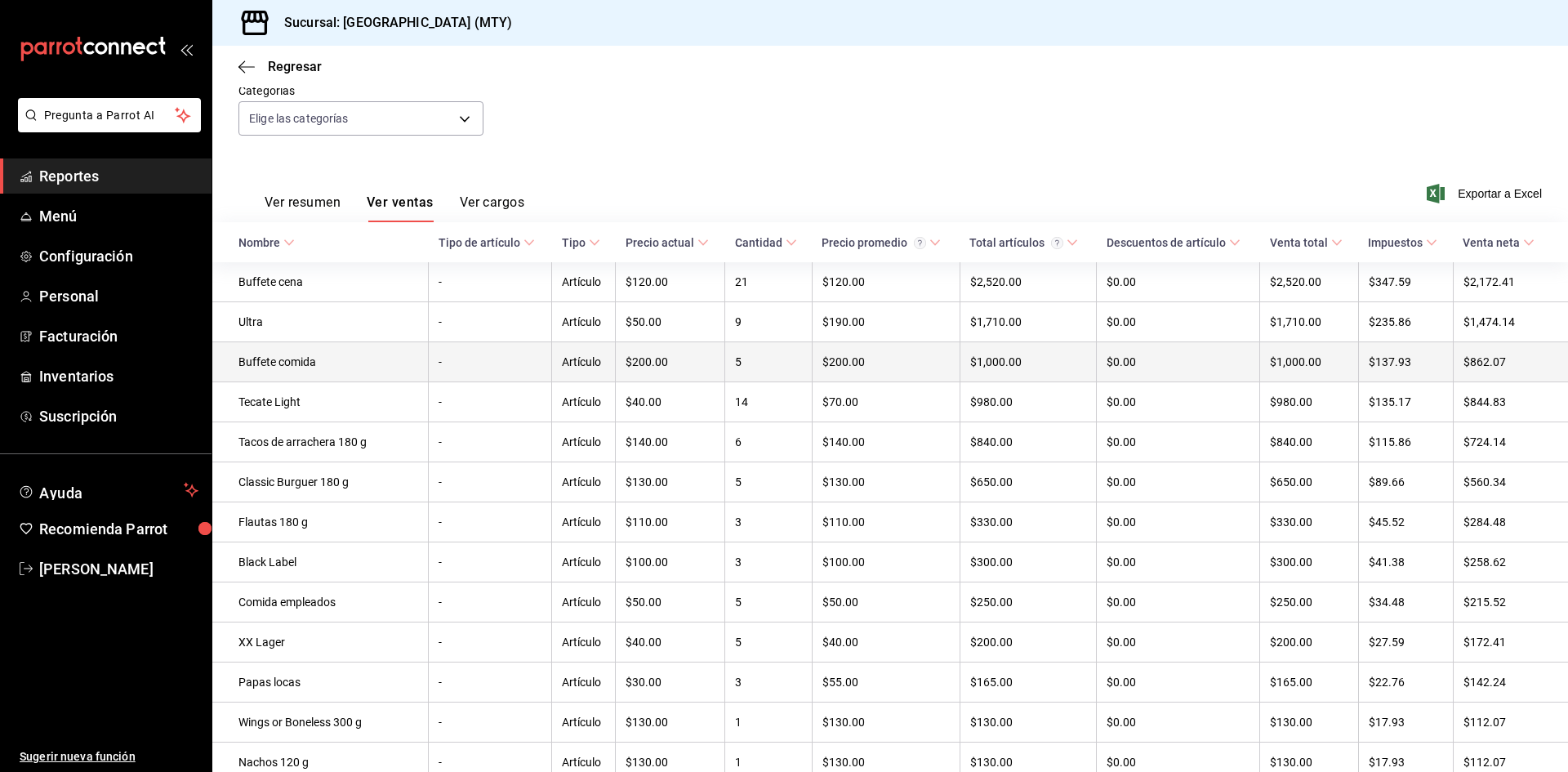
scroll to position [163, 0]
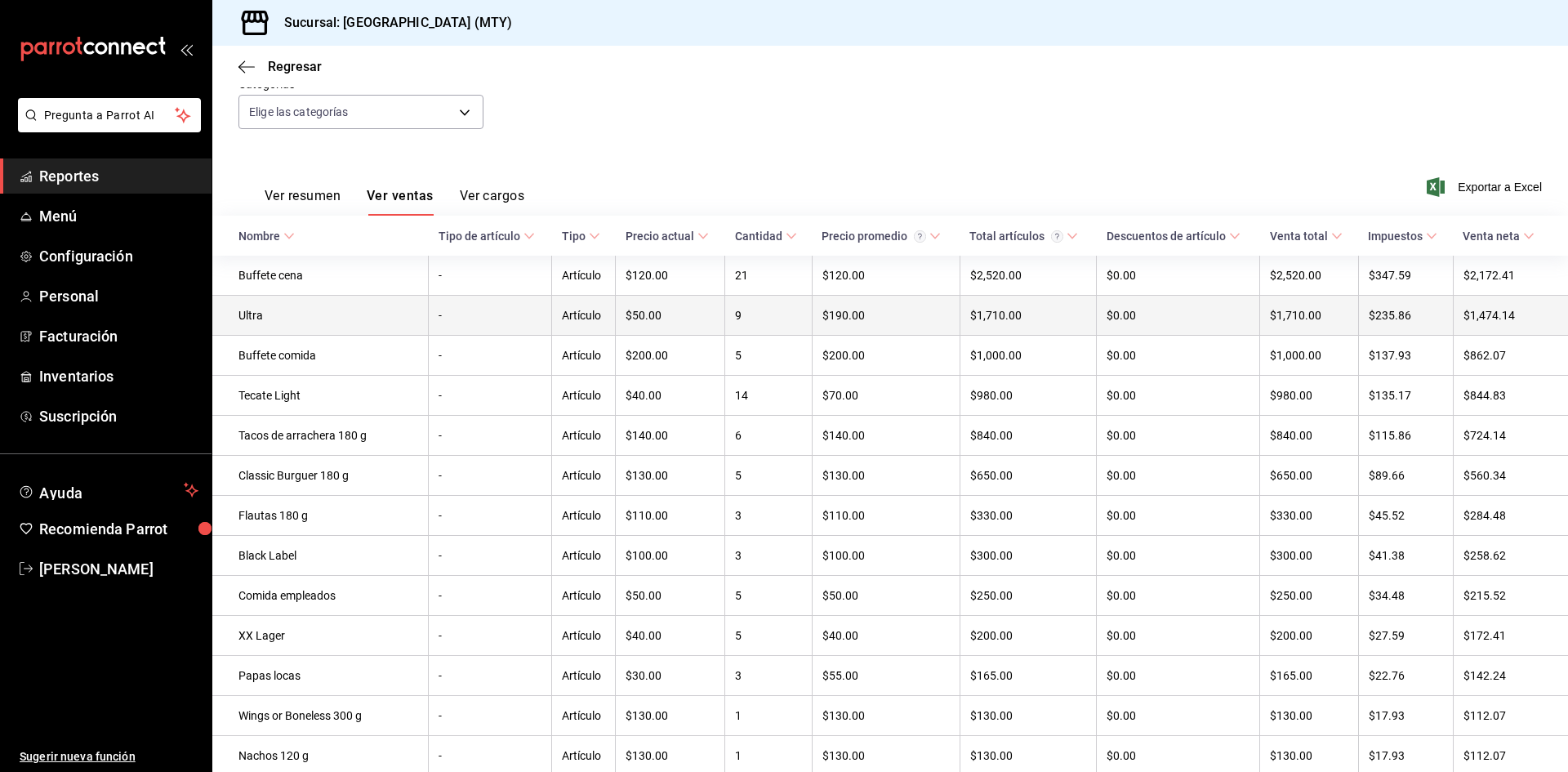
click at [308, 325] on td "Ultra" at bounding box center [320, 315] width 216 height 40
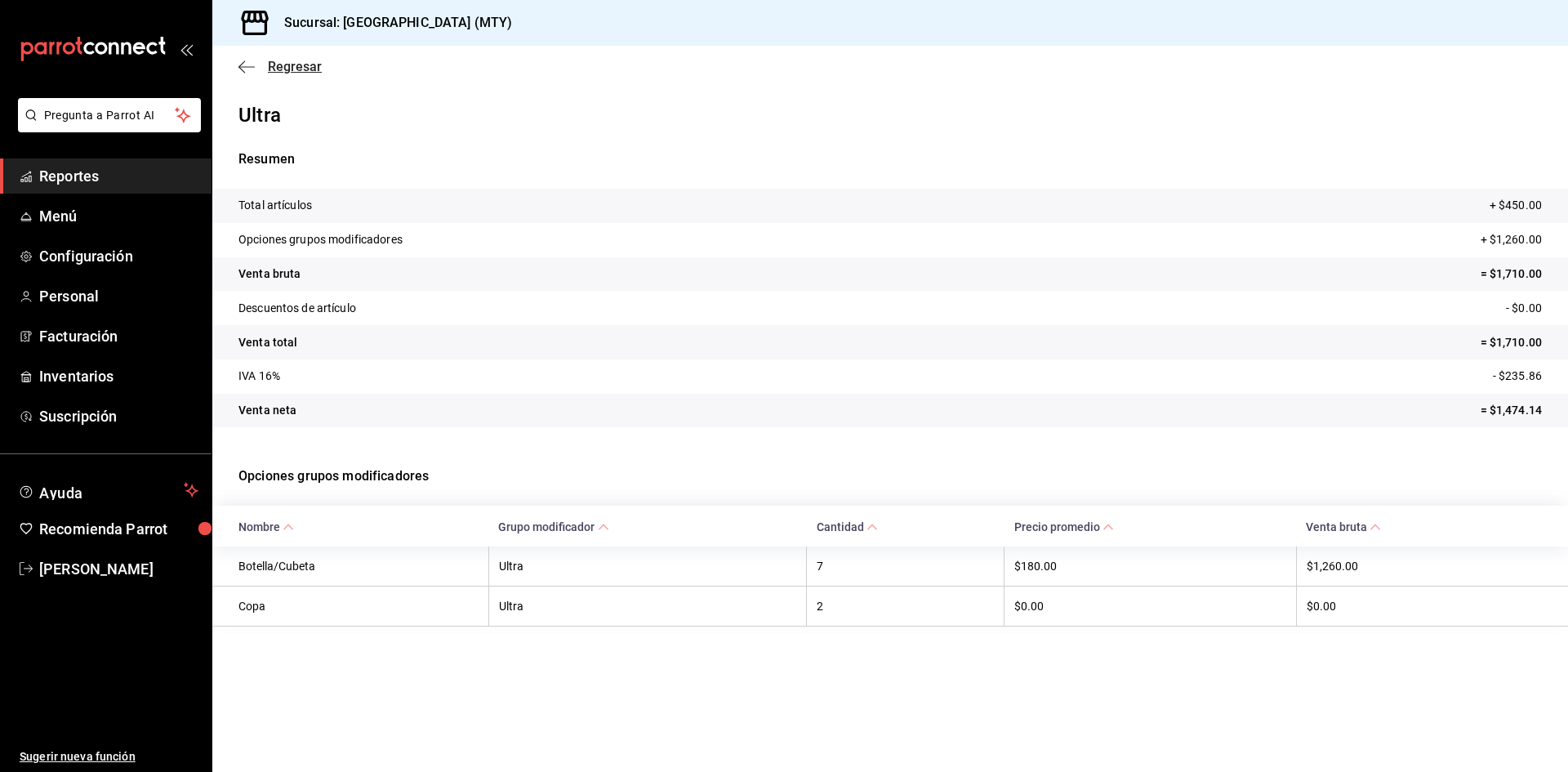
click at [269, 63] on span "Regresar" at bounding box center [295, 67] width 54 height 15
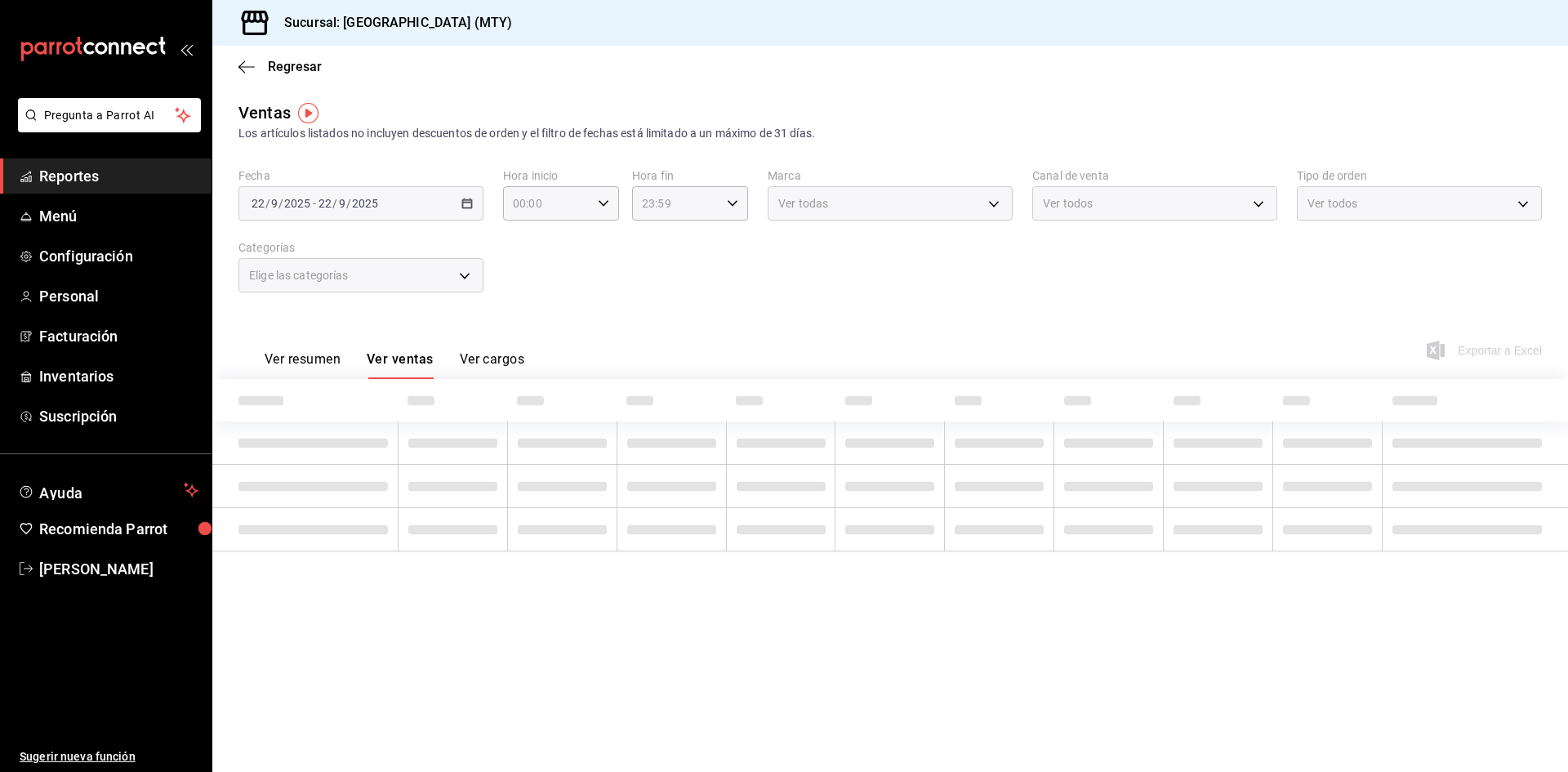
type input "11:00"
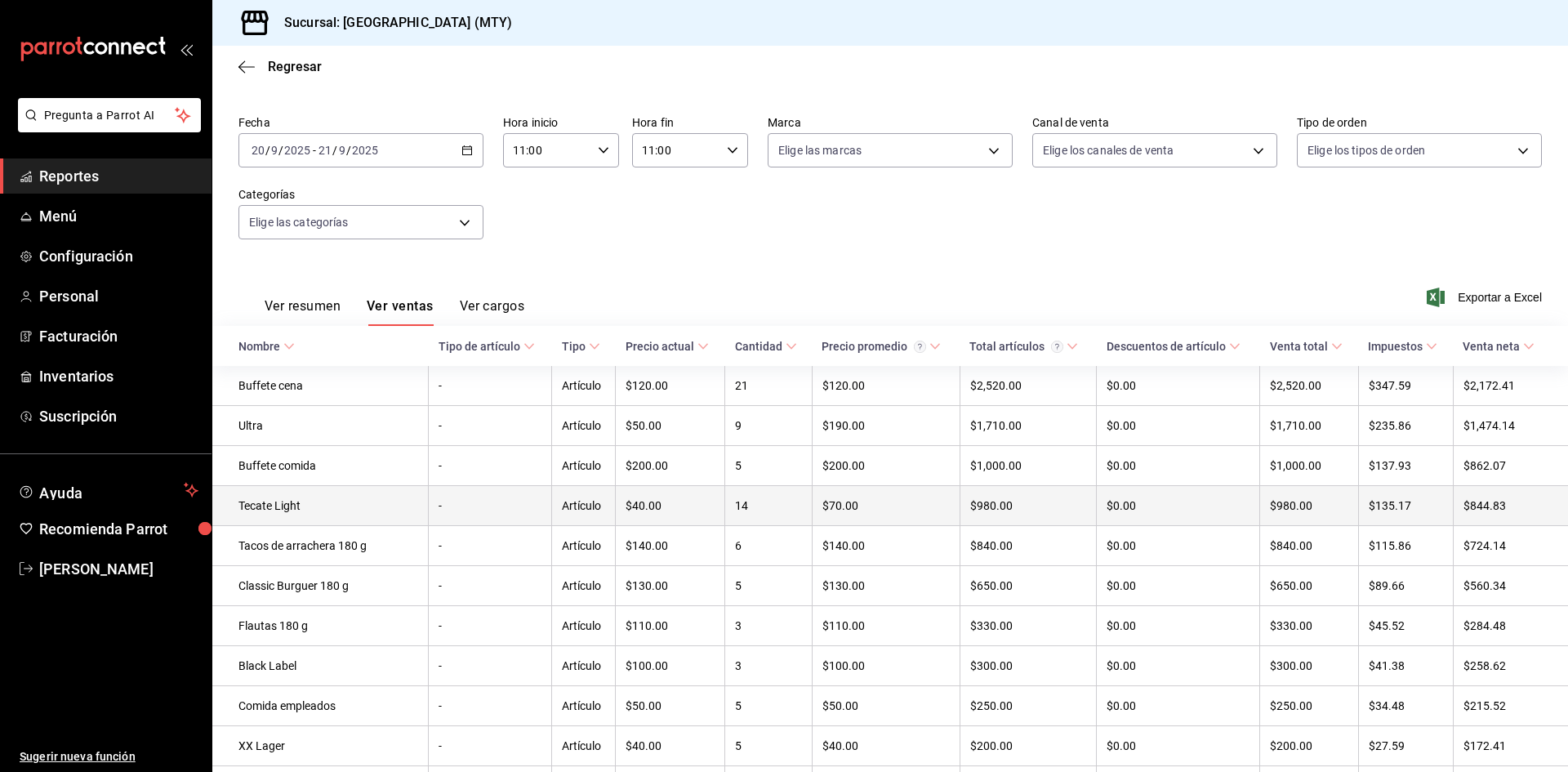
scroll to position [82, 0]
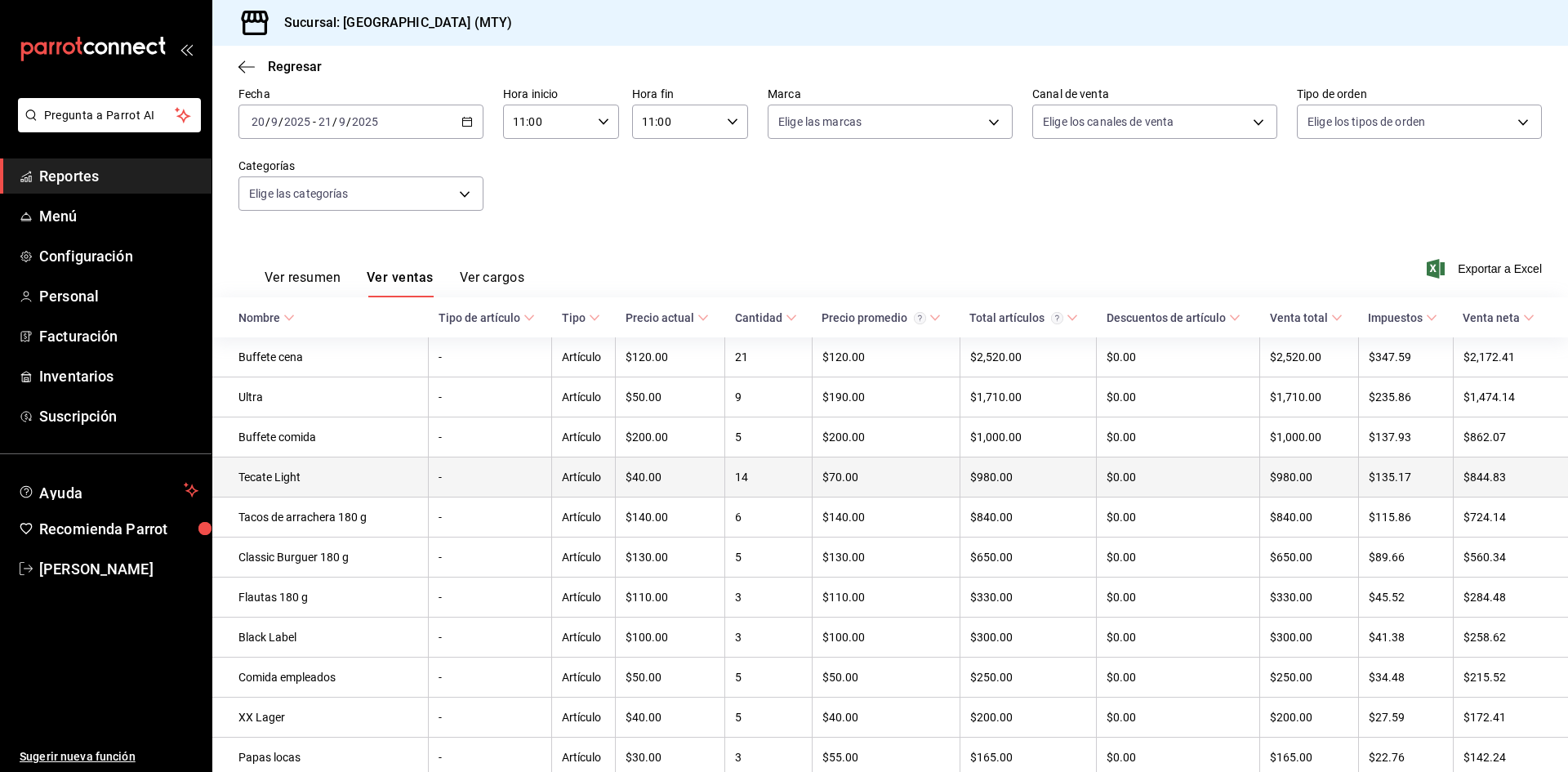
click at [350, 486] on td "Tecate Light" at bounding box center [320, 477] width 216 height 40
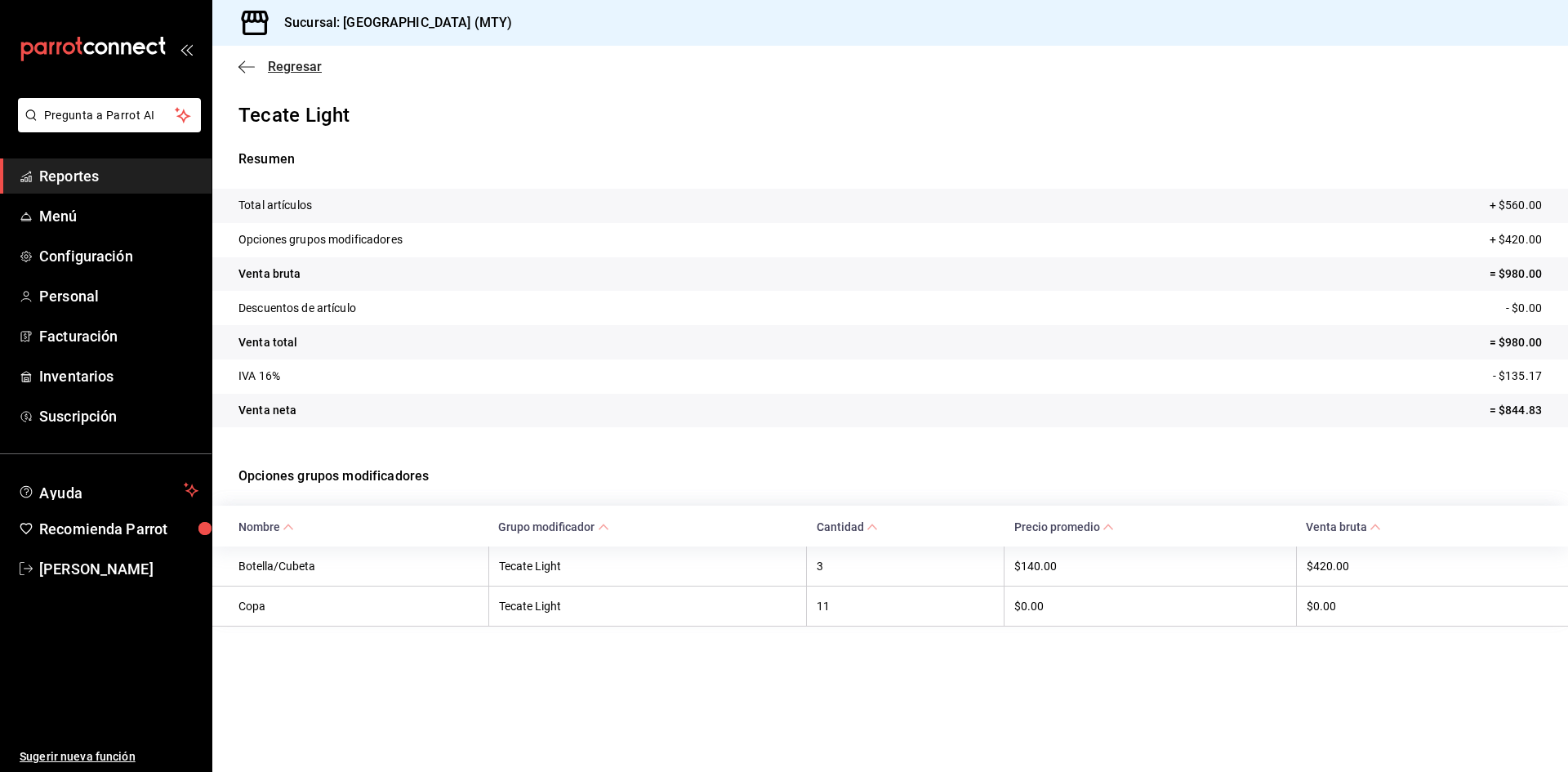
click at [280, 71] on span "Regresar" at bounding box center [295, 67] width 54 height 15
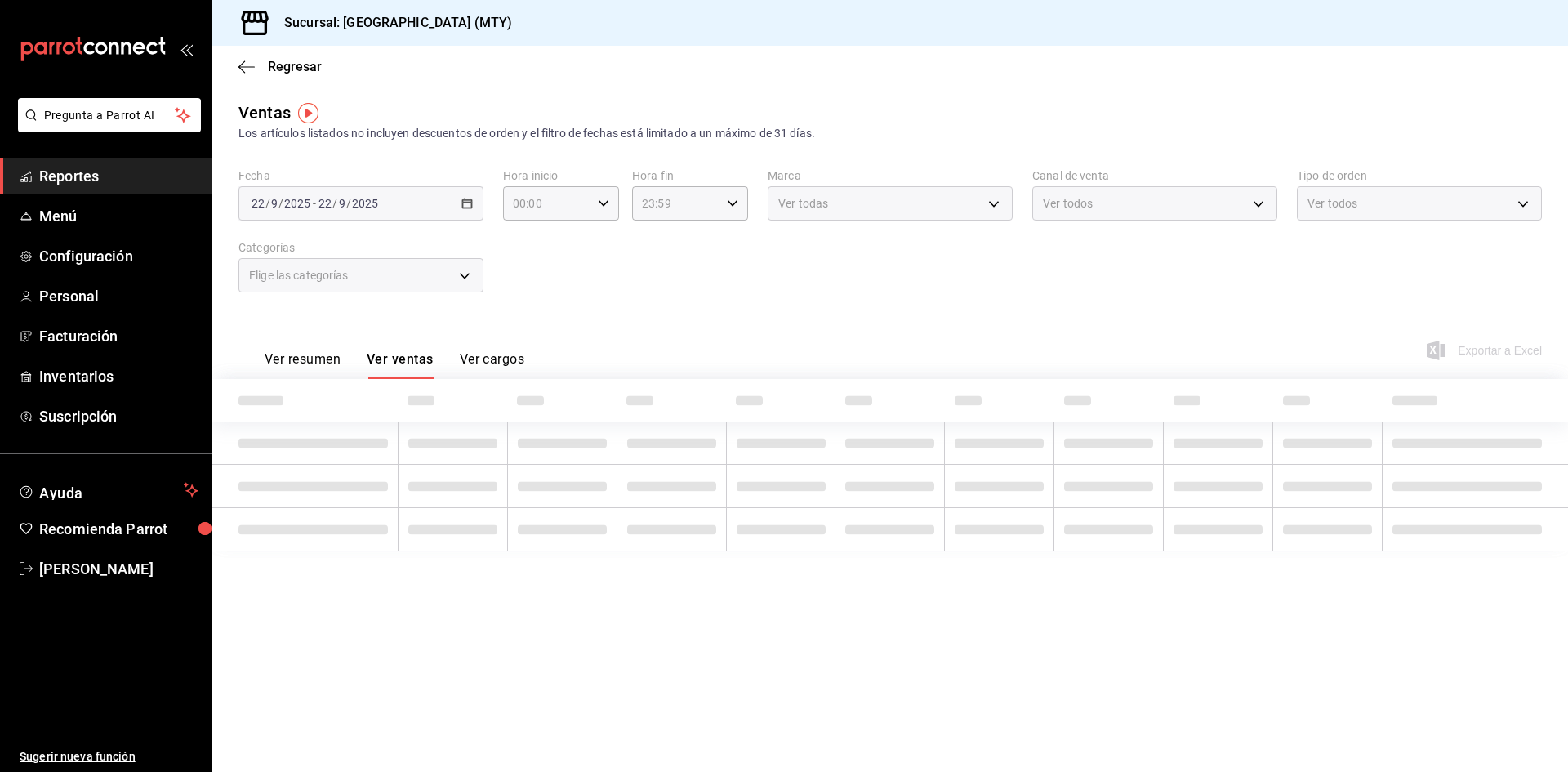
type input "11:00"
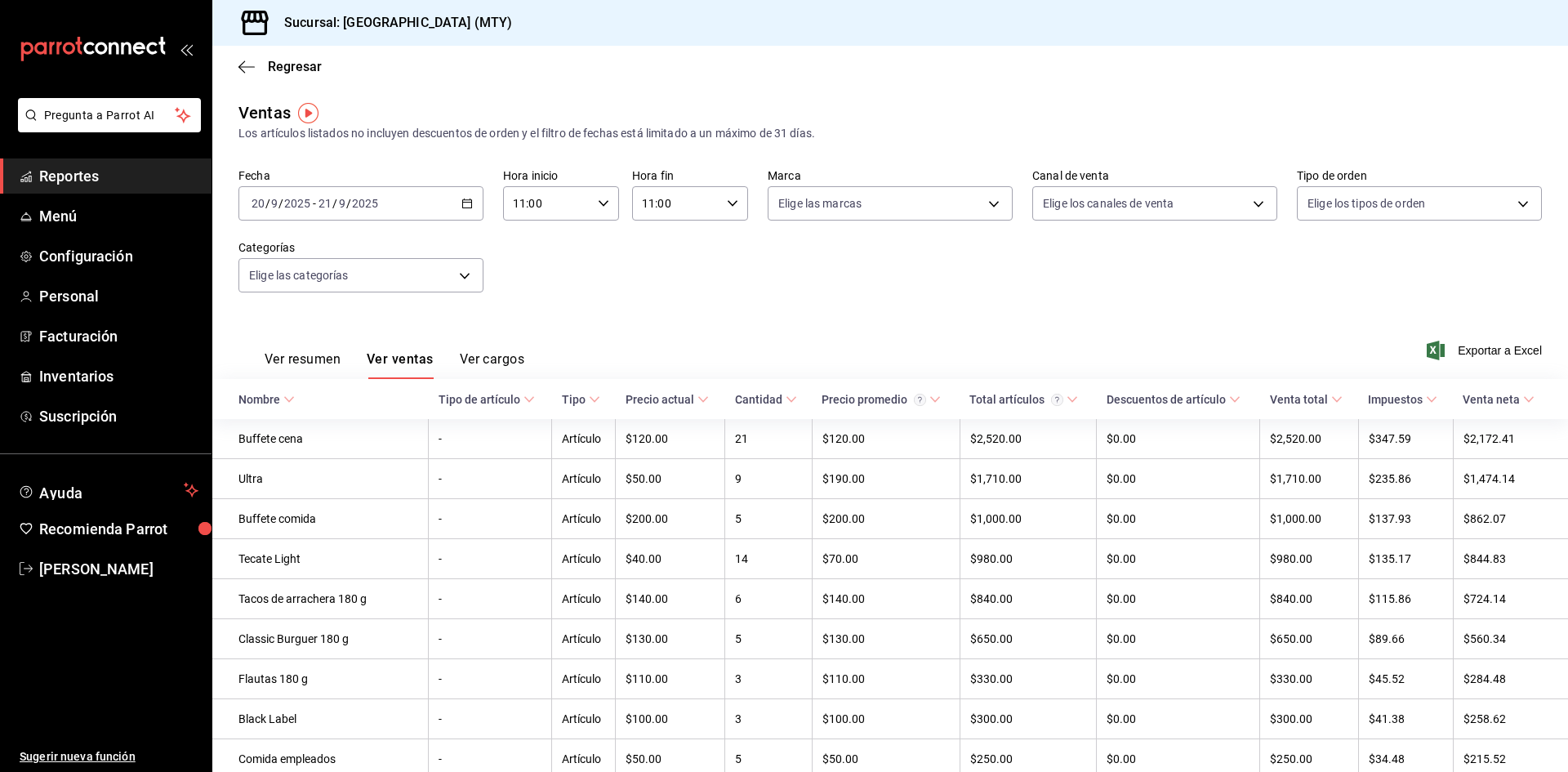
click at [464, 200] on \(Stroke\) "button" at bounding box center [467, 204] width 10 height 9
click at [327, 405] on span "Rango de fechas" at bounding box center [316, 400] width 127 height 17
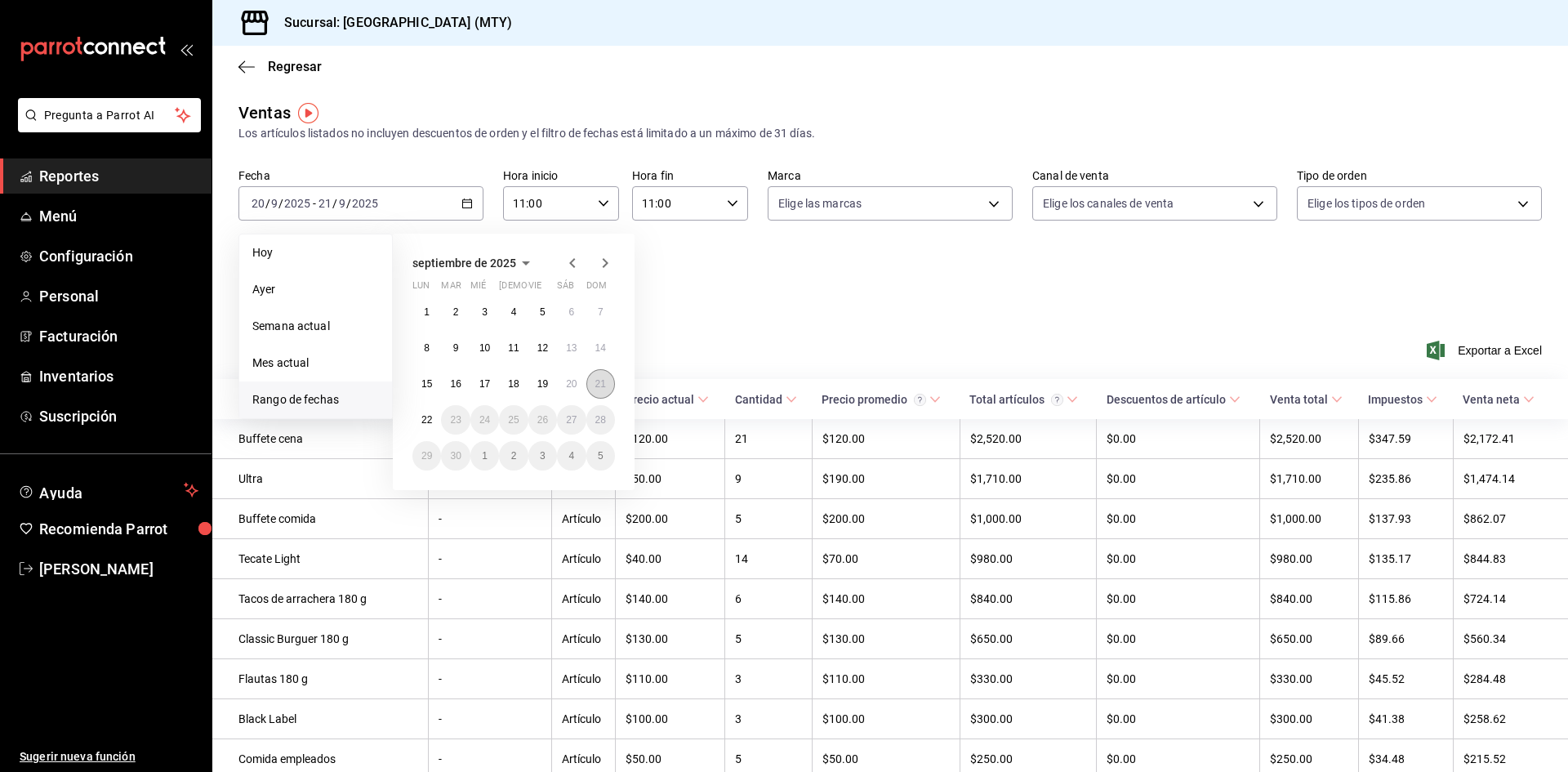
click at [596, 390] on button "21" at bounding box center [600, 383] width 29 height 30
click at [414, 427] on button "22" at bounding box center [426, 420] width 29 height 30
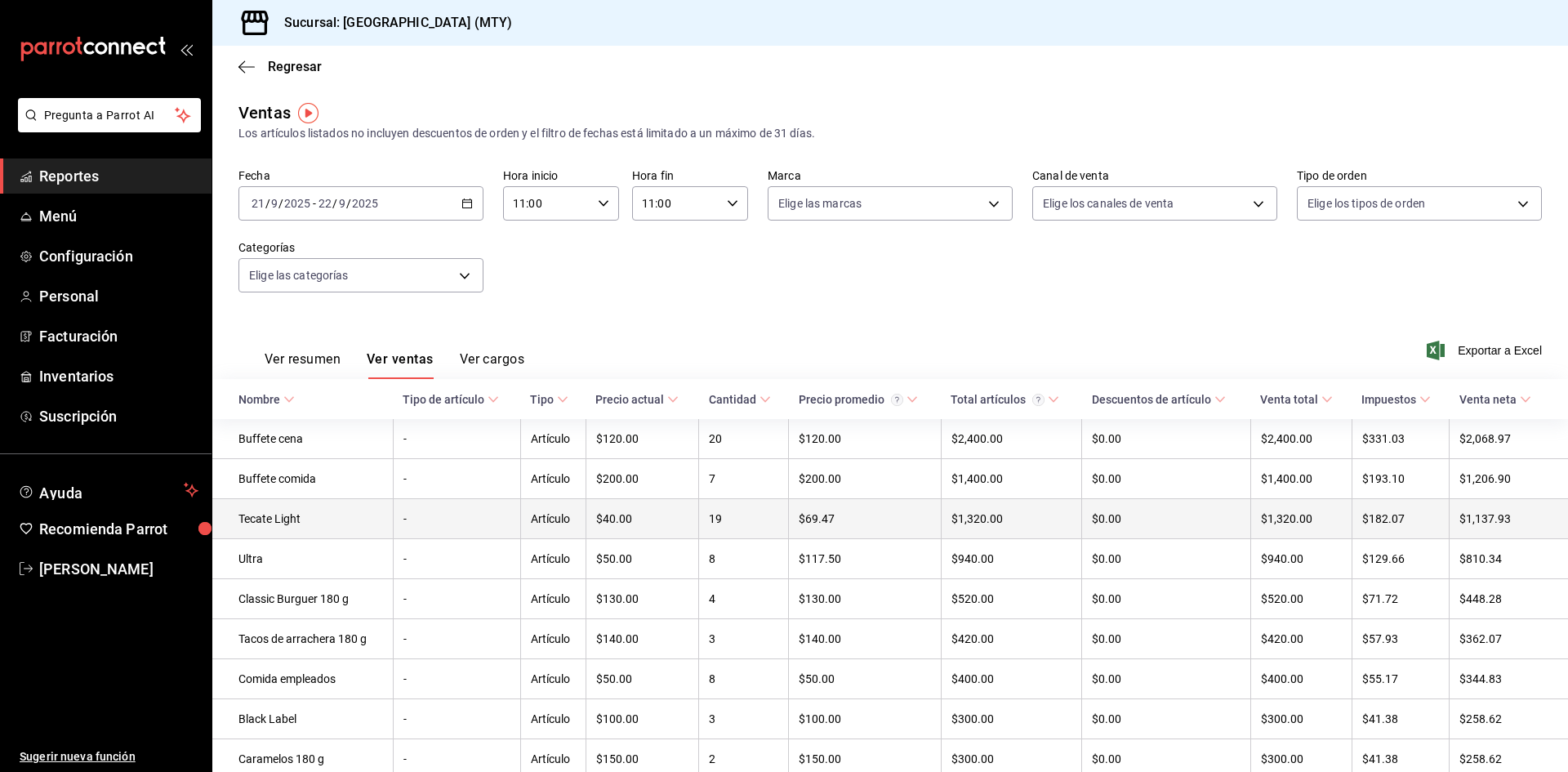
click at [301, 529] on td "Tecate Light" at bounding box center [302, 519] width 181 height 40
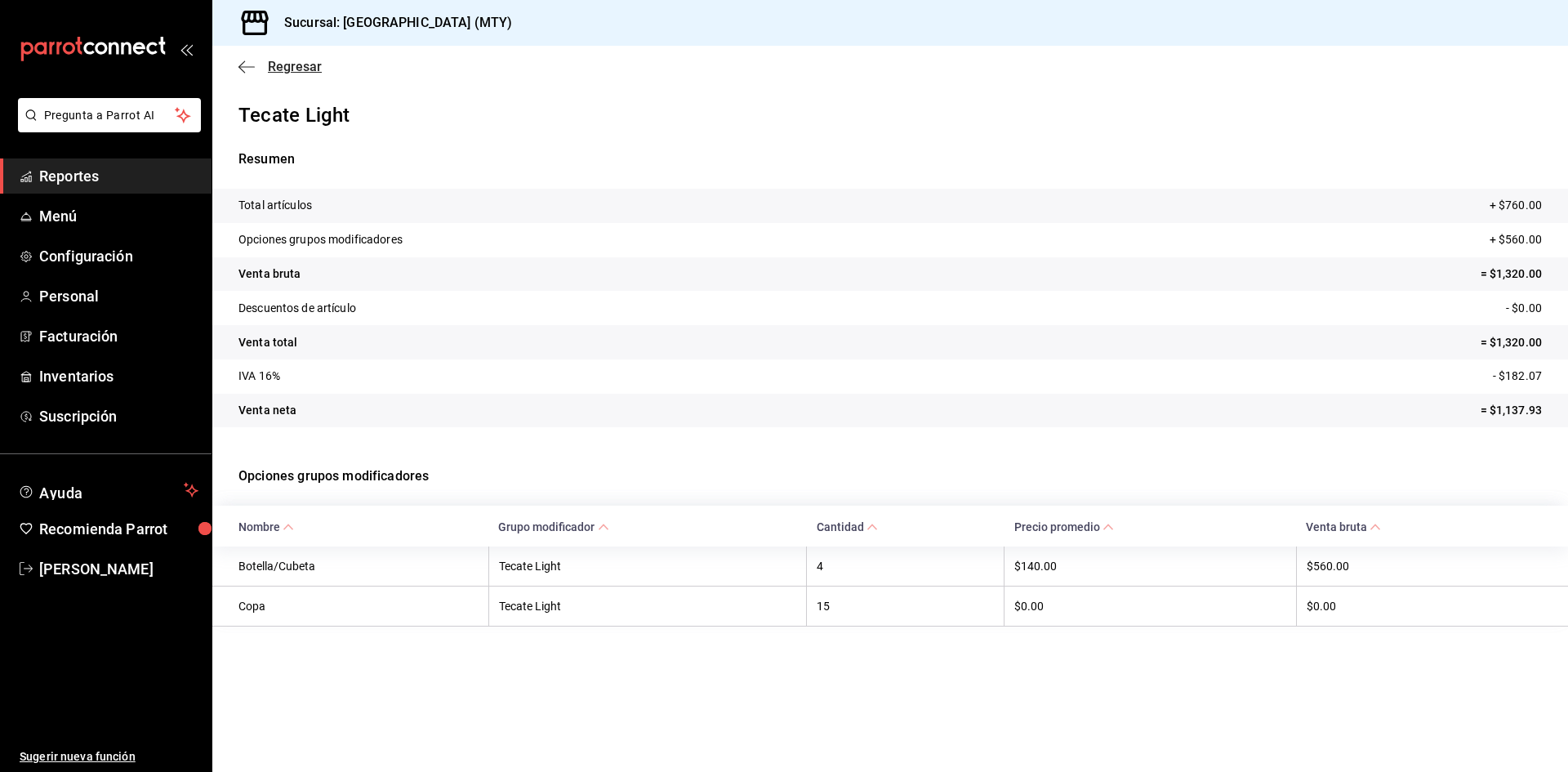
click at [294, 66] on span "Regresar" at bounding box center [295, 67] width 54 height 15
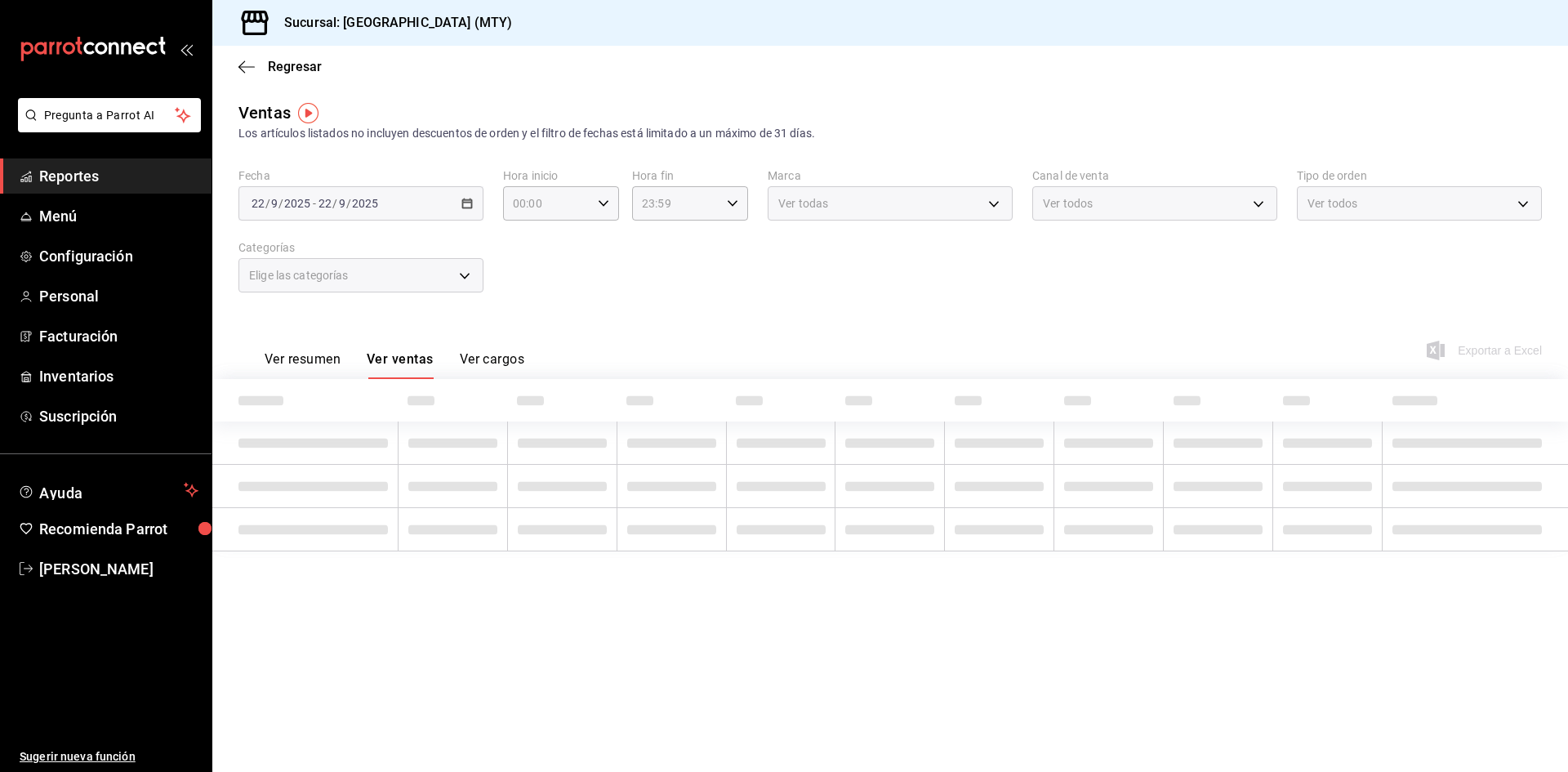
type input "11:00"
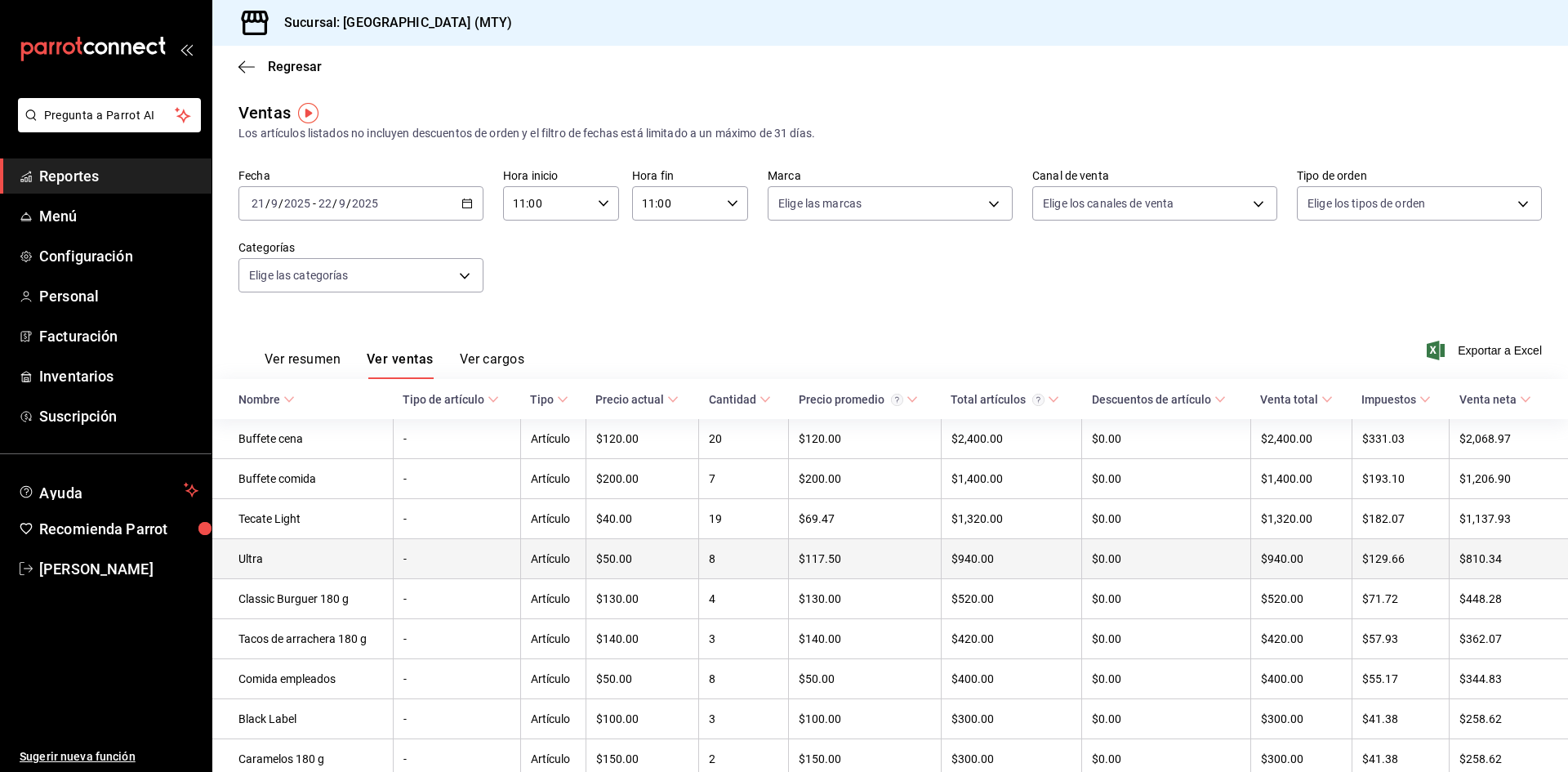
click at [306, 560] on td "Ultra" at bounding box center [302, 558] width 181 height 40
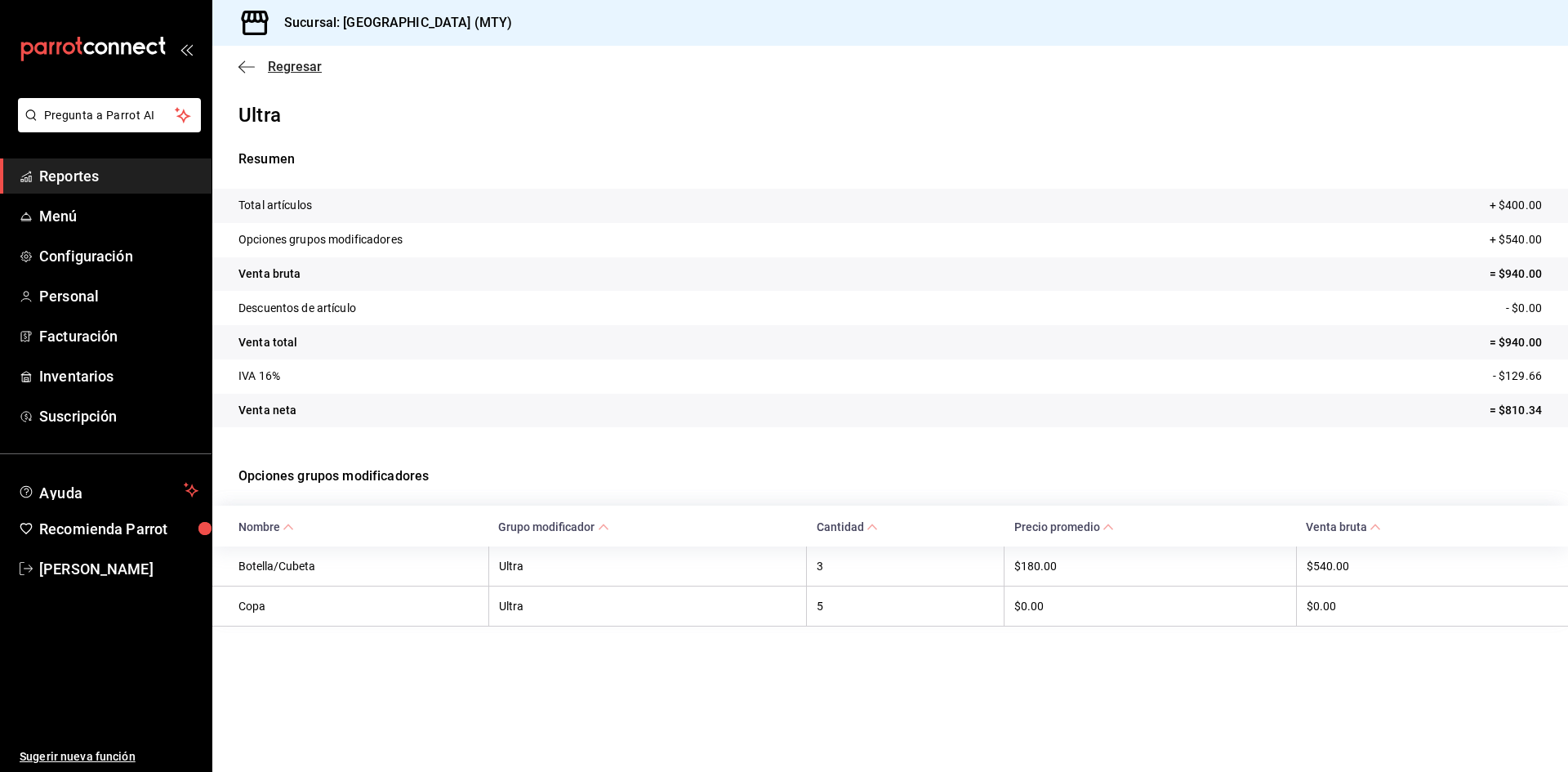
click at [281, 68] on span "Regresar" at bounding box center [295, 67] width 54 height 15
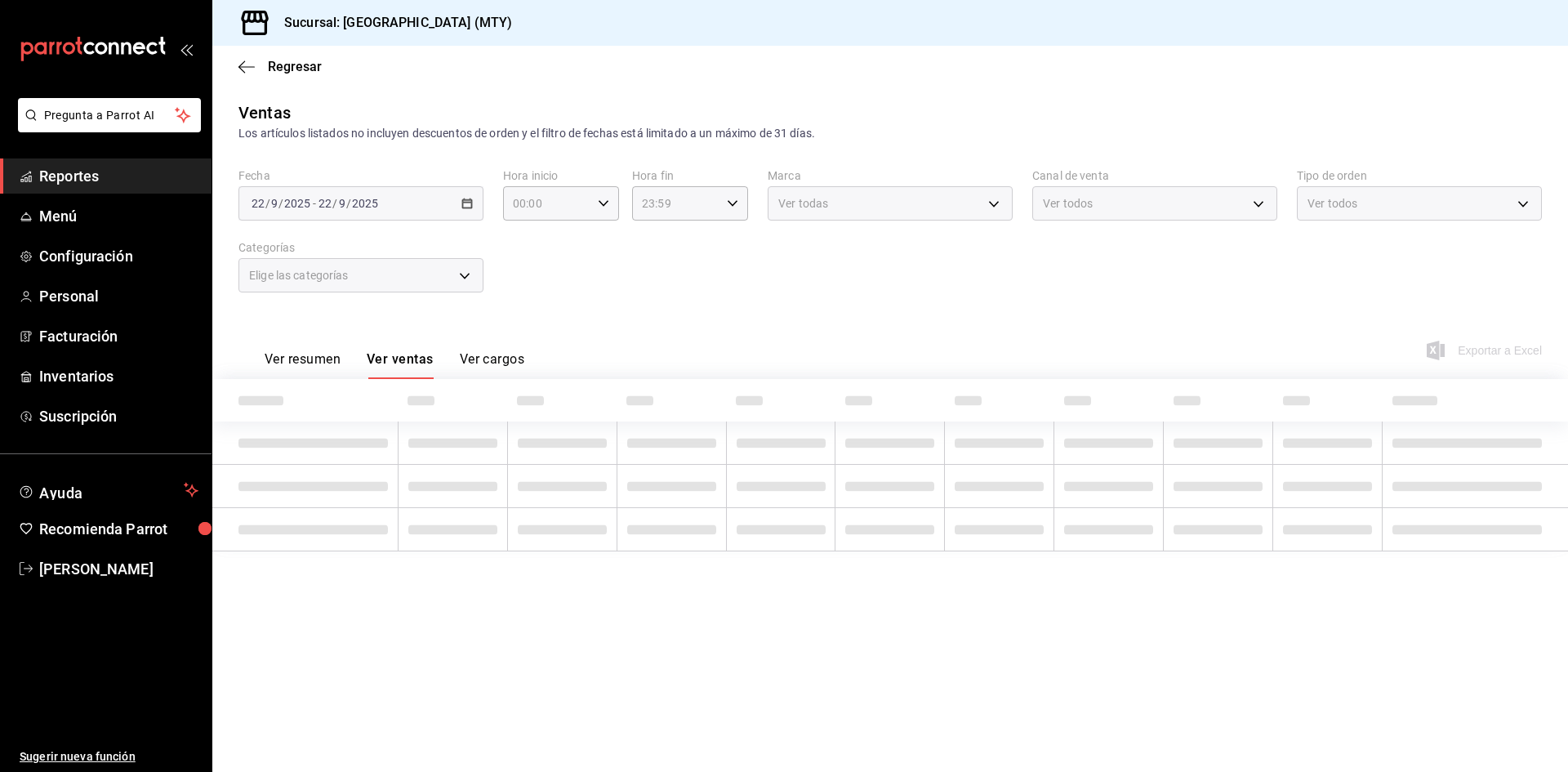
type input "11:00"
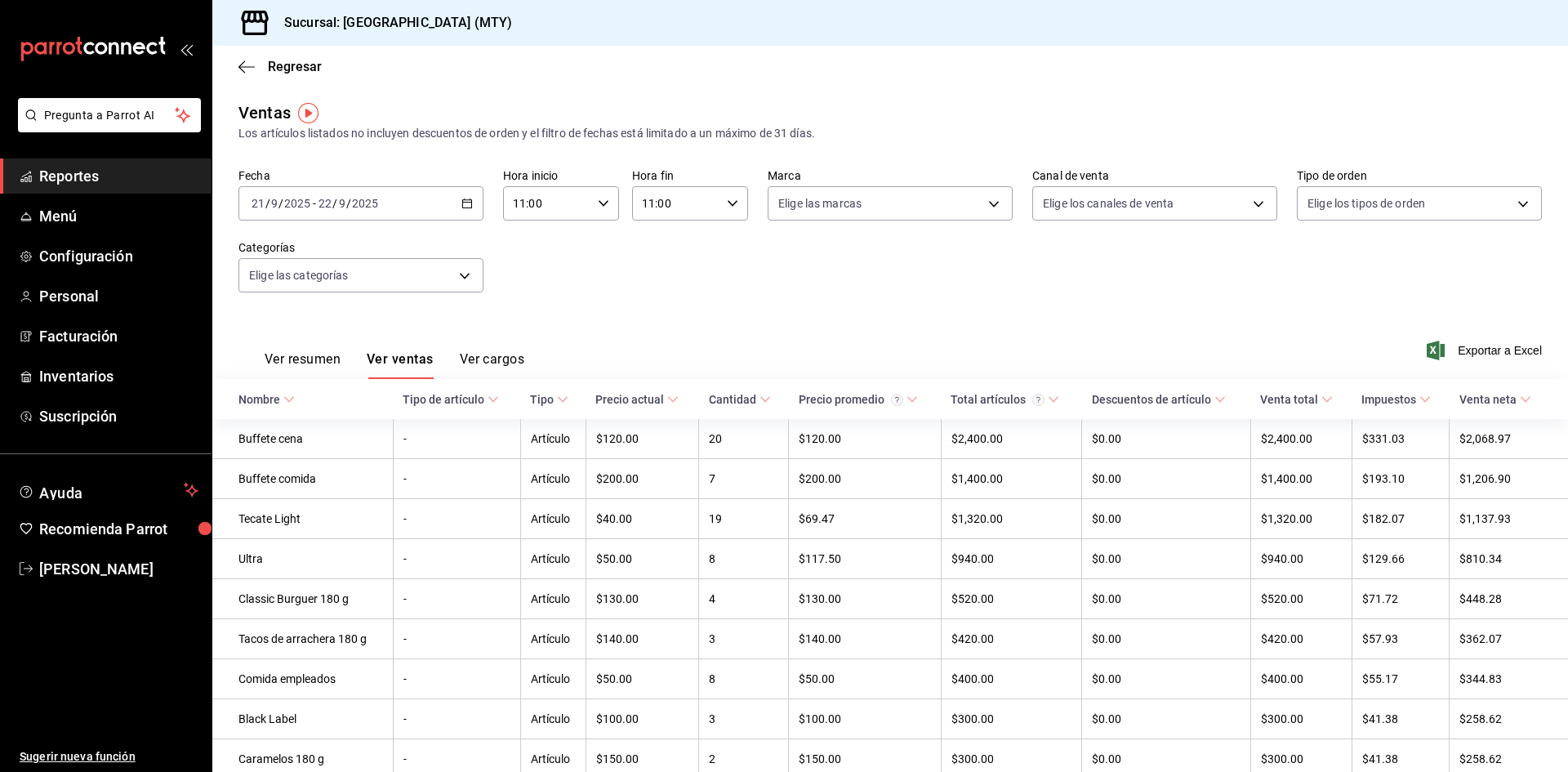
click at [469, 206] on \(Stroke\) "button" at bounding box center [467, 204] width 10 height 9
click at [608, 312] on div "Fecha [DATE] [DATE] - [DATE] [DATE] Hora inicio 11:00 Hora inicio Hora fin 11:0…" at bounding box center [890, 240] width 1304 height 144
